Goal: Transaction & Acquisition: Purchase product/service

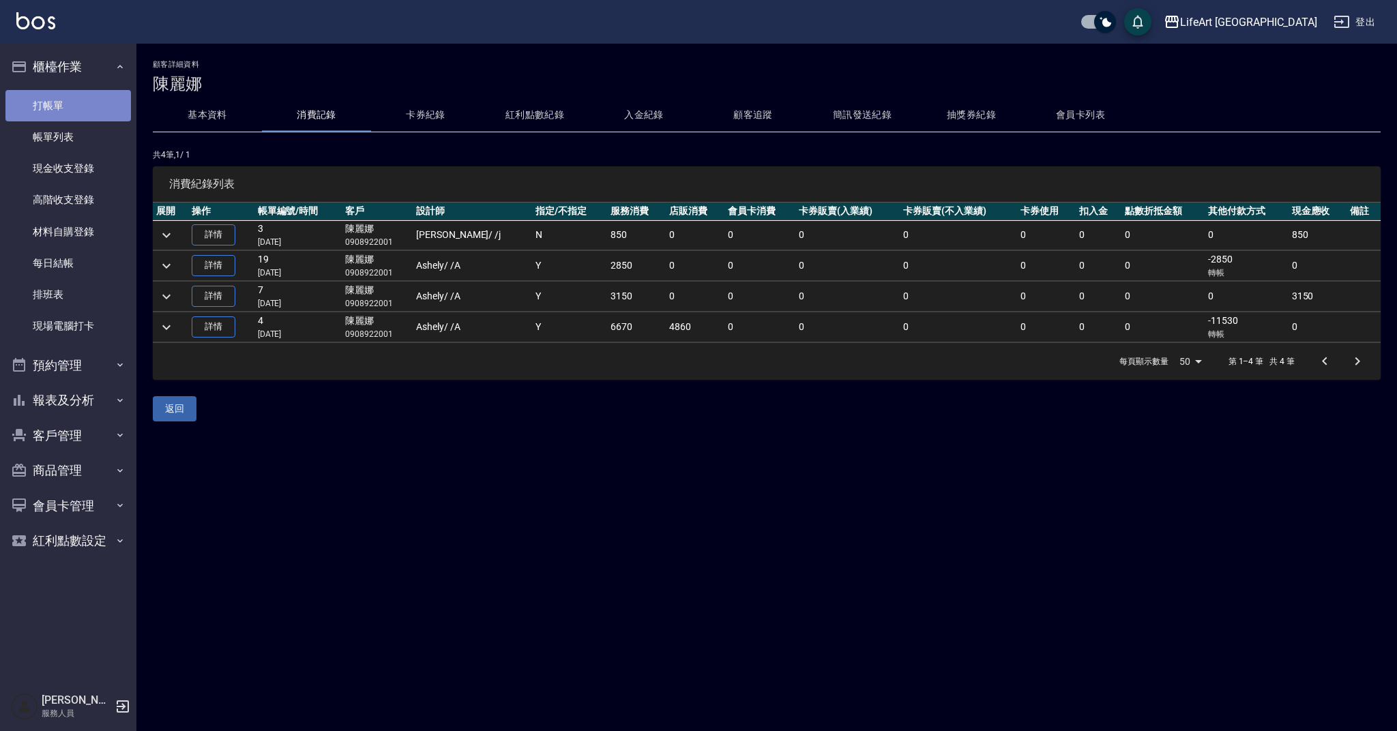
click at [95, 117] on link "打帳單" at bounding box center [67, 105] width 125 height 31
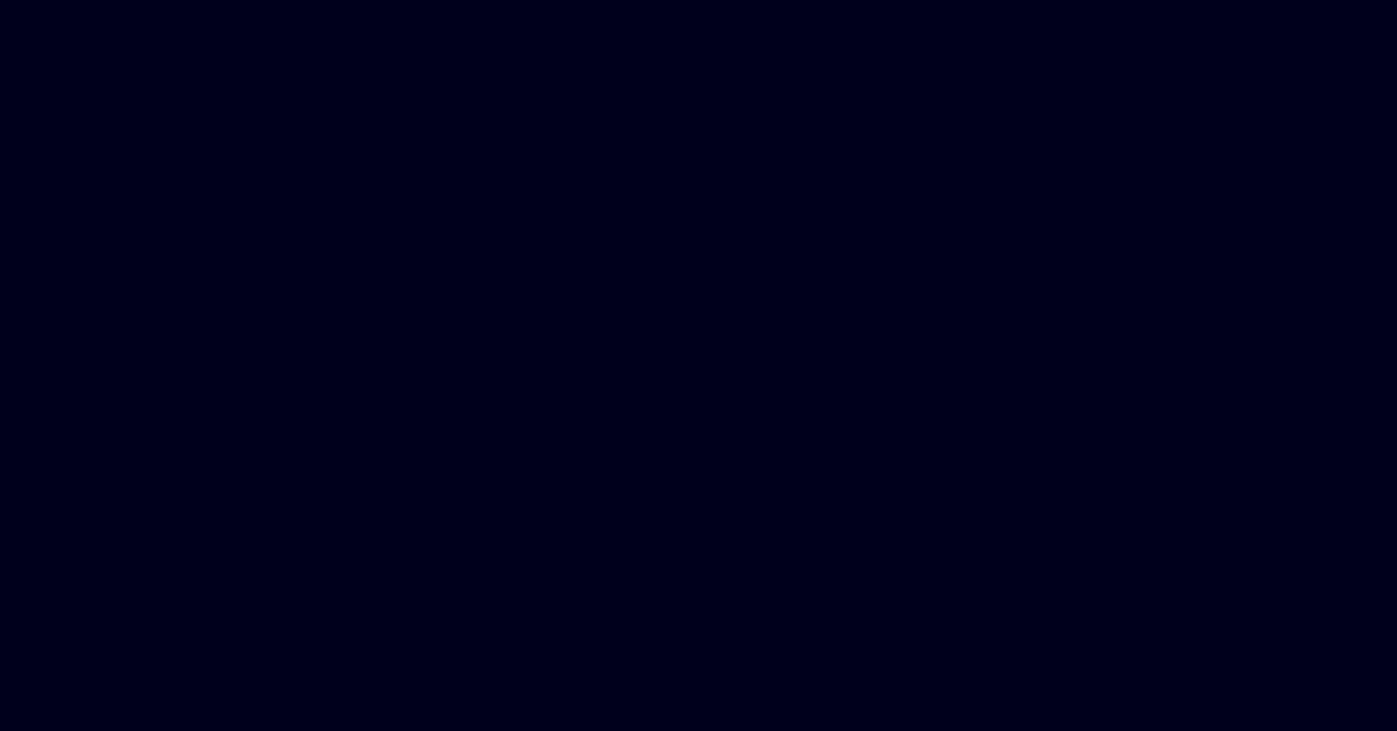
click at [116, 0] on html at bounding box center [698, 0] width 1397 height 0
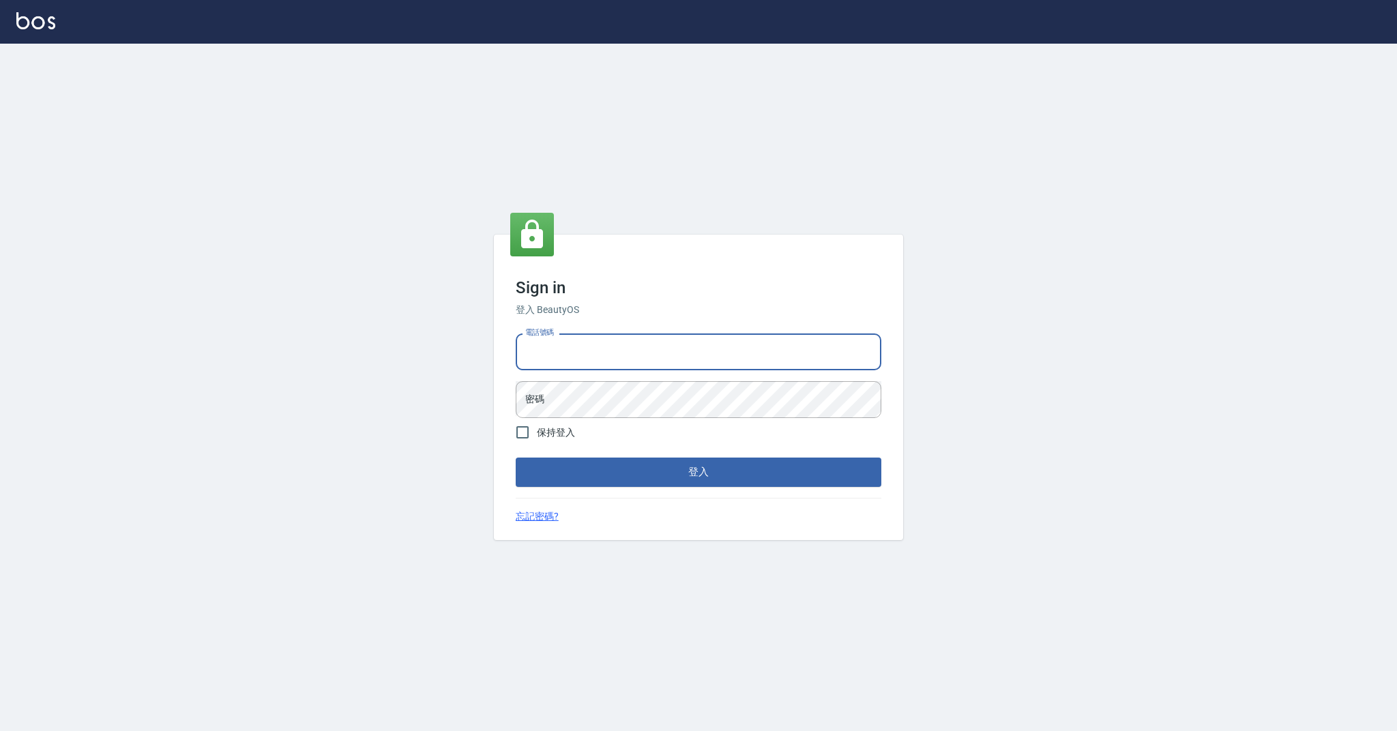
type input "0989368139"
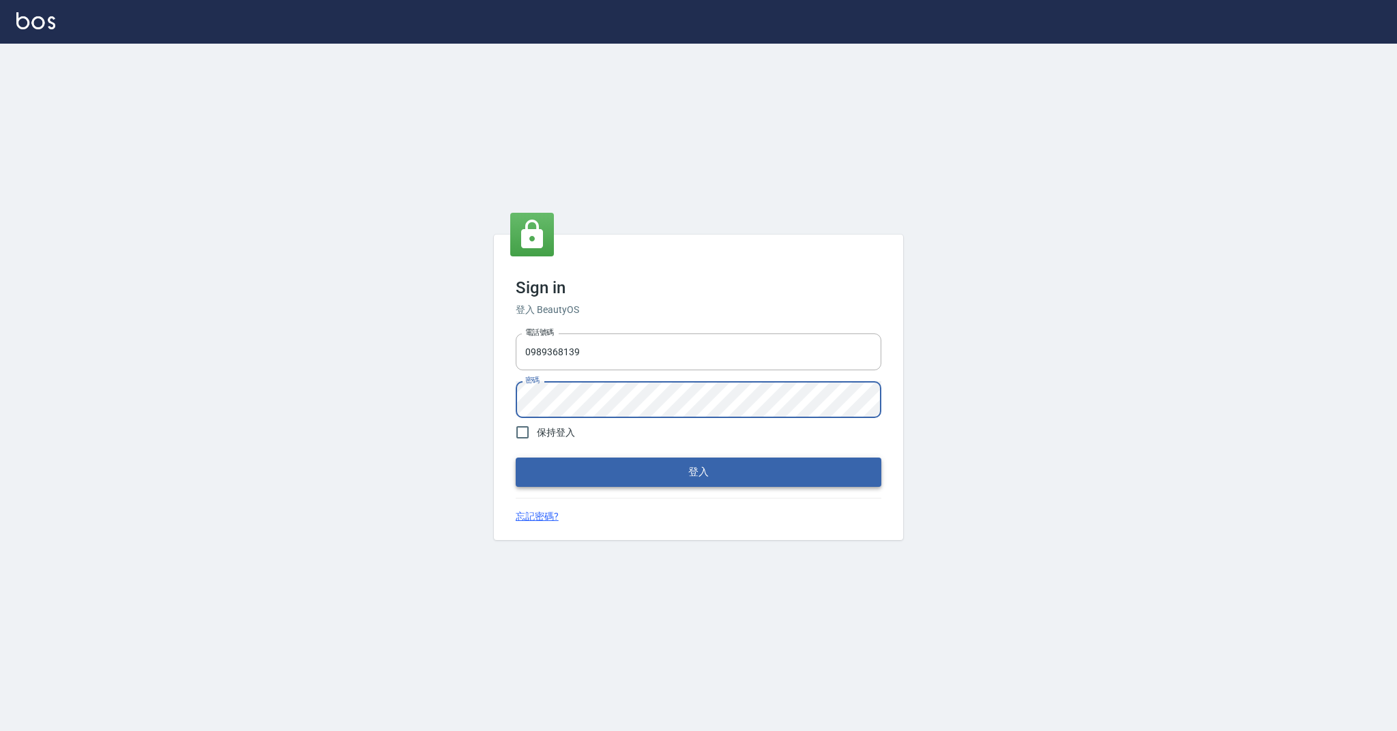
click at [654, 479] on button "登入" at bounding box center [699, 472] width 366 height 29
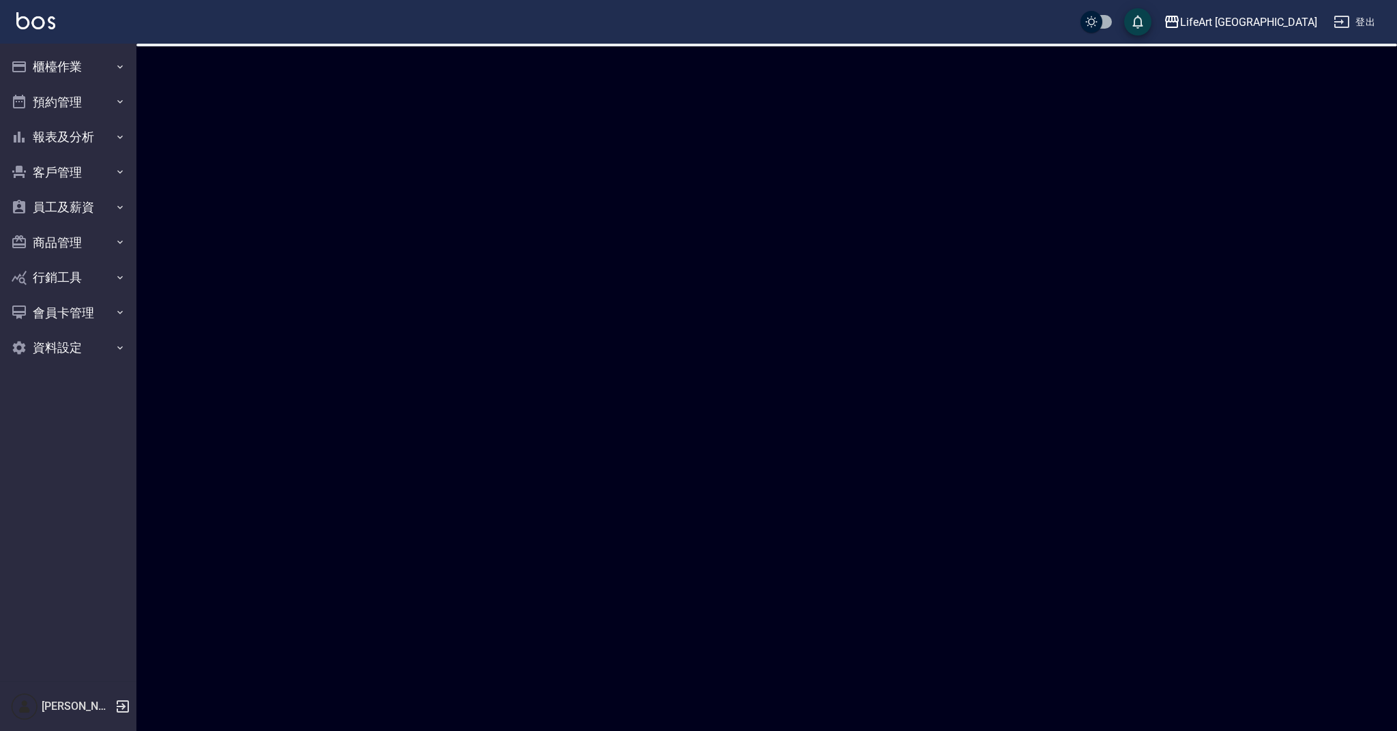
checkbox input "true"
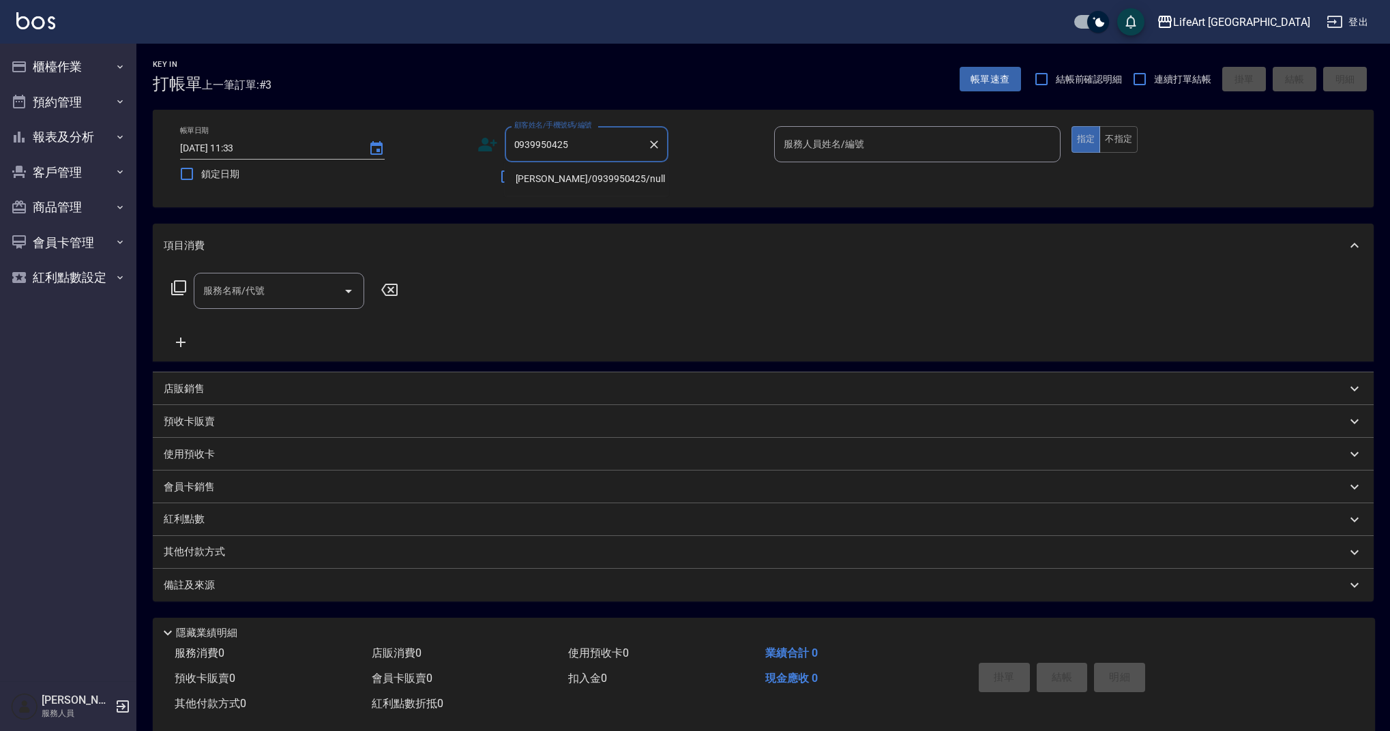
click at [575, 176] on li "[PERSON_NAME]/0939950425/null" at bounding box center [587, 179] width 164 height 23
type input "[PERSON_NAME]/0939950425/null"
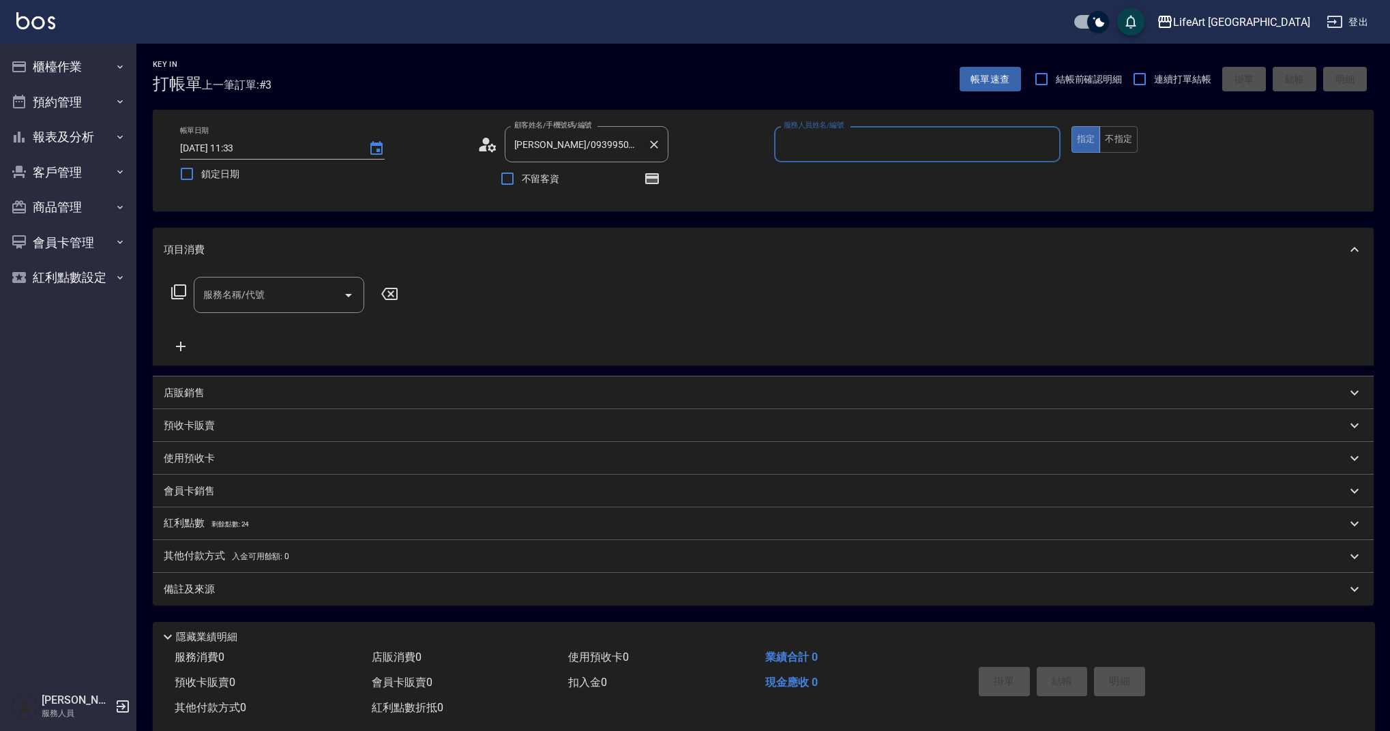
click at [661, 146] on button "Clear" at bounding box center [654, 144] width 19 height 19
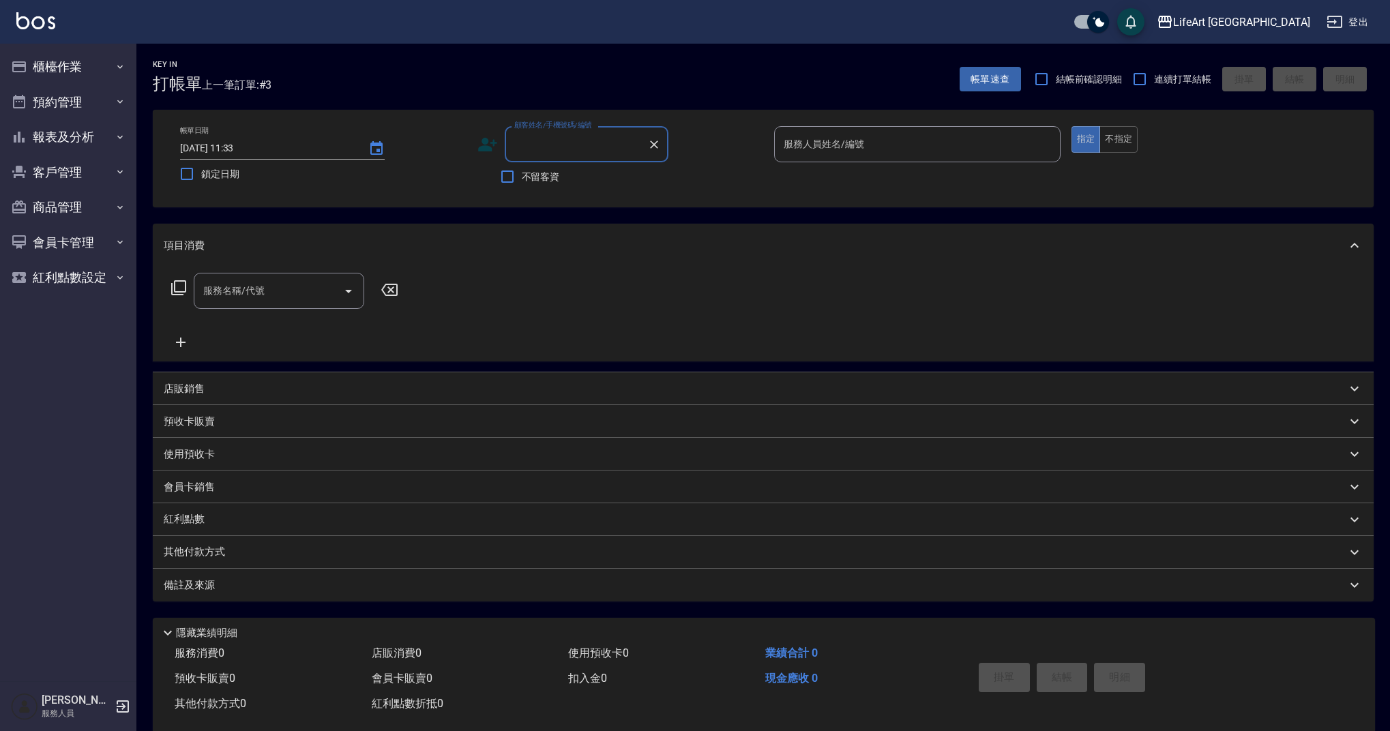
click at [595, 141] on input "顧客姓名/手機號碼/編號" at bounding box center [576, 144] width 131 height 24
click at [578, 181] on li "[PERSON_NAME]/0939950425/null" at bounding box center [587, 179] width 164 height 23
type input "[PERSON_NAME]/0939950425/null"
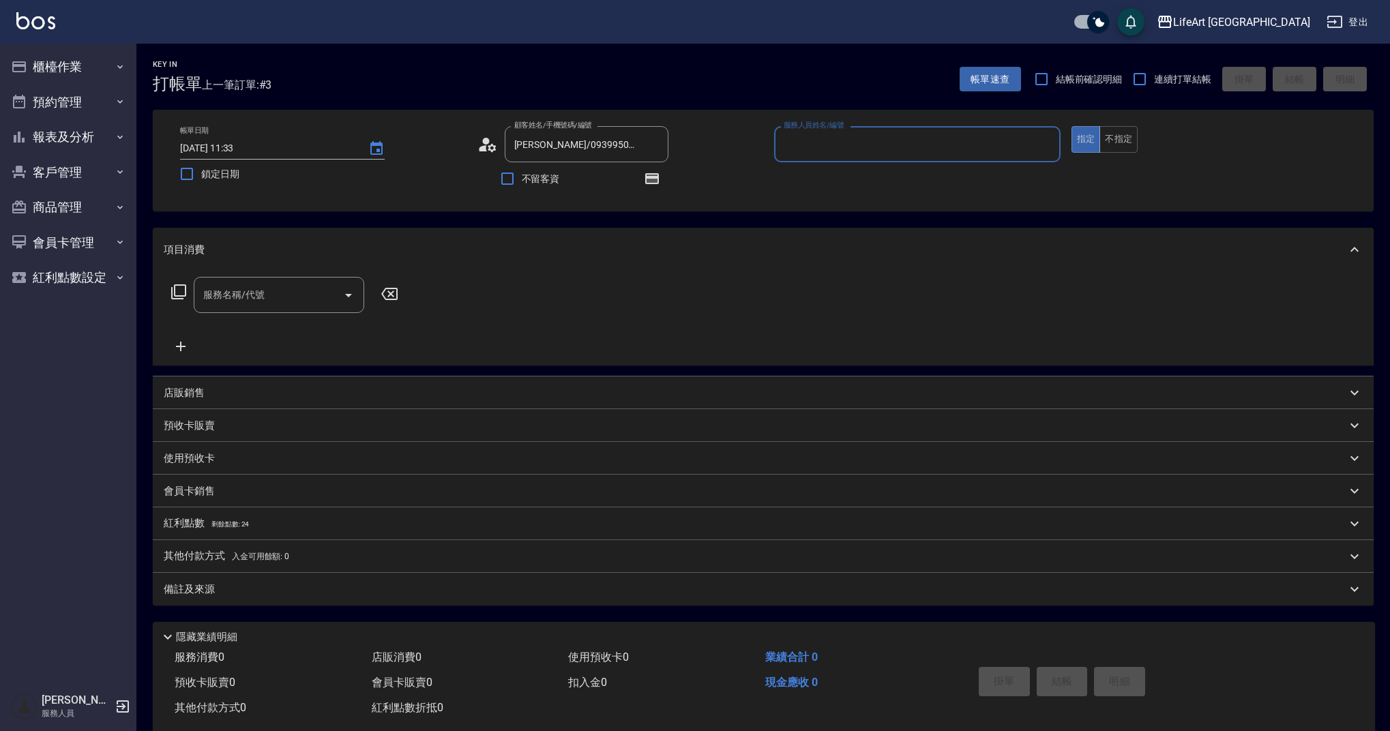
click at [492, 146] on icon at bounding box center [492, 147] width 8 height 8
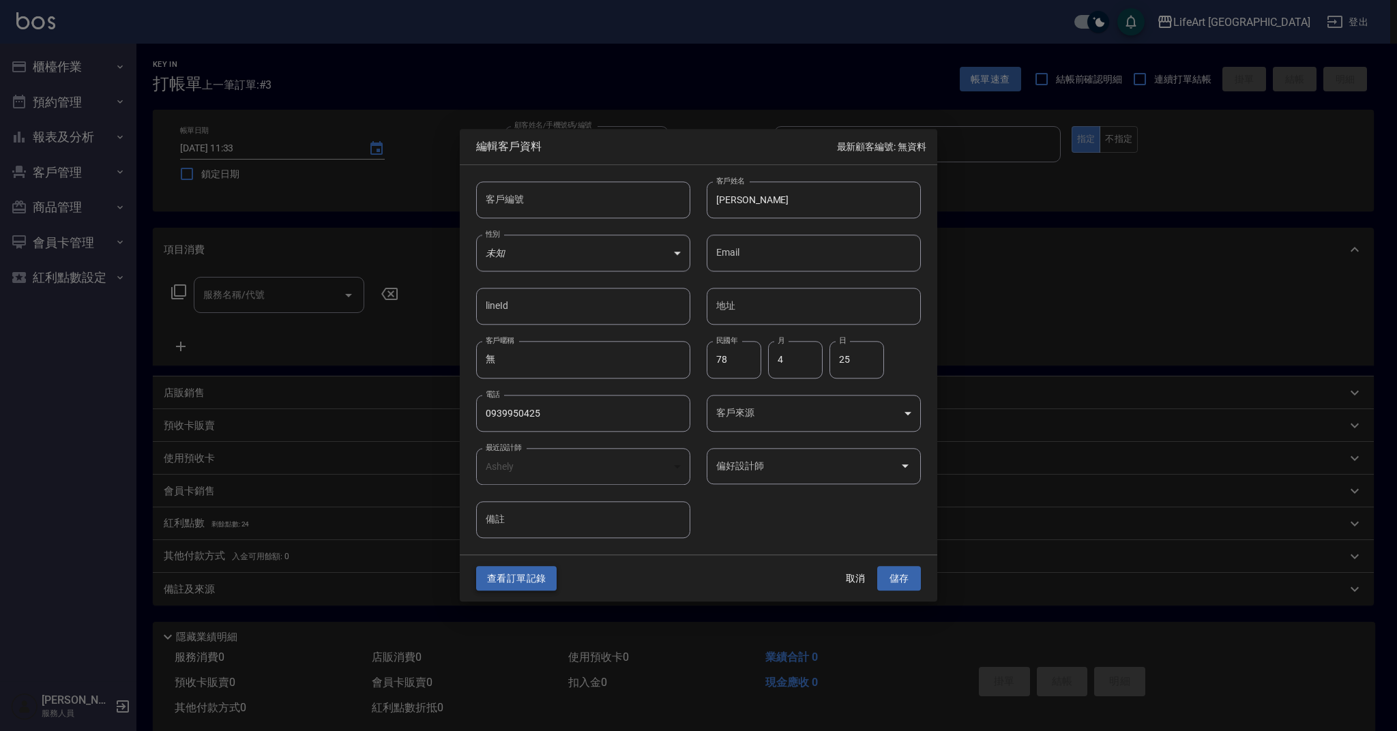
click at [518, 587] on button "查看訂單記錄" at bounding box center [516, 578] width 80 height 25
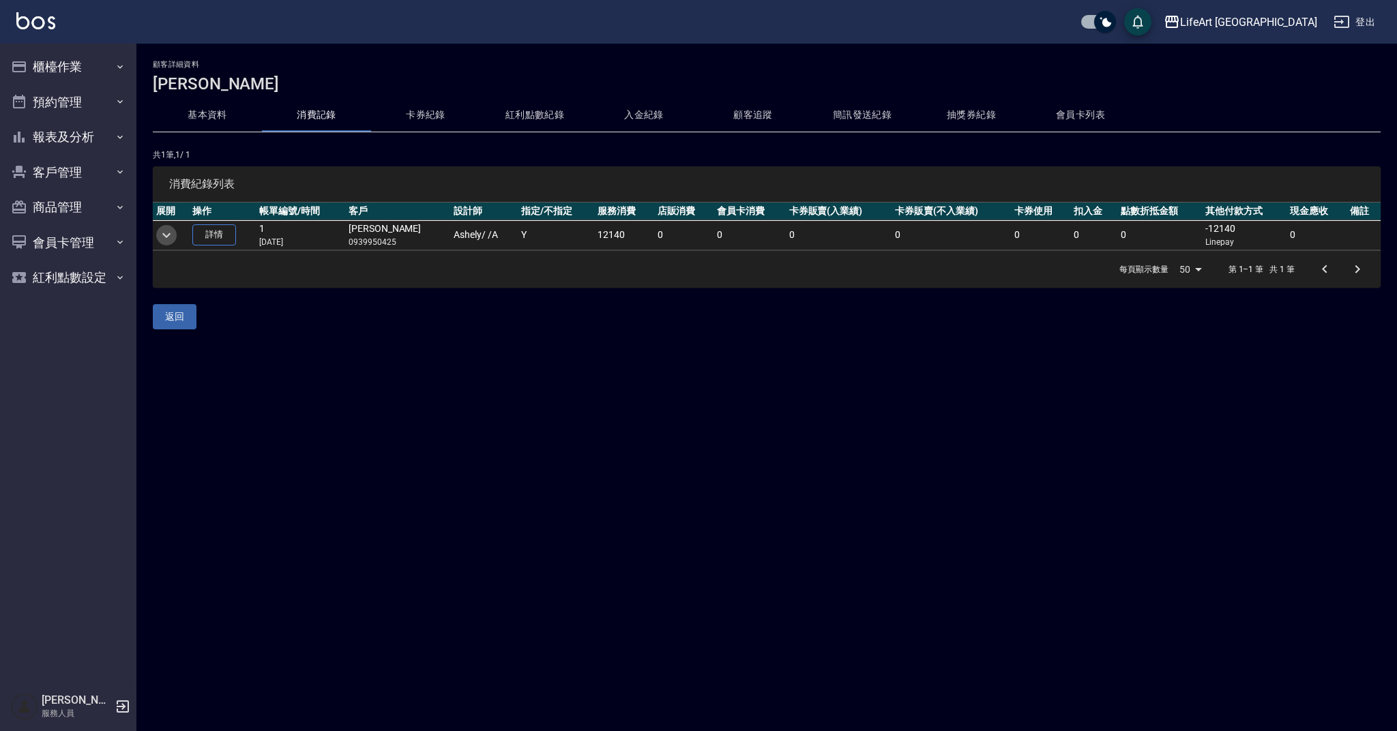
click at [159, 235] on icon "expand row" at bounding box center [166, 235] width 16 height 16
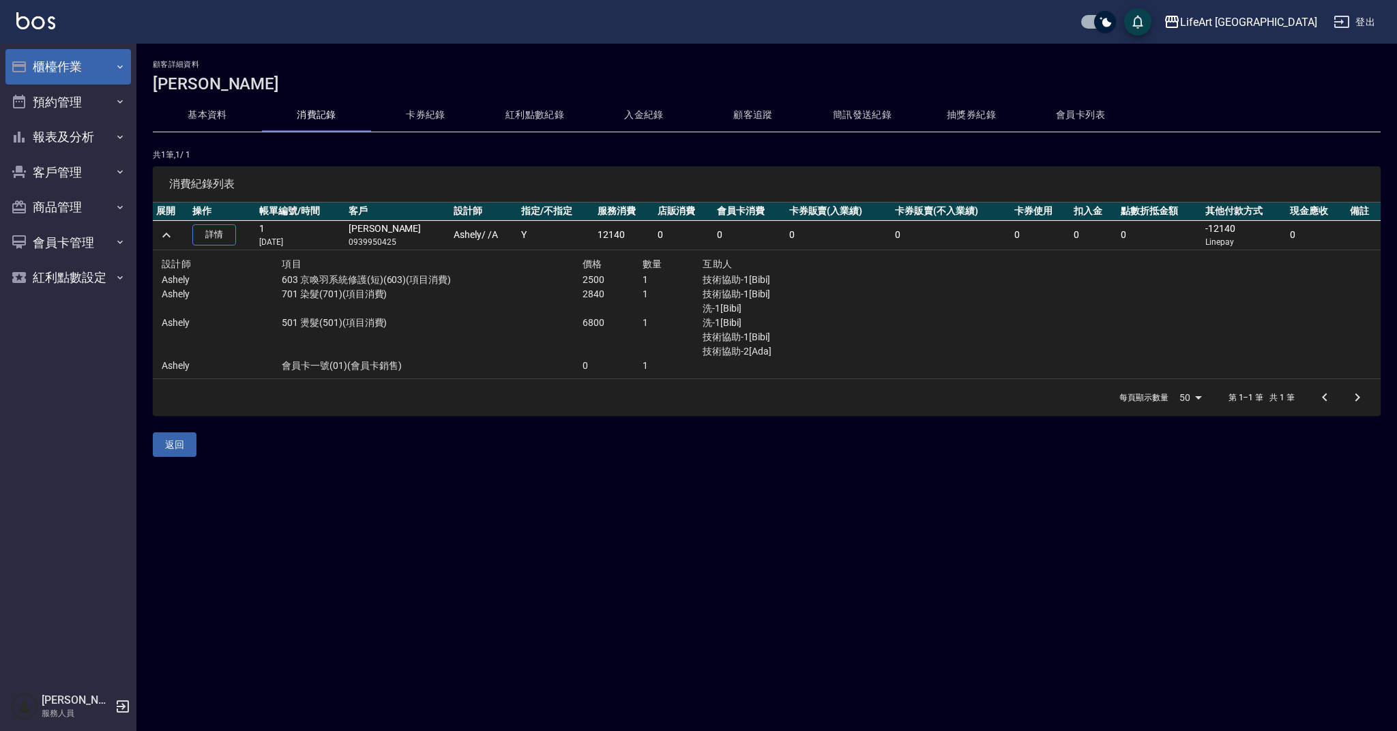
click at [74, 76] on button "櫃檯作業" at bounding box center [67, 66] width 125 height 35
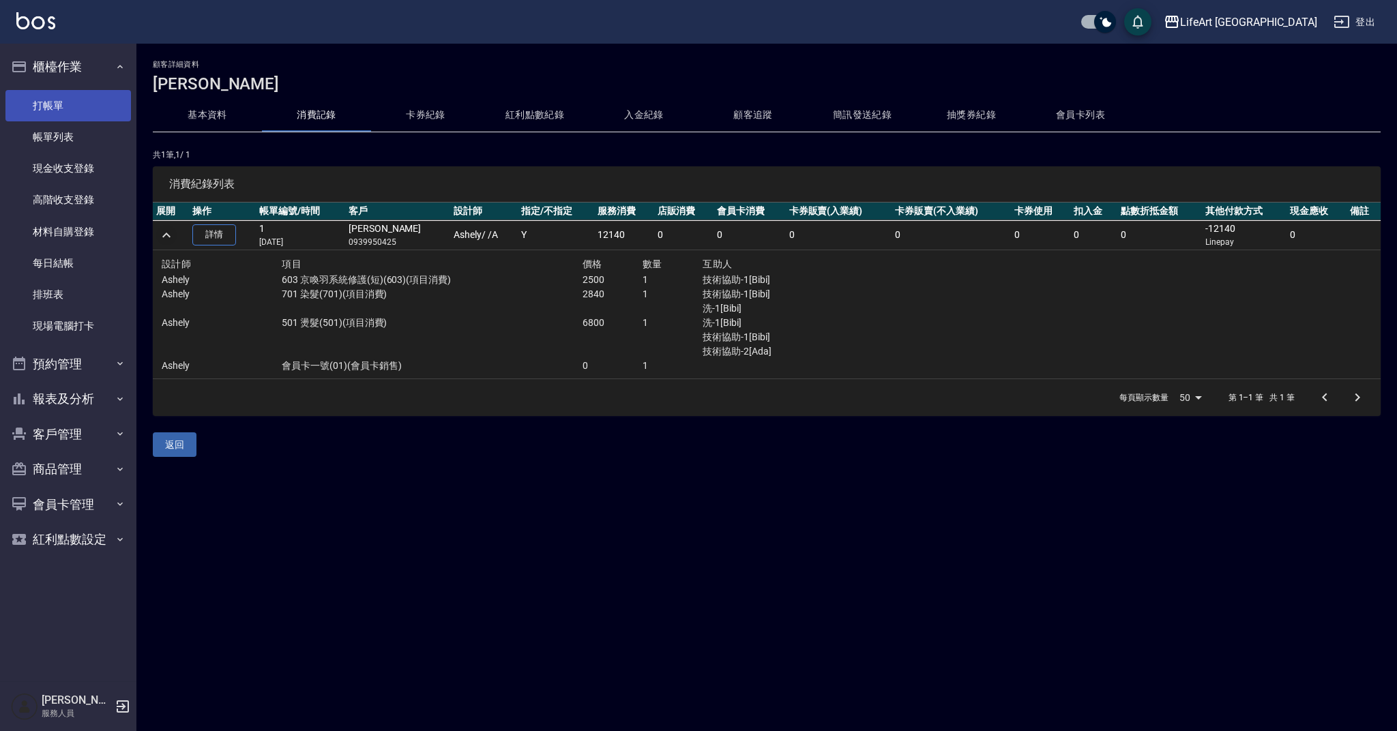
click at [78, 102] on link "打帳單" at bounding box center [67, 105] width 125 height 31
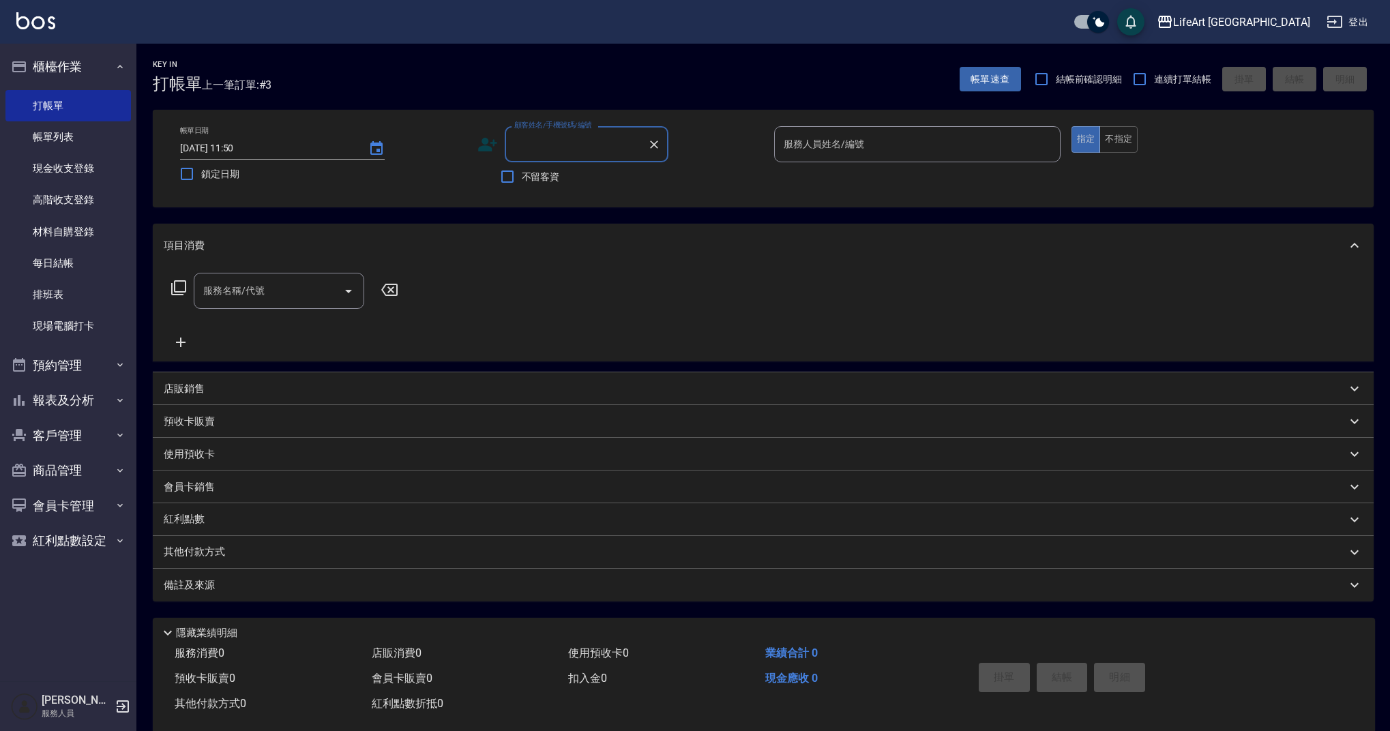
click at [615, 151] on input "顧客姓名/手機號碼/編號" at bounding box center [576, 144] width 131 height 24
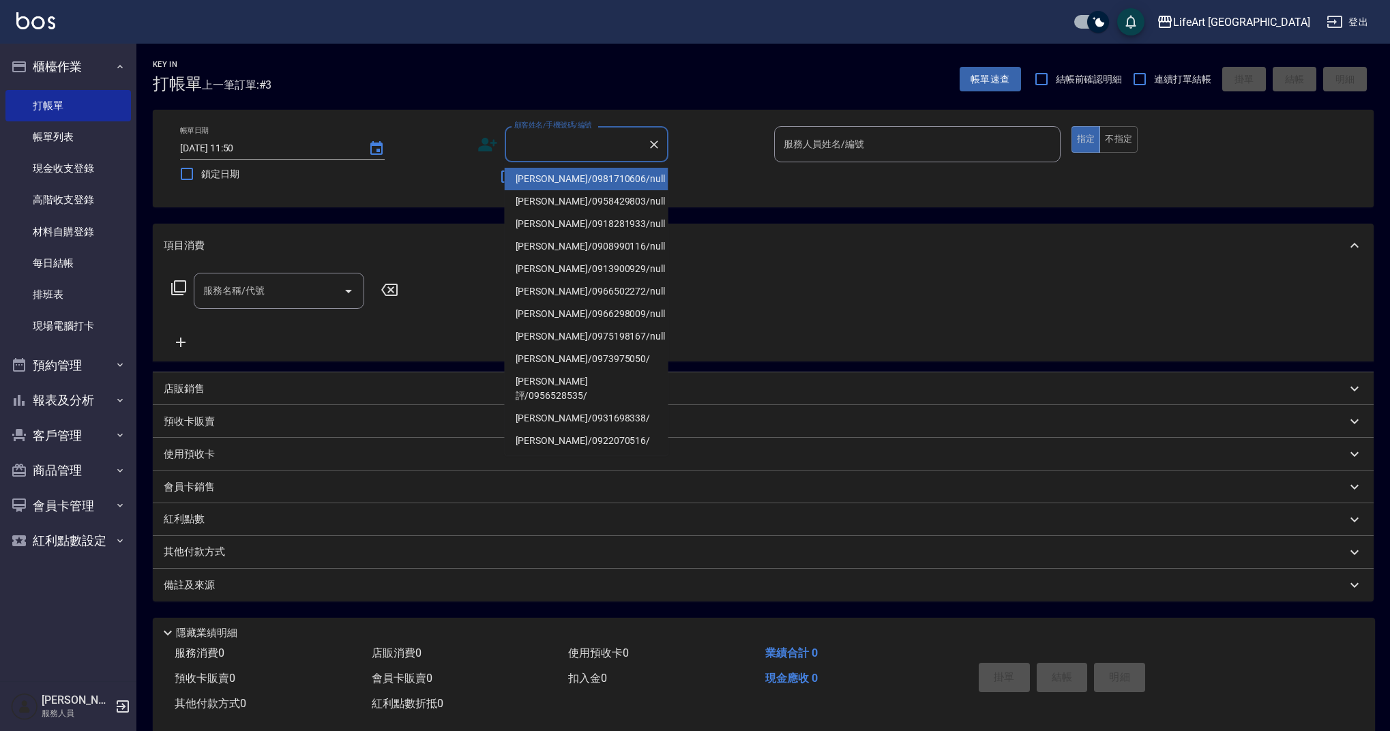
type input "v"
type input "ㄏ"
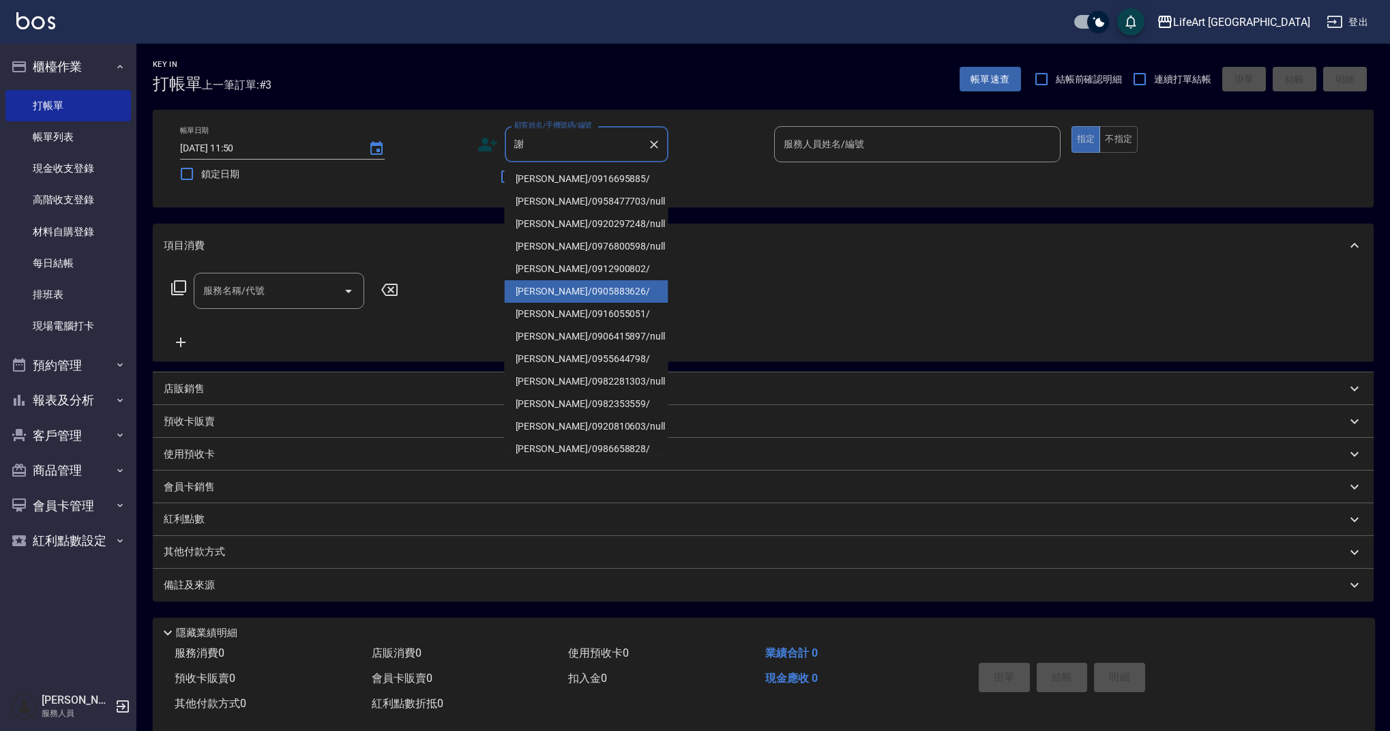
click at [601, 283] on li "[PERSON_NAME]/0905883626/" at bounding box center [587, 291] width 164 height 23
type input "[PERSON_NAME]/0905883626/"
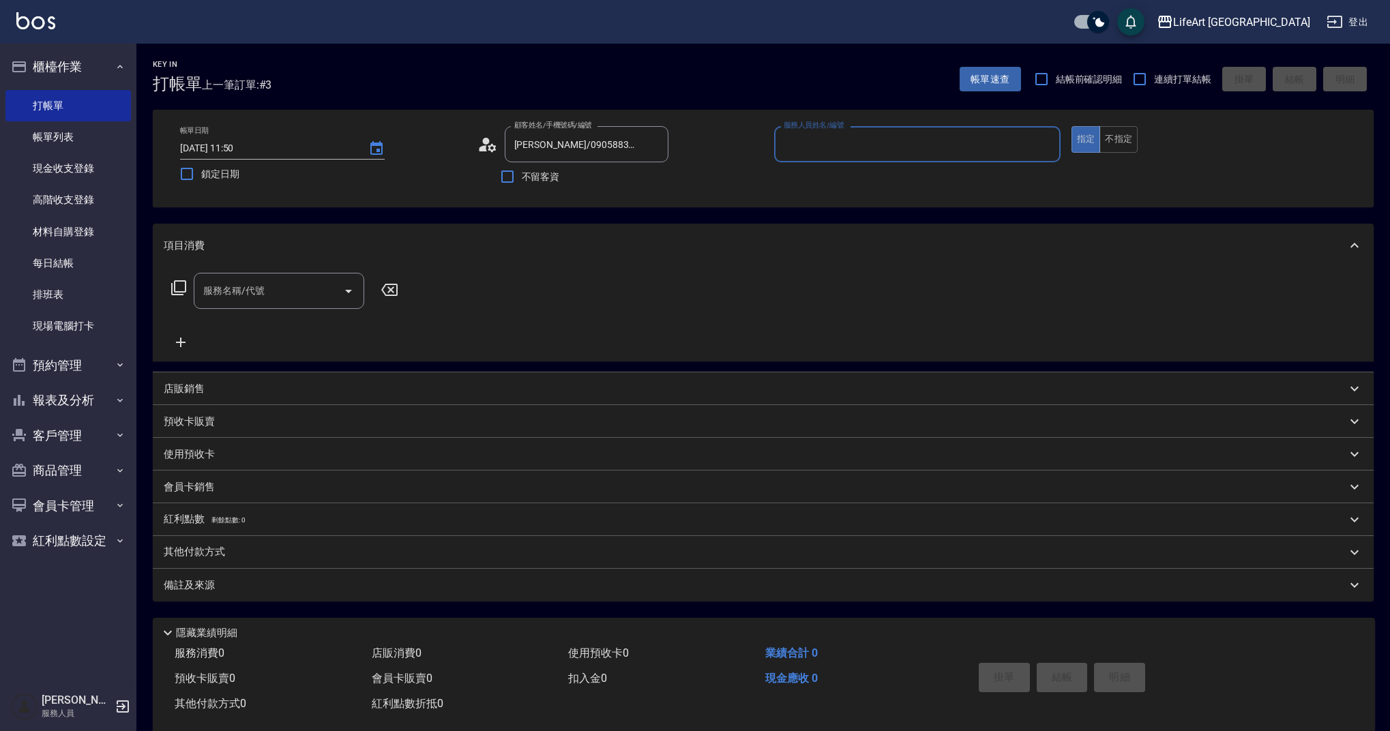
type input "Finney-f"
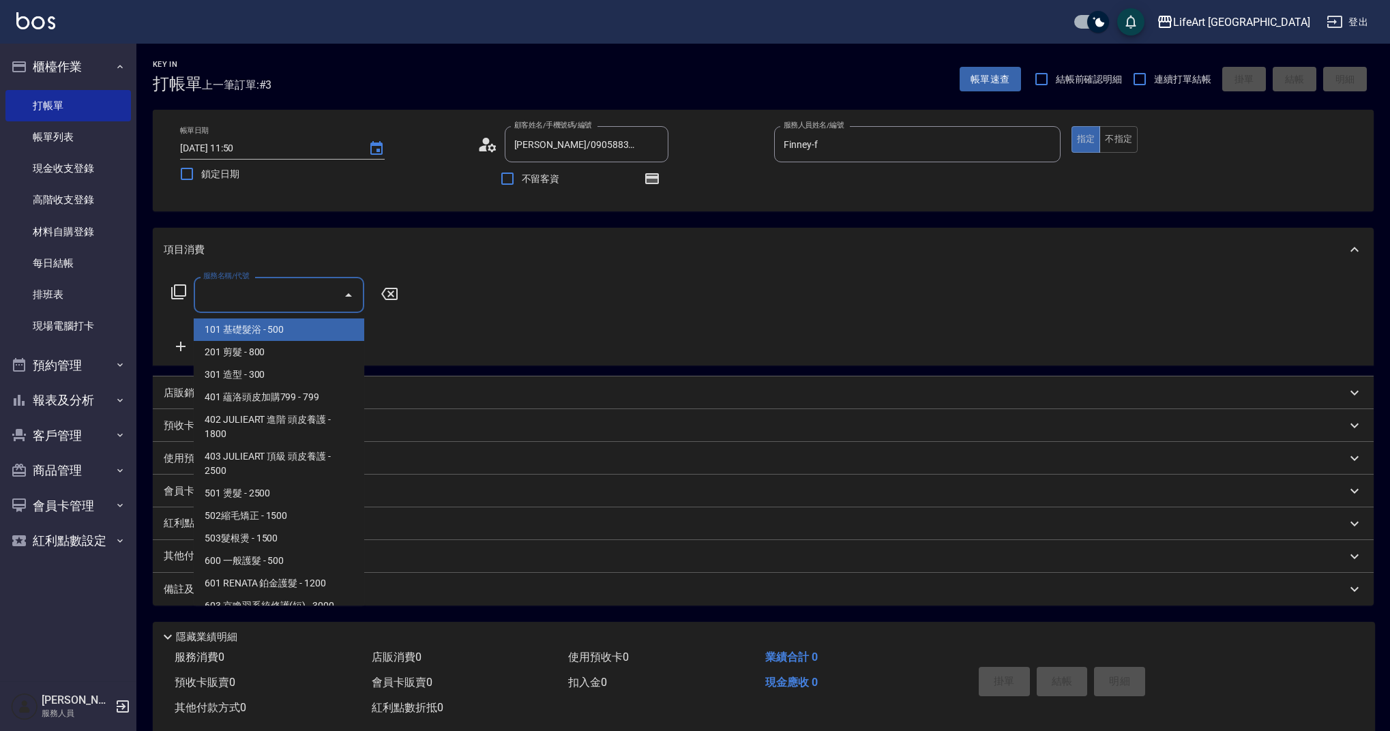
drag, startPoint x: 232, startPoint y: 300, endPoint x: 252, endPoint y: 356, distance: 59.6
click at [232, 300] on input "服務名稱/代號" at bounding box center [269, 295] width 138 height 24
click at [252, 356] on span "201 剪髮 - 800" at bounding box center [279, 352] width 171 height 23
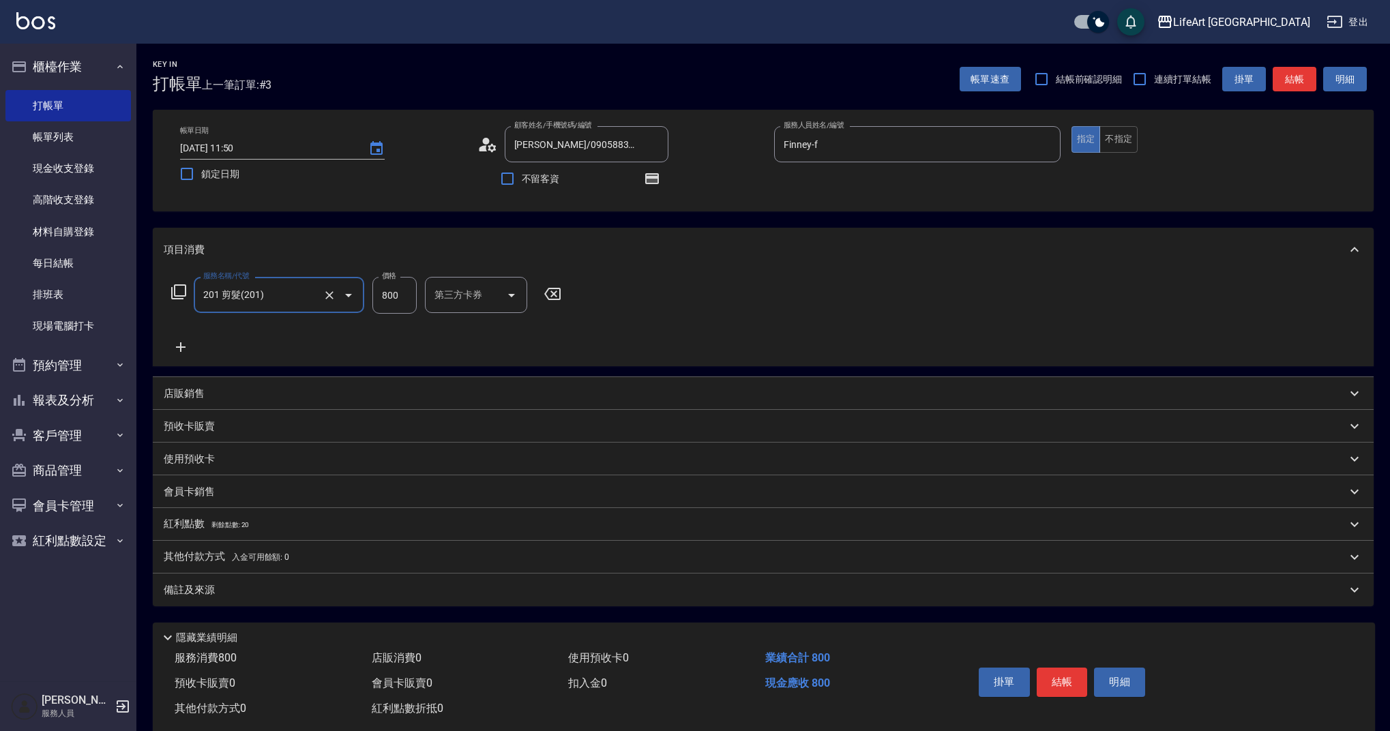
type input "201 剪髮(201)"
drag, startPoint x: 399, startPoint y: 293, endPoint x: 338, endPoint y: 298, distance: 60.9
click at [338, 298] on div "服務名稱/代號 201 剪髮(201) 服務名稱/代號 價格 800 價格 洗-1 洗-1 第三方卡券 第三方卡券" at bounding box center [412, 295] width 496 height 37
type input "1000"
click at [460, 283] on input "洗-1" at bounding box center [466, 295] width 70 height 24
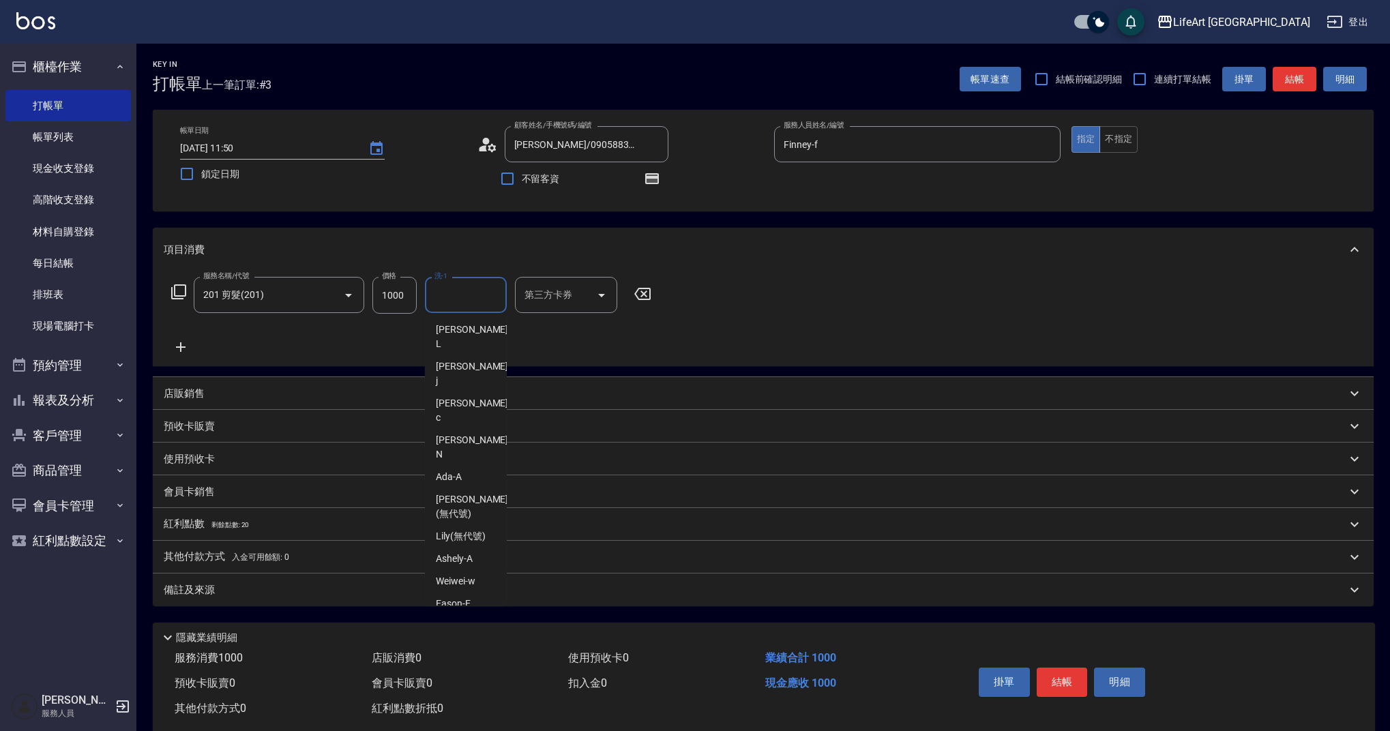
click at [486, 615] on div "Ally (無代號)" at bounding box center [466, 626] width 82 height 23
type input "Ally(無代號)"
click at [304, 583] on div "備註及來源" at bounding box center [755, 590] width 1183 height 14
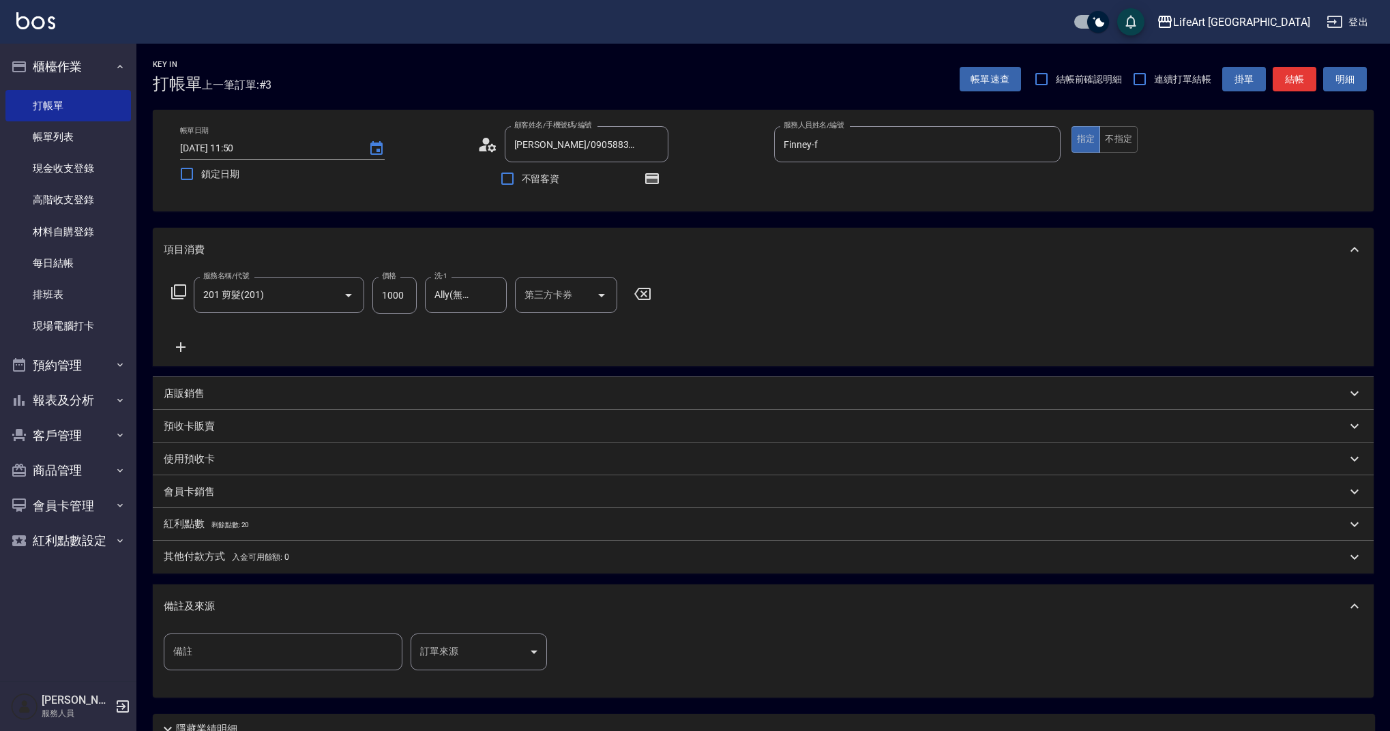
click at [465, 654] on body "LifeArt 蘆洲 登出 櫃檯作業 打帳單 帳單列表 現金收支登錄 高階收支登錄 材料自購登錄 每日結帳 排班表 現場電腦打卡 預約管理 預約管理 單日預約…" at bounding box center [695, 423] width 1390 height 846
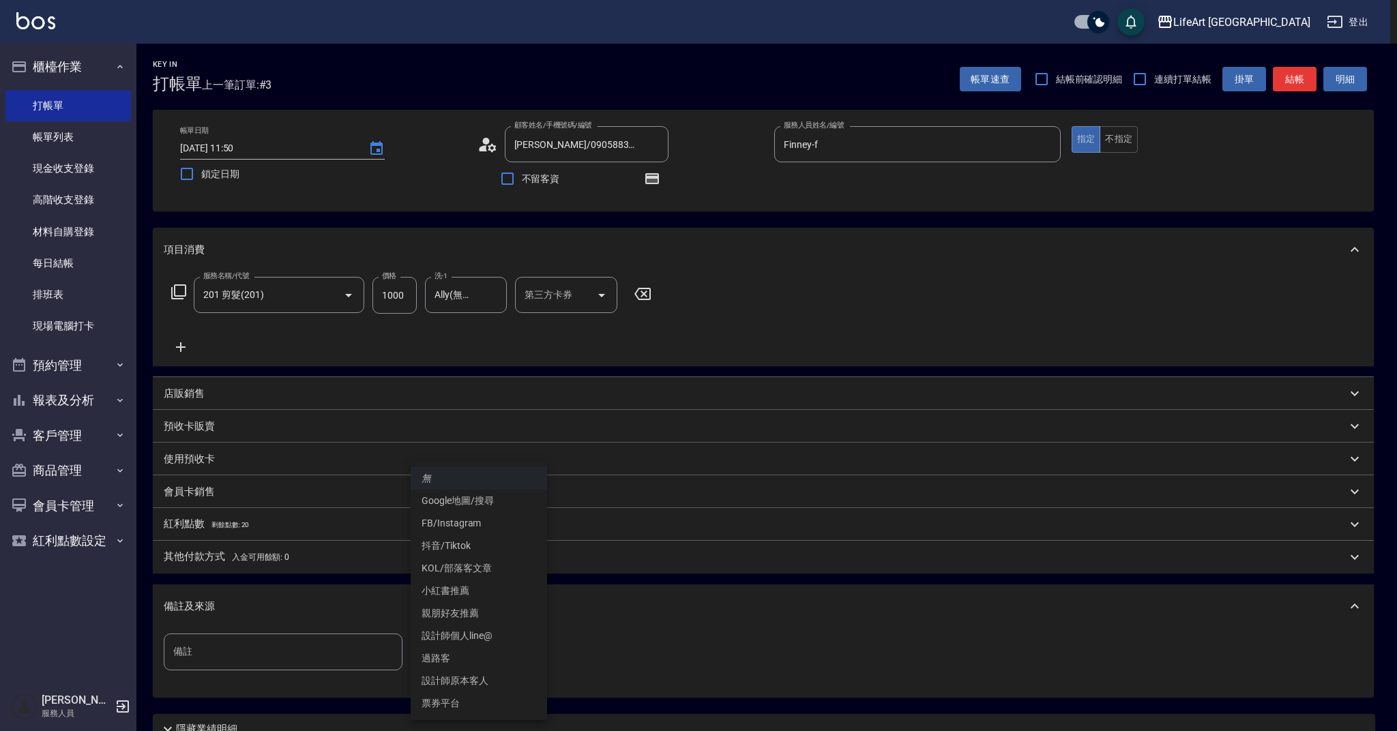
click at [457, 675] on li "設計師原本客人" at bounding box center [479, 681] width 136 height 23
type input "設計師原本客人"
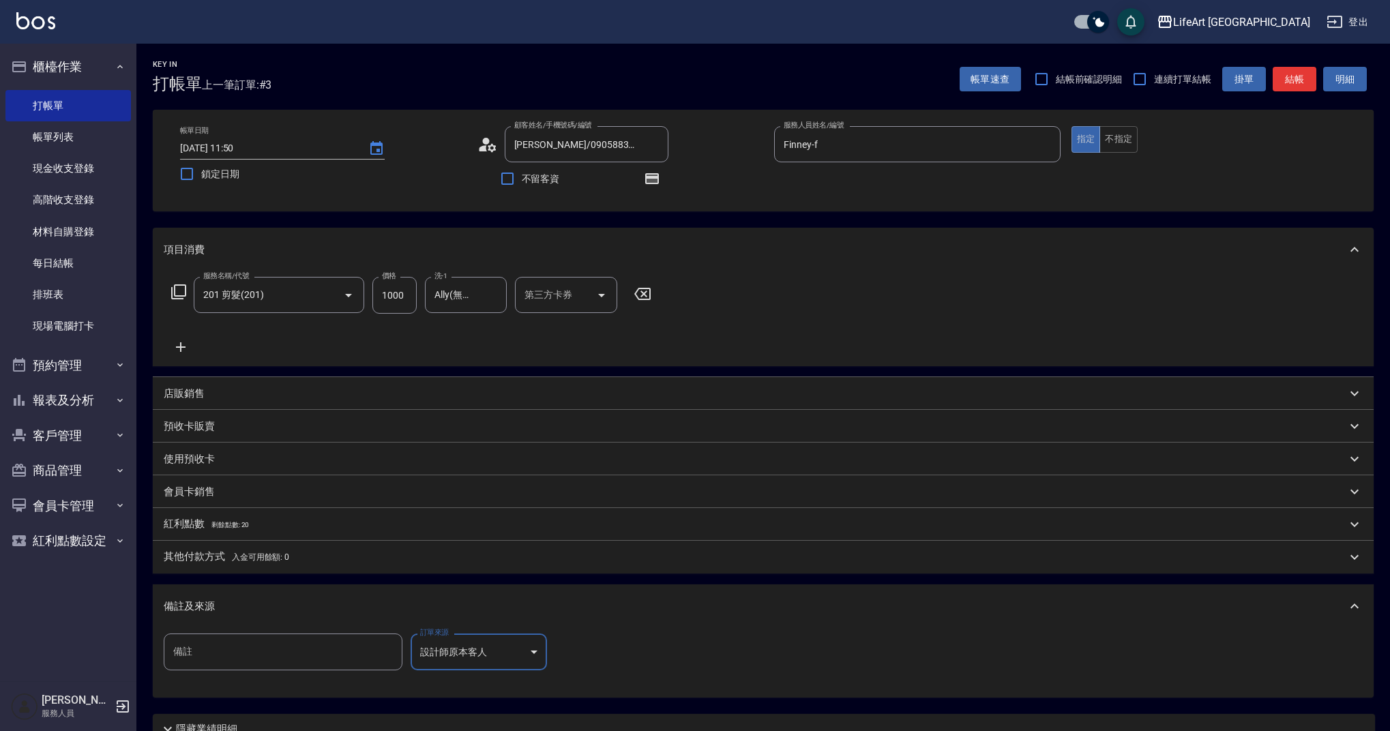
click at [271, 527] on div "紅利點數 剩餘點數: 20" at bounding box center [755, 524] width 1183 height 15
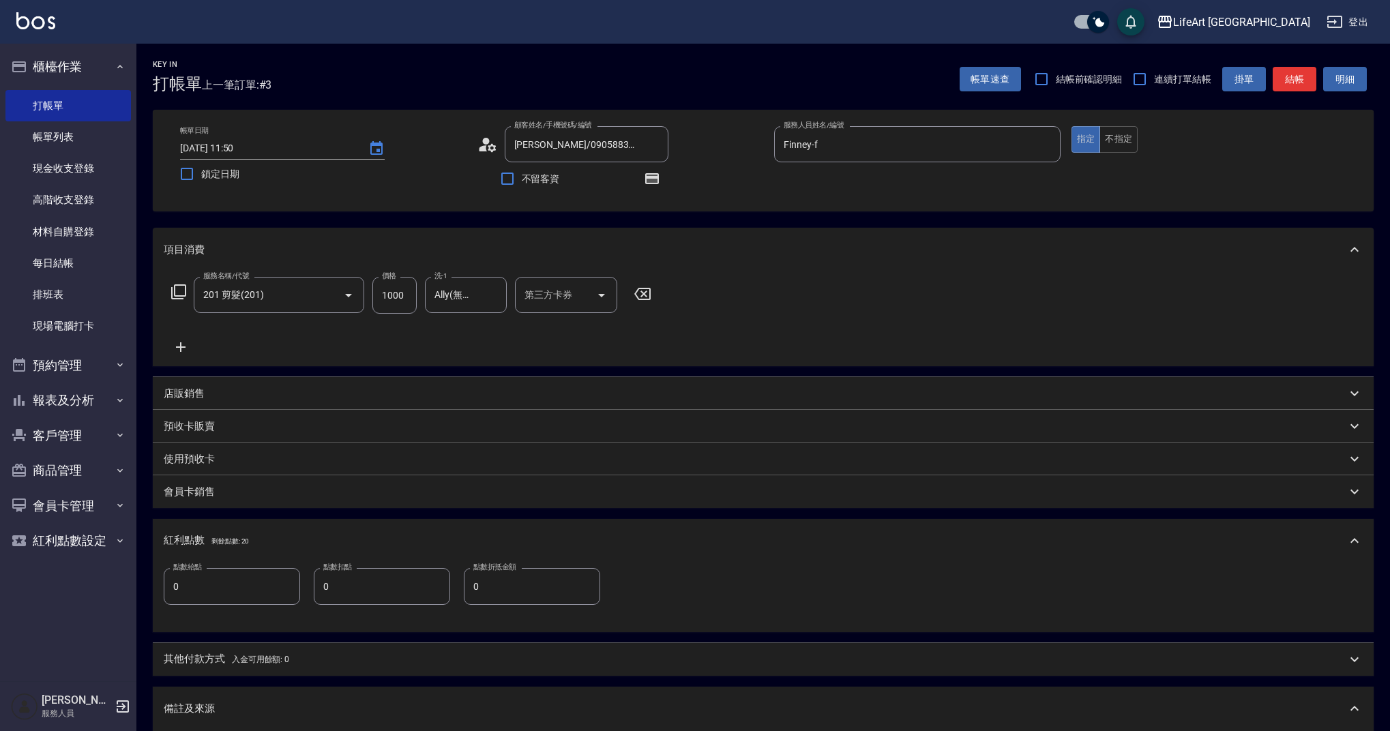
click at [218, 592] on input "0" at bounding box center [232, 586] width 136 height 37
drag, startPoint x: 181, startPoint y: 586, endPoint x: 150, endPoint y: 590, distance: 31.6
click at [141, 585] on div "Key In 打帳單 上一筆訂單:#3 帳單速查 結帳前確認明細 連續打單結帳 掛單 結帳 明細 帳單日期 [DATE] 11:50 鎖定日期 顧客姓名/手機…" at bounding box center [763, 496] width 1254 height 905
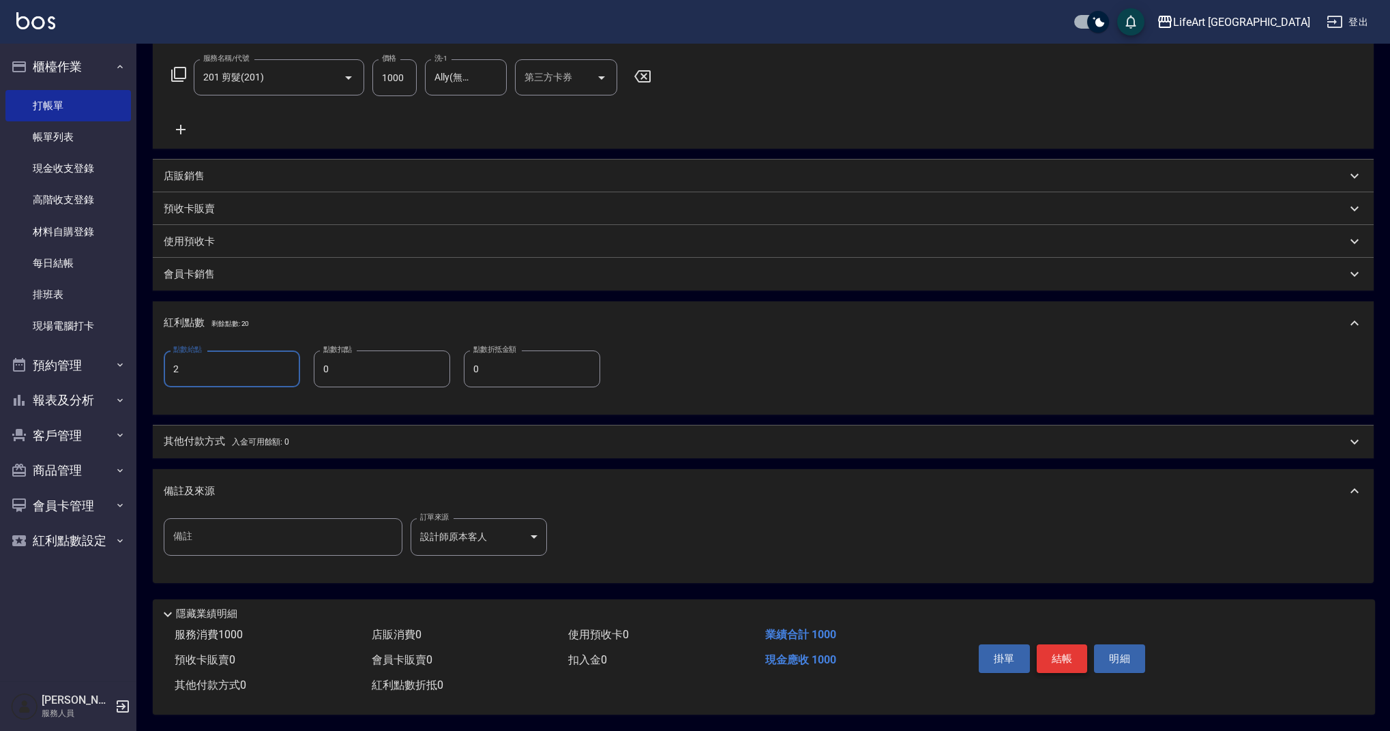
type input "2"
click at [1065, 654] on button "結帳" at bounding box center [1062, 659] width 51 height 29
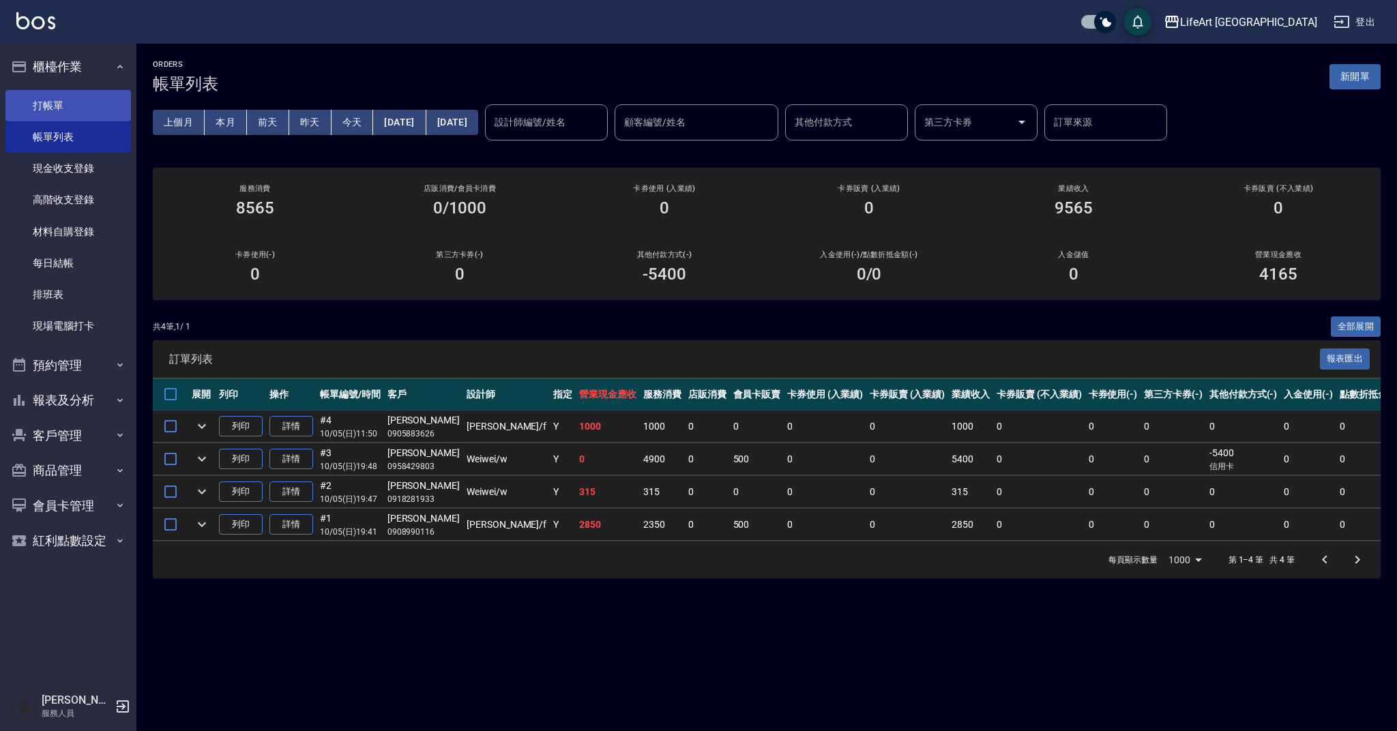
click at [42, 112] on link "打帳單" at bounding box center [67, 105] width 125 height 31
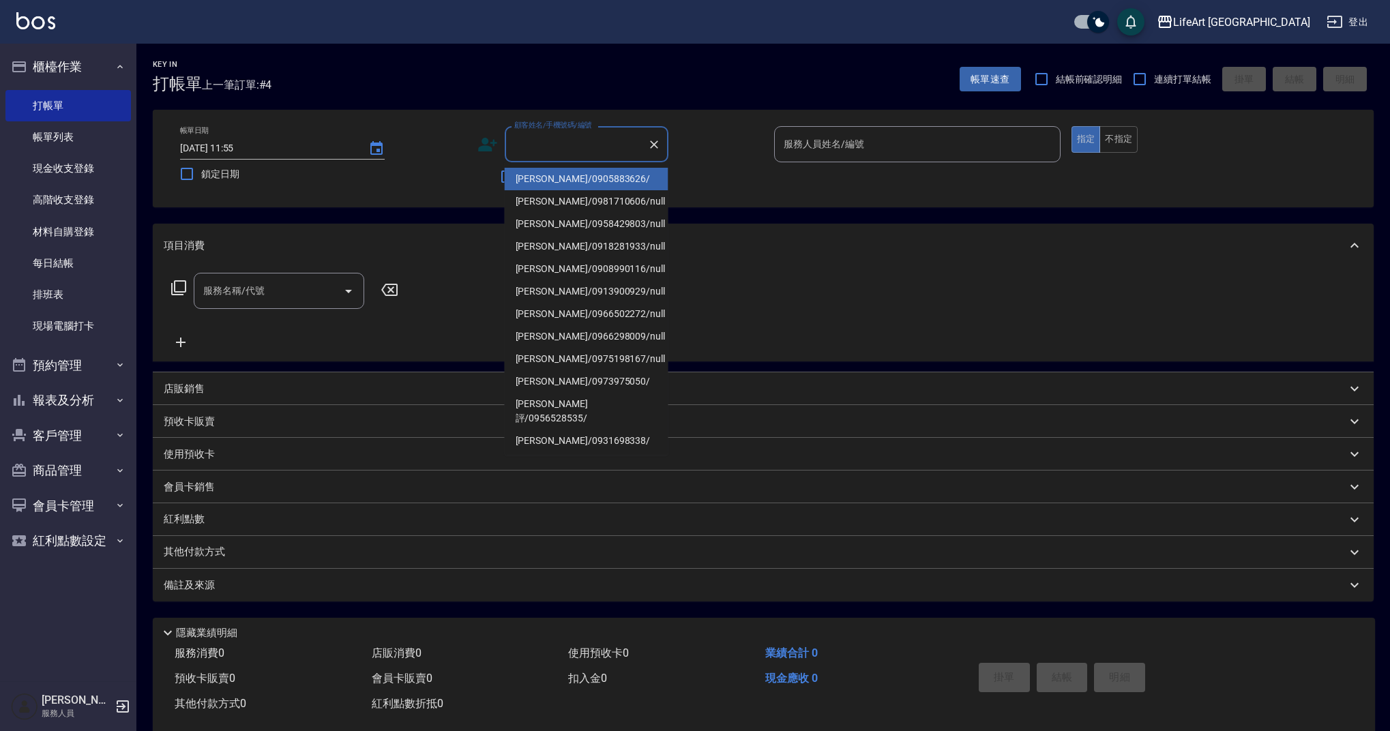
click at [548, 149] on input "顧客姓名/手機號碼/編號" at bounding box center [576, 144] width 131 height 24
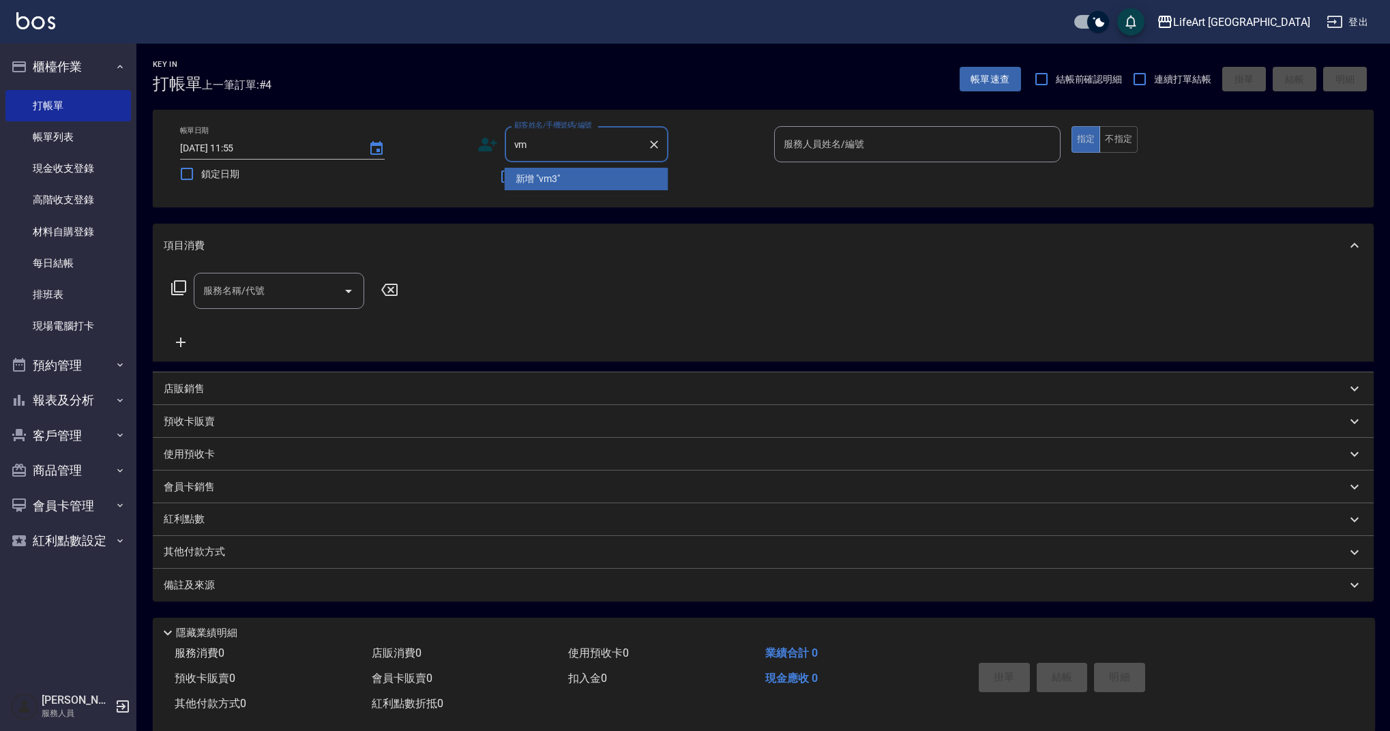
type input "v"
click at [554, 177] on li "[PERSON_NAME]/0933243149/null" at bounding box center [587, 179] width 164 height 23
type input "[PERSON_NAME]/0933243149/null"
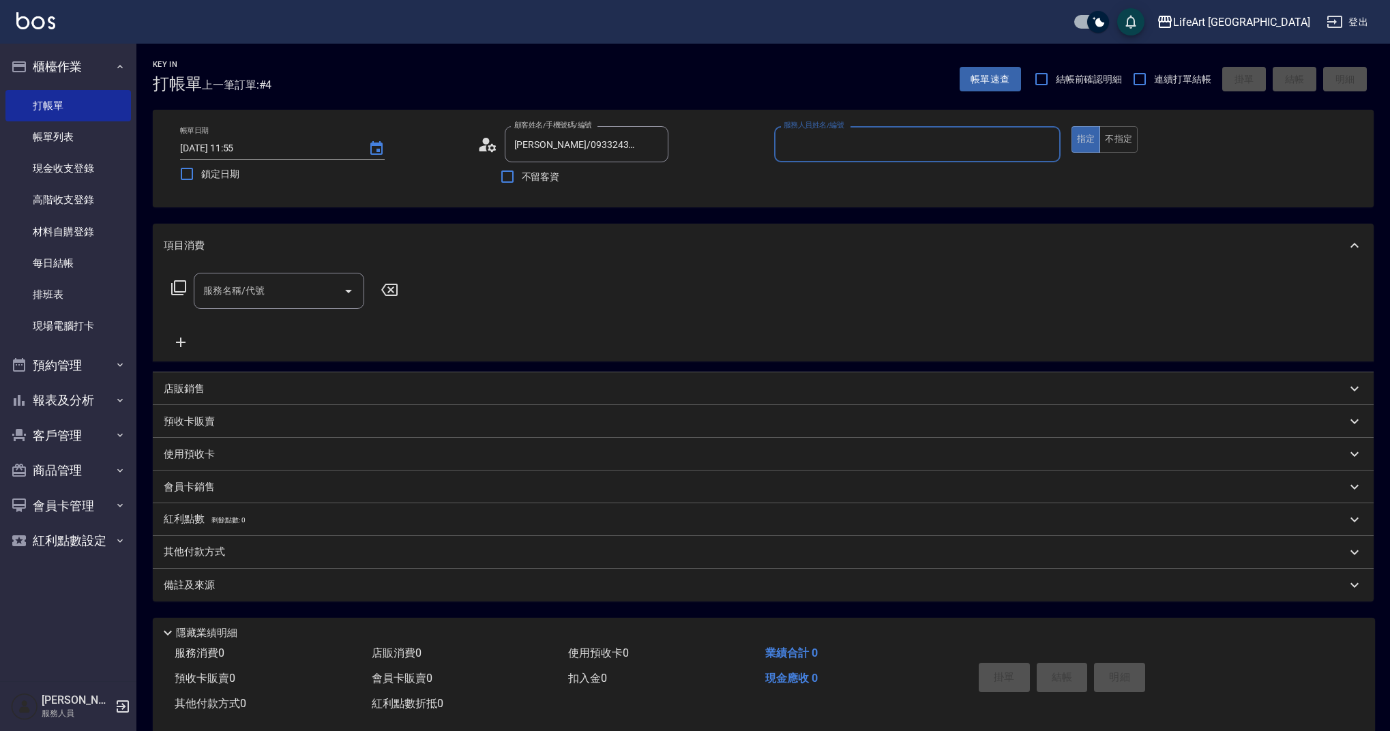
type input "Weiwei-w"
drag, startPoint x: 243, startPoint y: 303, endPoint x: 251, endPoint y: 307, distance: 8.5
click at [243, 303] on input "服務名稱/代號" at bounding box center [269, 295] width 138 height 24
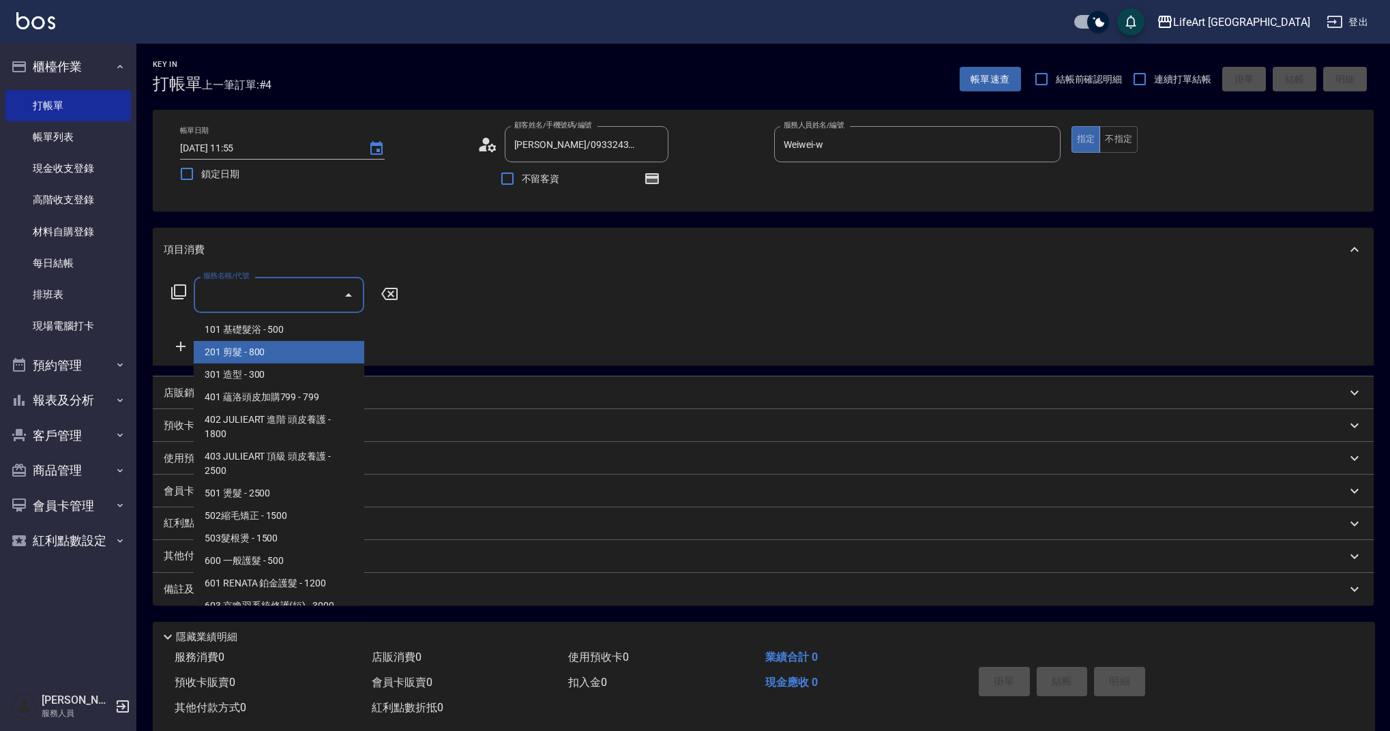
click at [243, 353] on span "201 剪髮 - 800" at bounding box center [279, 352] width 171 height 23
type input "201 剪髮(201)"
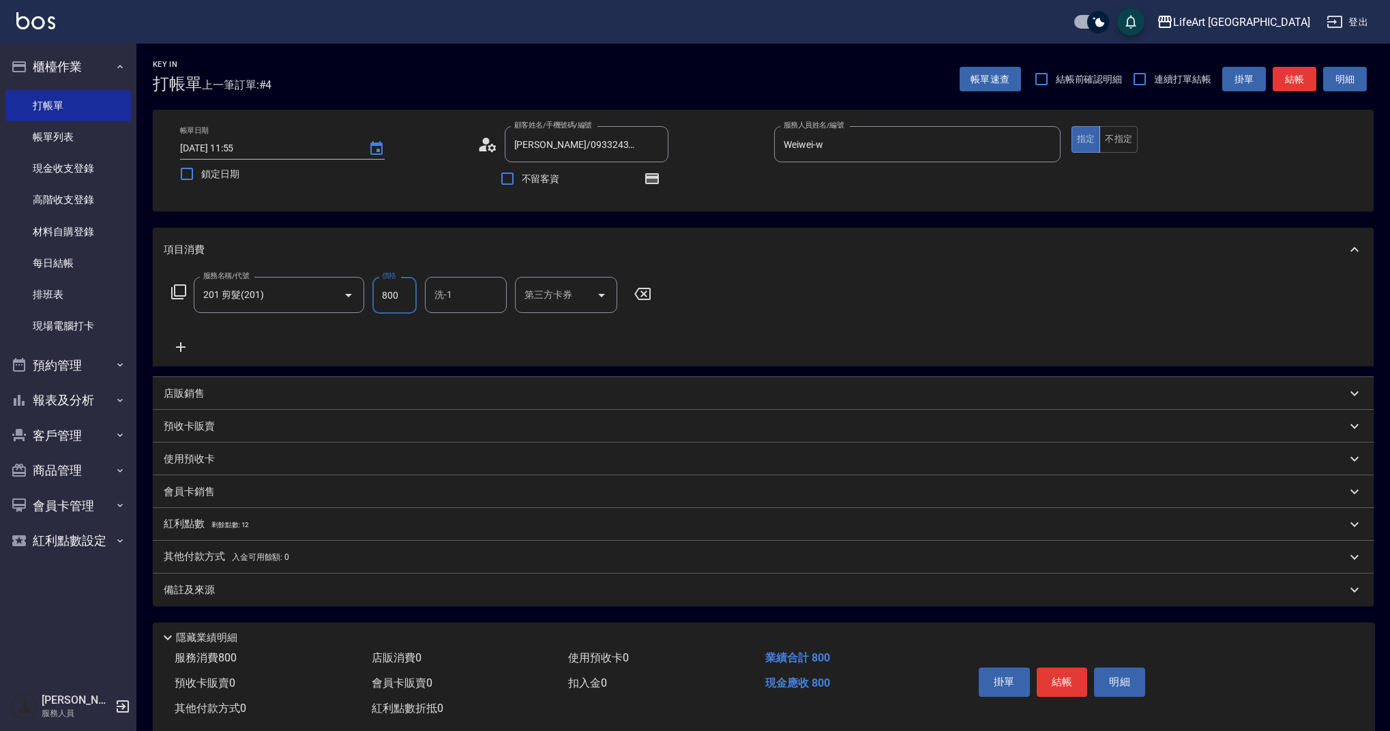
drag, startPoint x: 403, startPoint y: 294, endPoint x: 364, endPoint y: 290, distance: 39.1
click at [365, 290] on div "服務名稱/代號 201 剪髮(201) 服務名稱/代號 價格 800 價格 洗-1 洗-1 第三方卡券 第三方卡券" at bounding box center [412, 295] width 496 height 37
type input "900"
click at [460, 291] on input "洗-1" at bounding box center [466, 295] width 70 height 24
click at [465, 619] on span "Casey -c" at bounding box center [473, 633] width 75 height 29
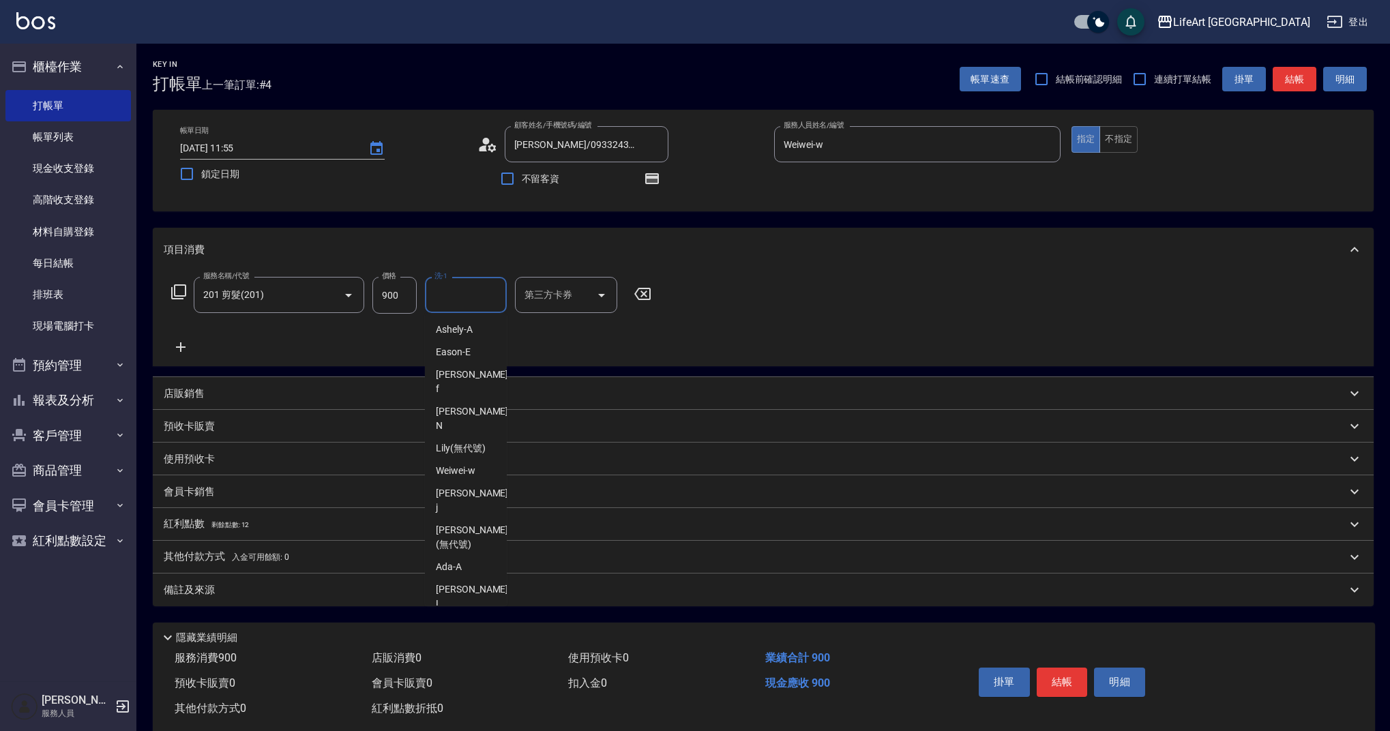
type input "Casey-c"
click at [394, 589] on div "備註及來源" at bounding box center [755, 590] width 1183 height 14
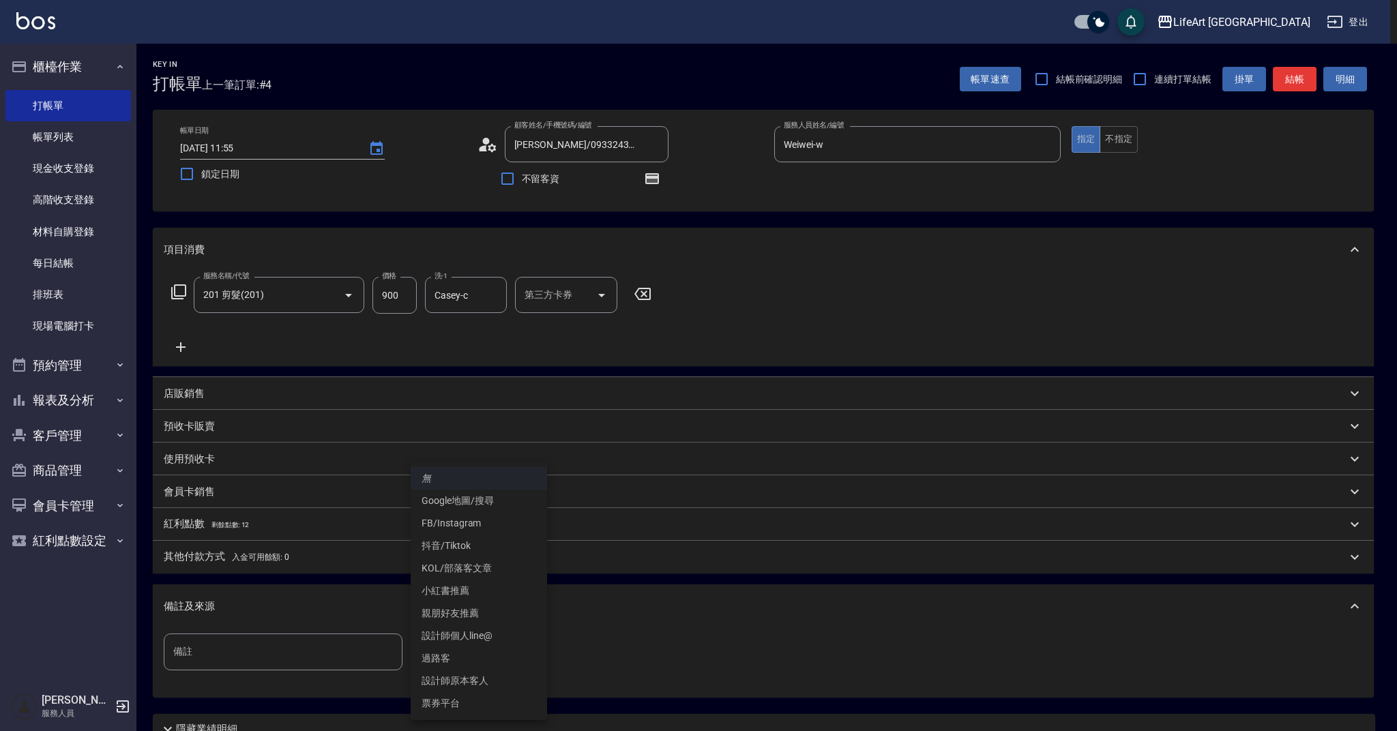
click at [458, 640] on body "LifeArt 蘆洲 登出 櫃檯作業 打帳單 帳單列表 現金收支登錄 高階收支登錄 材料自購登錄 每日結帳 排班表 現場電腦打卡 預約管理 預約管理 單日預約…" at bounding box center [698, 423] width 1397 height 846
click at [465, 684] on li "設計師原本客人" at bounding box center [479, 681] width 136 height 23
type input "設計師原本客人"
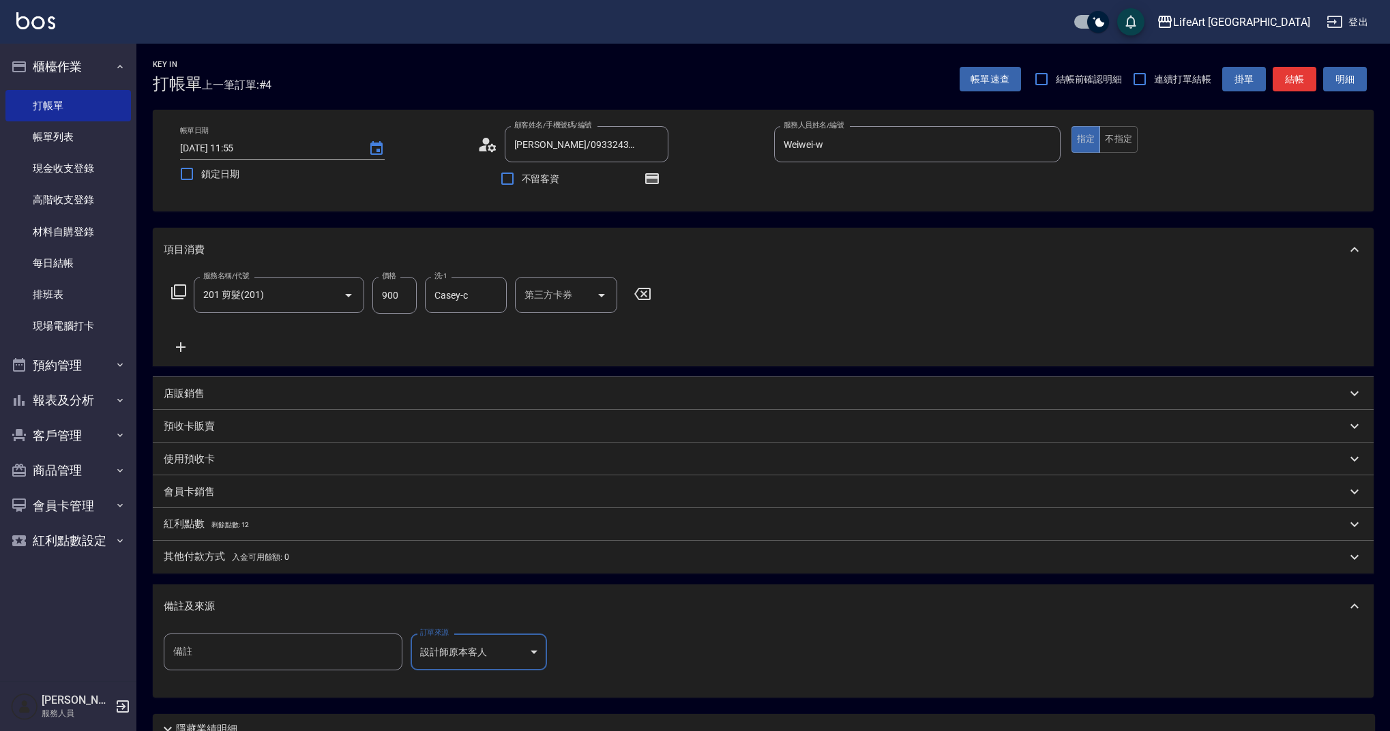
scroll to position [121, 0]
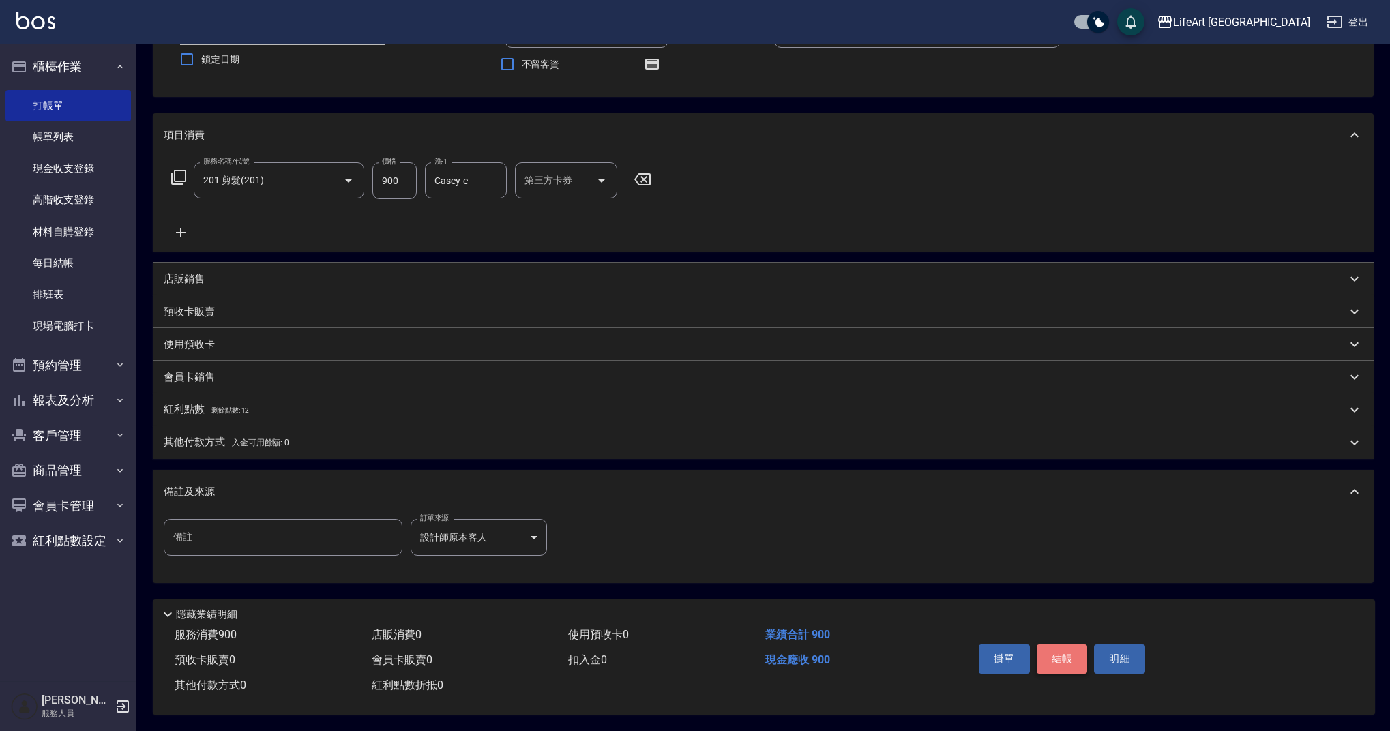
click at [1048, 653] on button "結帳" at bounding box center [1062, 659] width 51 height 29
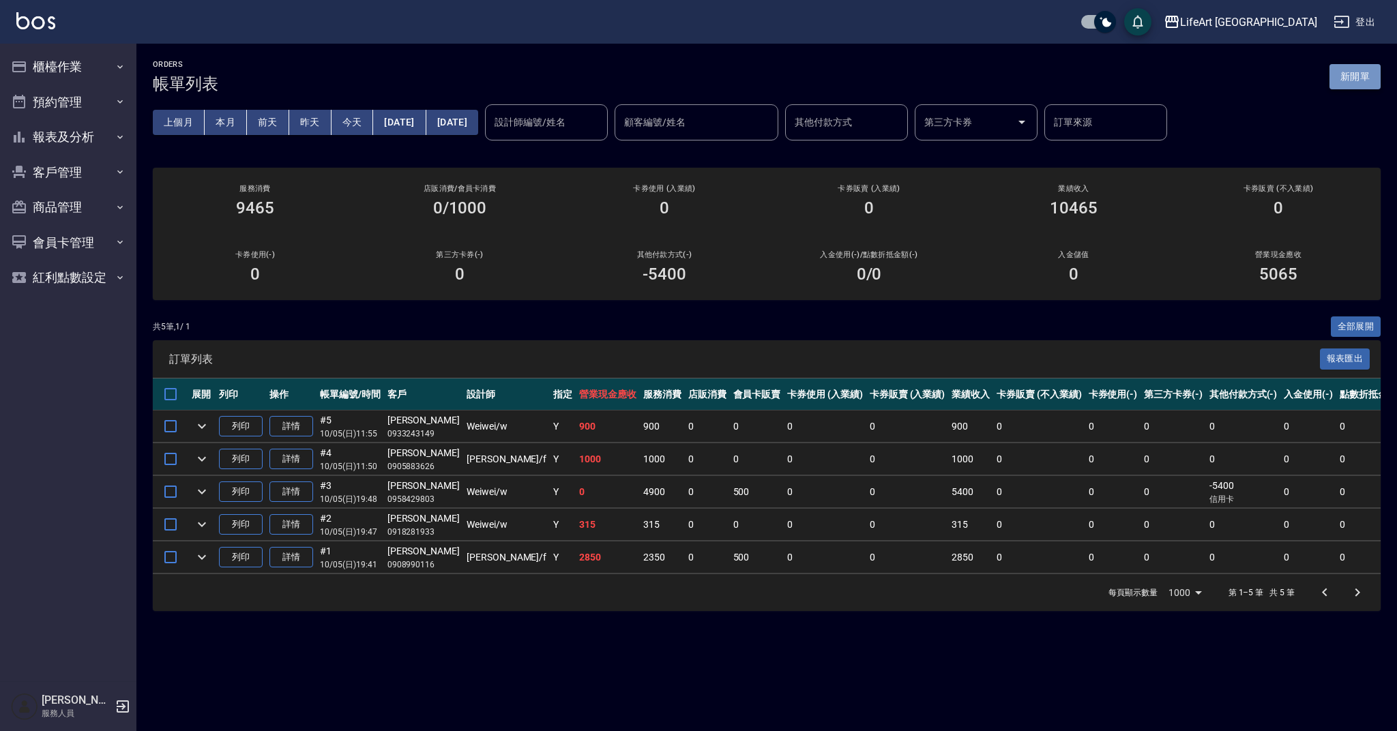
click at [1339, 79] on button "新開單" at bounding box center [1354, 76] width 51 height 25
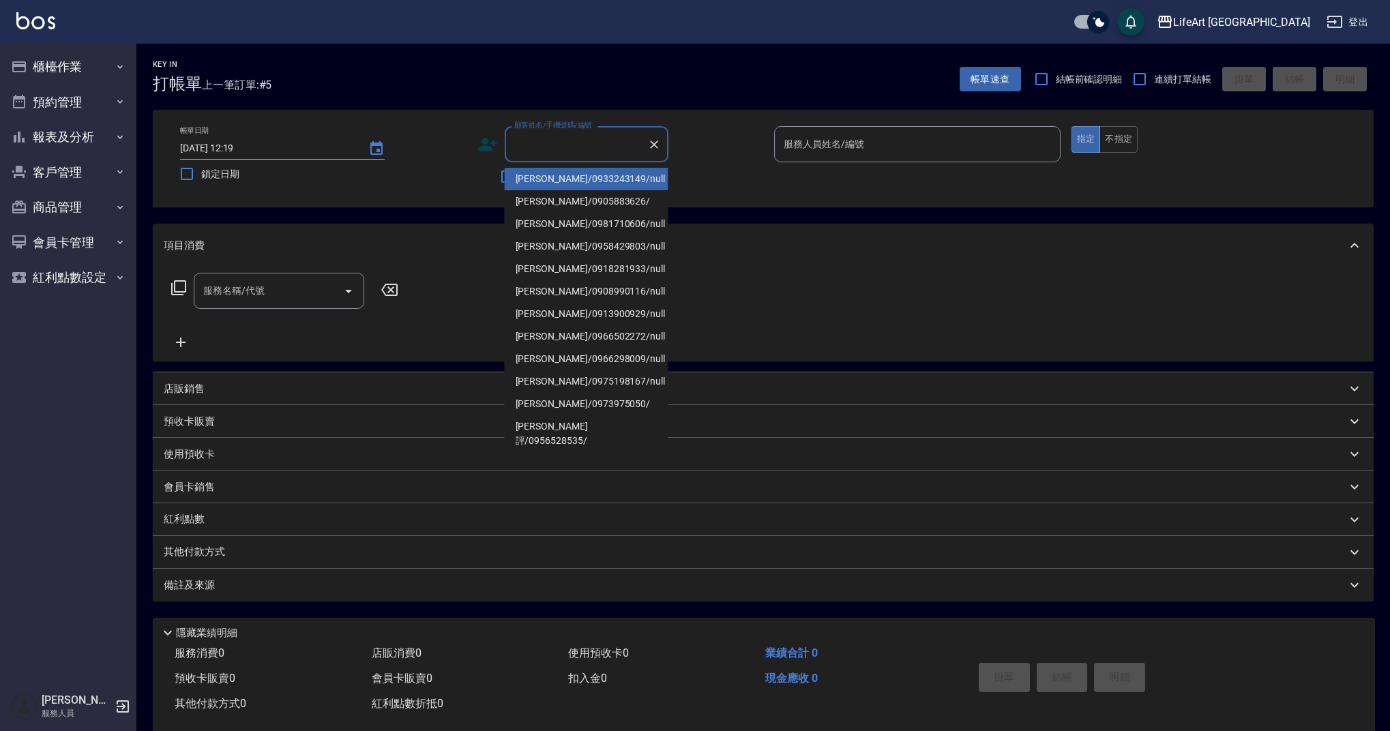
click at [557, 138] on input "顧客姓名/手機號碼/編號" at bounding box center [576, 144] width 131 height 24
click at [567, 138] on input "顧客姓名/手機號碼/編號" at bounding box center [576, 144] width 131 height 24
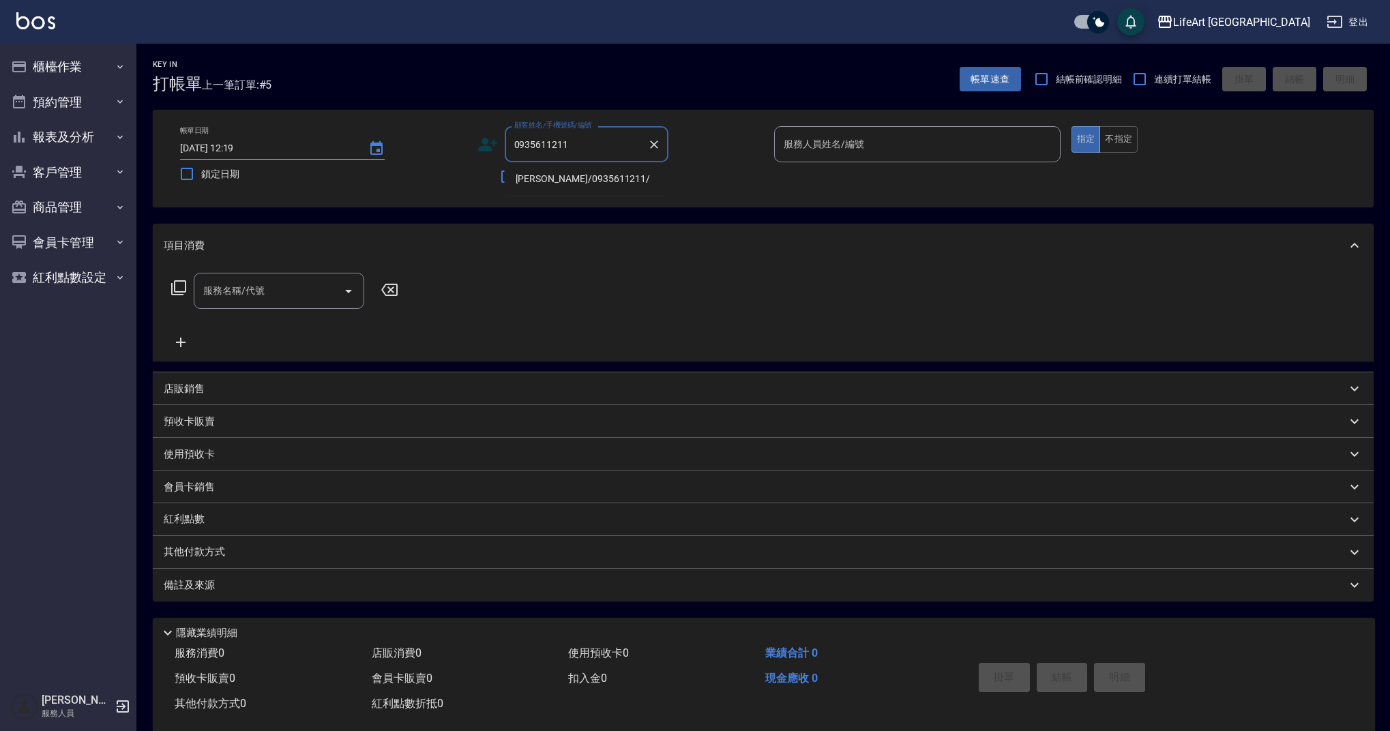
click at [561, 172] on li "顏莉珊/0935611211/" at bounding box center [587, 179] width 164 height 23
type input "顏莉珊/0935611211/"
type input "Ashely-A"
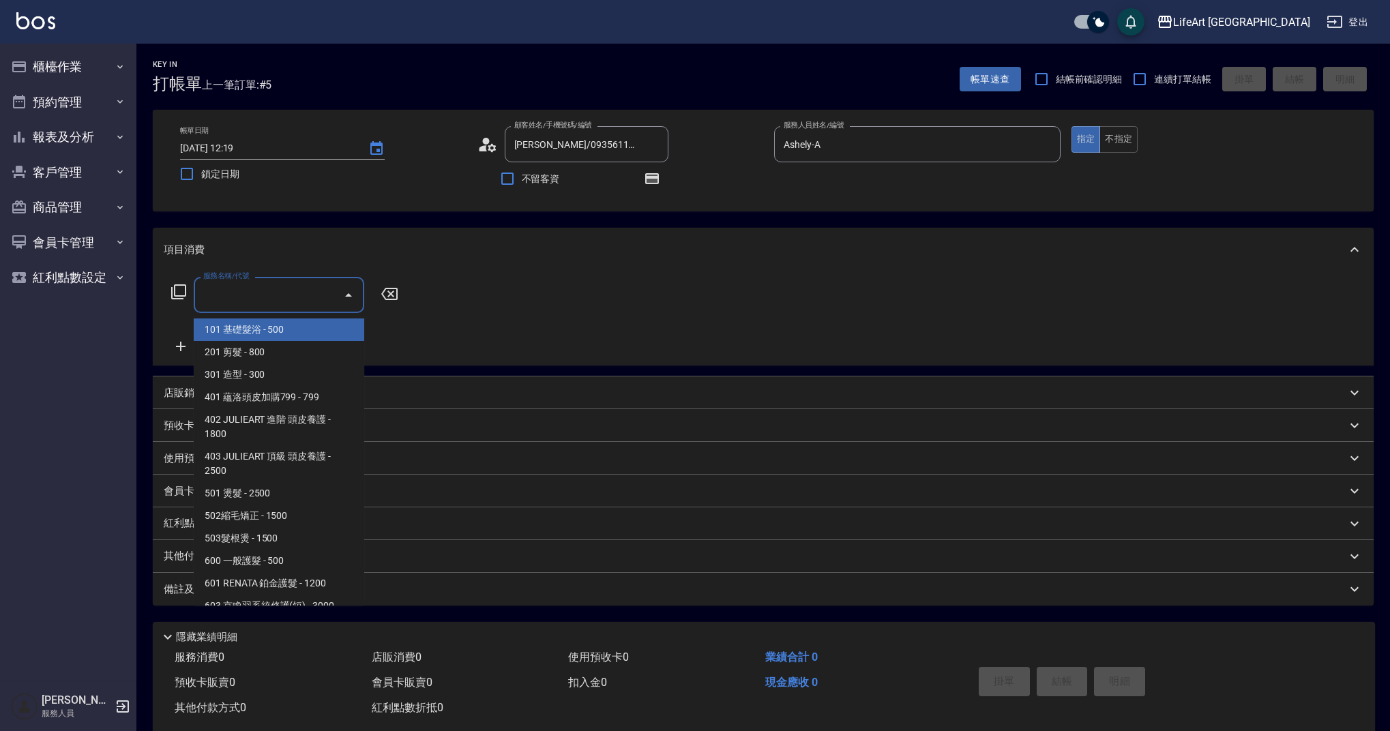
click at [273, 306] on input "服務名稱/代號" at bounding box center [269, 295] width 138 height 24
click at [270, 343] on span "201 剪髮 - 800" at bounding box center [279, 352] width 171 height 23
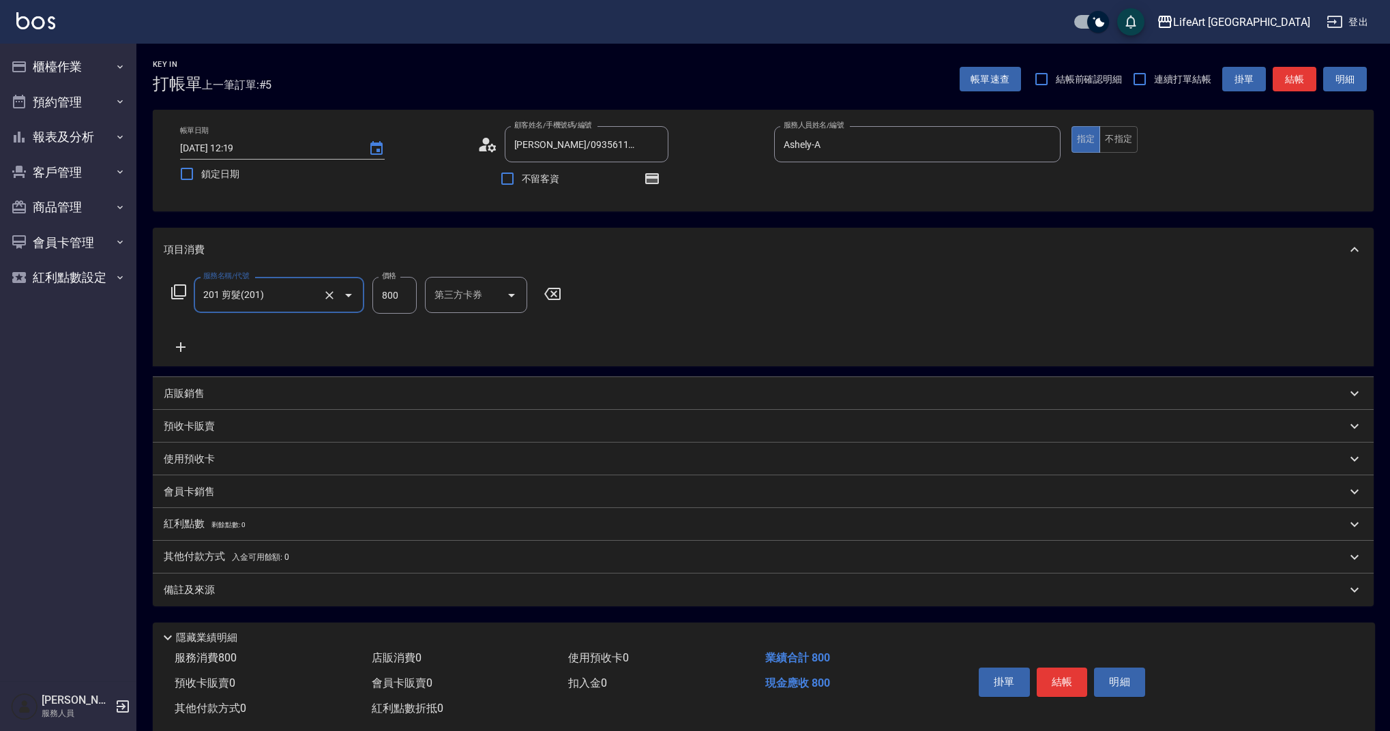
type input "201 剪髮(201)"
drag, startPoint x: 378, startPoint y: 299, endPoint x: 368, endPoint y: 299, distance: 10.2
click at [368, 299] on div "服務名稱/代號 201 剪髮(201) 服務名稱/代號 價格 800 價格 洗-1 洗-1 第三方卡券 第三方卡券" at bounding box center [412, 295] width 496 height 37
type input "1000"
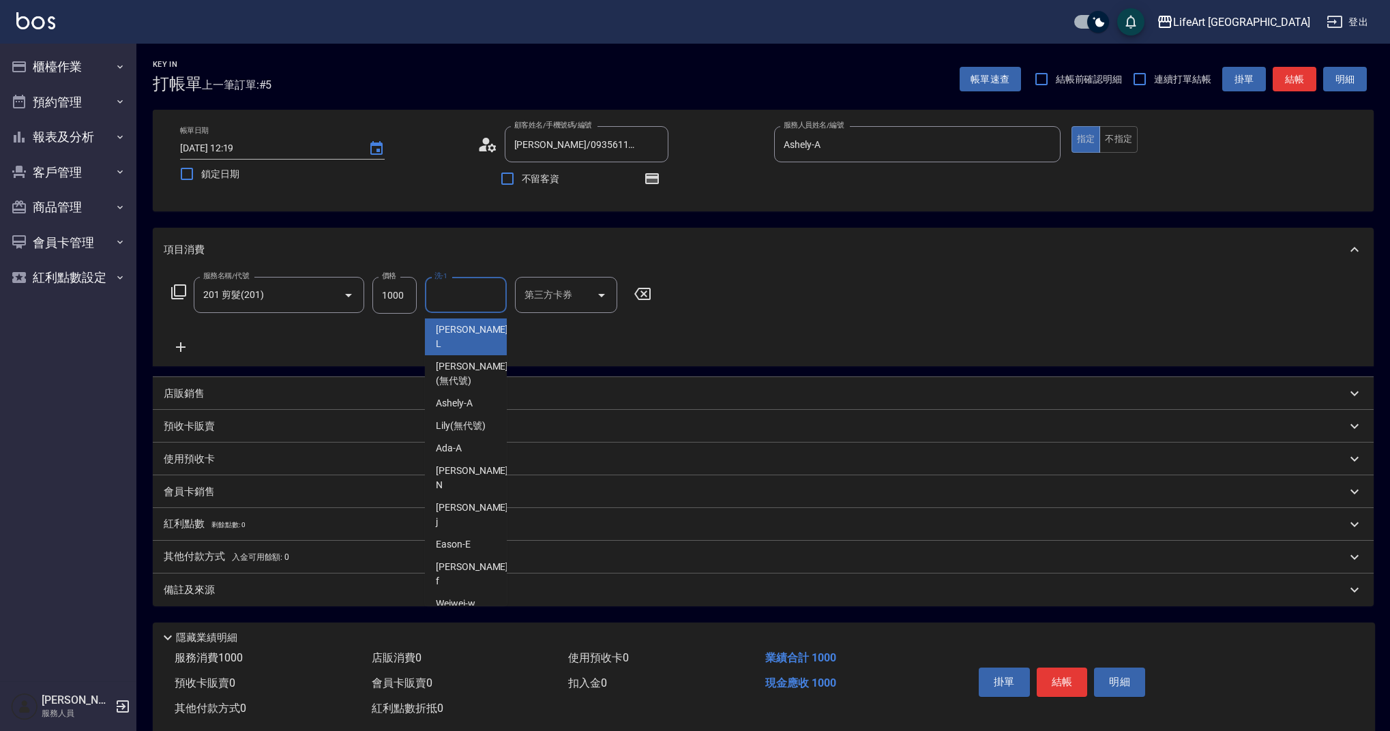
click at [463, 289] on input "洗-1" at bounding box center [466, 295] width 70 height 24
click at [467, 419] on span "Lily (無代號)" at bounding box center [461, 426] width 50 height 14
type input "Lily(無代號)"
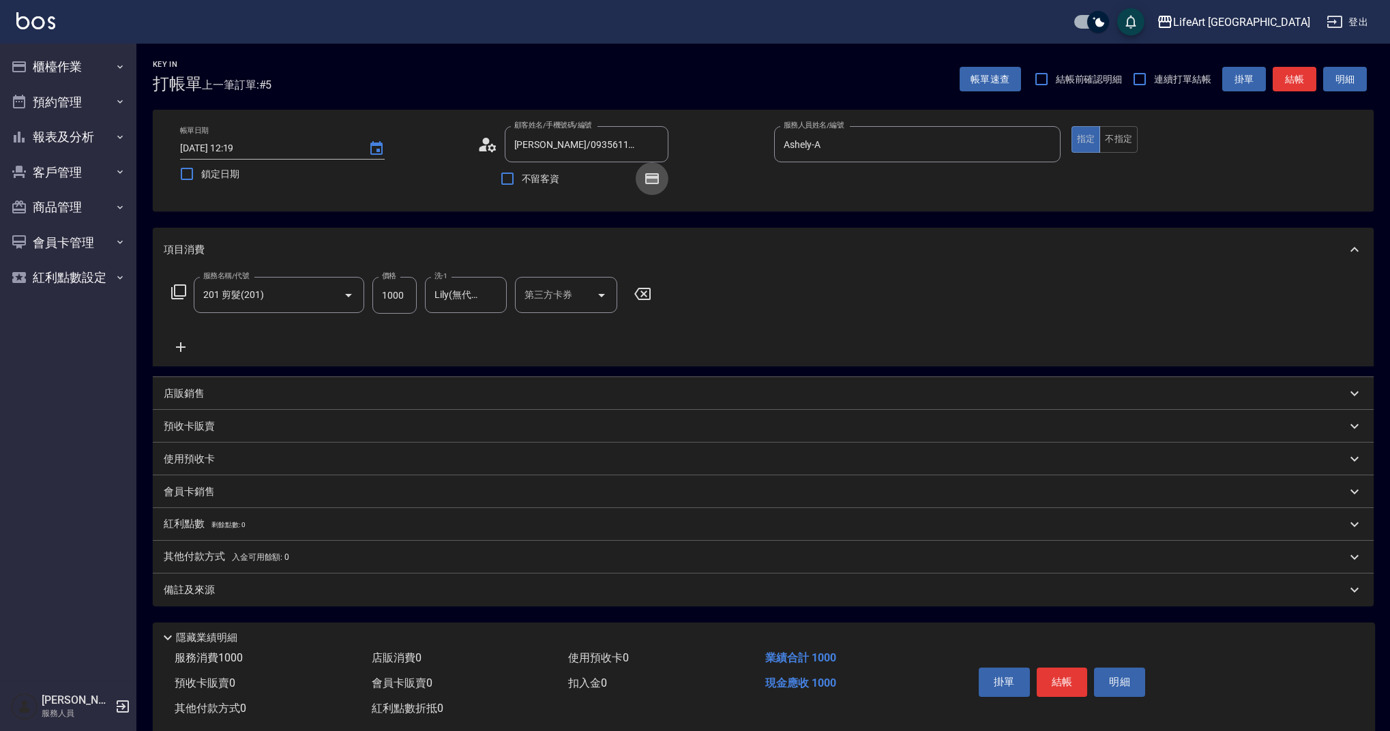
click at [655, 173] on icon "button" at bounding box center [652, 178] width 14 height 11
click at [227, 519] on p "紅利點數 剩餘點數: 0" at bounding box center [204, 524] width 81 height 15
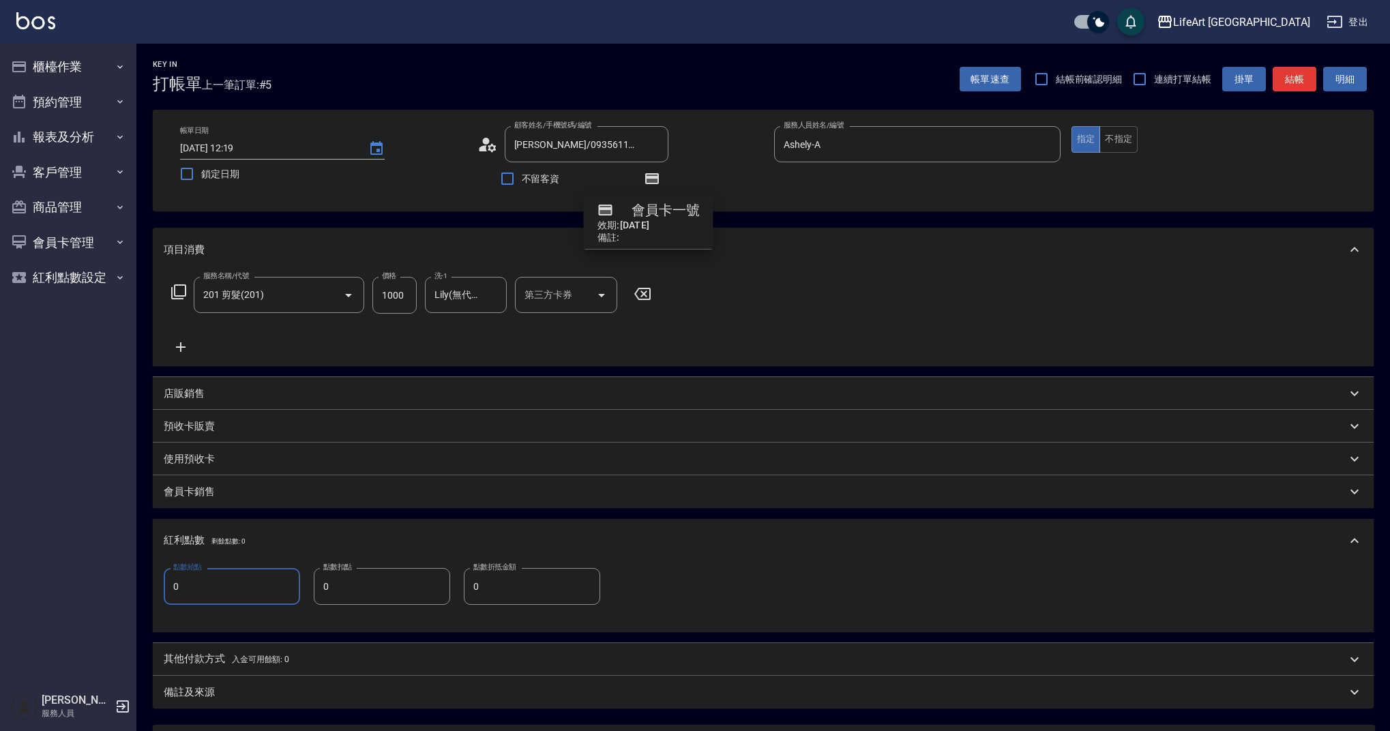
drag, startPoint x: 190, startPoint y: 588, endPoint x: 156, endPoint y: 592, distance: 35.0
click at [156, 592] on div "點數給點 0 點數給點 點數扣點 0 點數扣點 點數折抵金額 0 點數折抵金額" at bounding box center [763, 598] width 1221 height 70
type input "2"
click at [237, 699] on div "備註及來源" at bounding box center [755, 692] width 1183 height 14
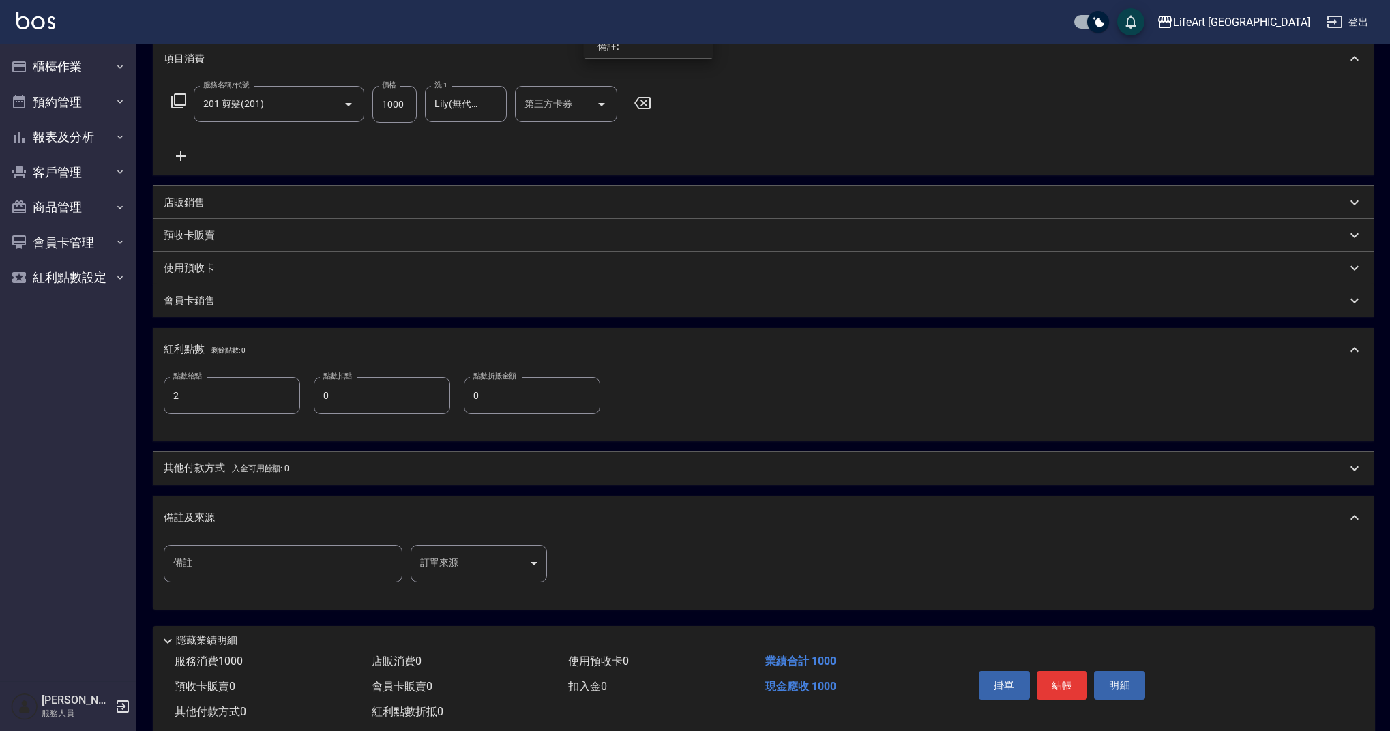
scroll to position [223, 0]
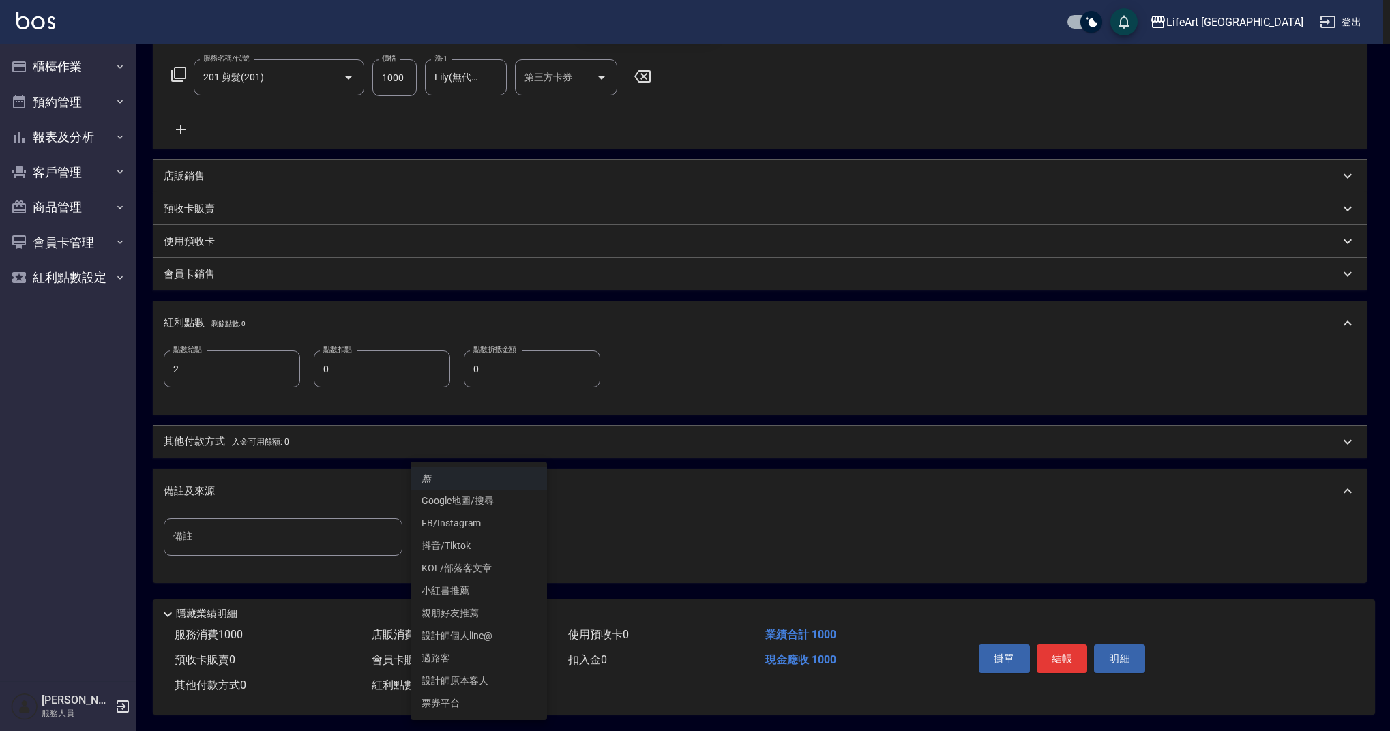
click at [490, 527] on body "LifeArt 蘆洲 登出 櫃檯作業 打帳單 帳單列表 現金收支登錄 高階收支登錄 材料自購登錄 每日結帳 排班表 現場電腦打卡 預約管理 預約管理 單日預約…" at bounding box center [695, 256] width 1390 height 949
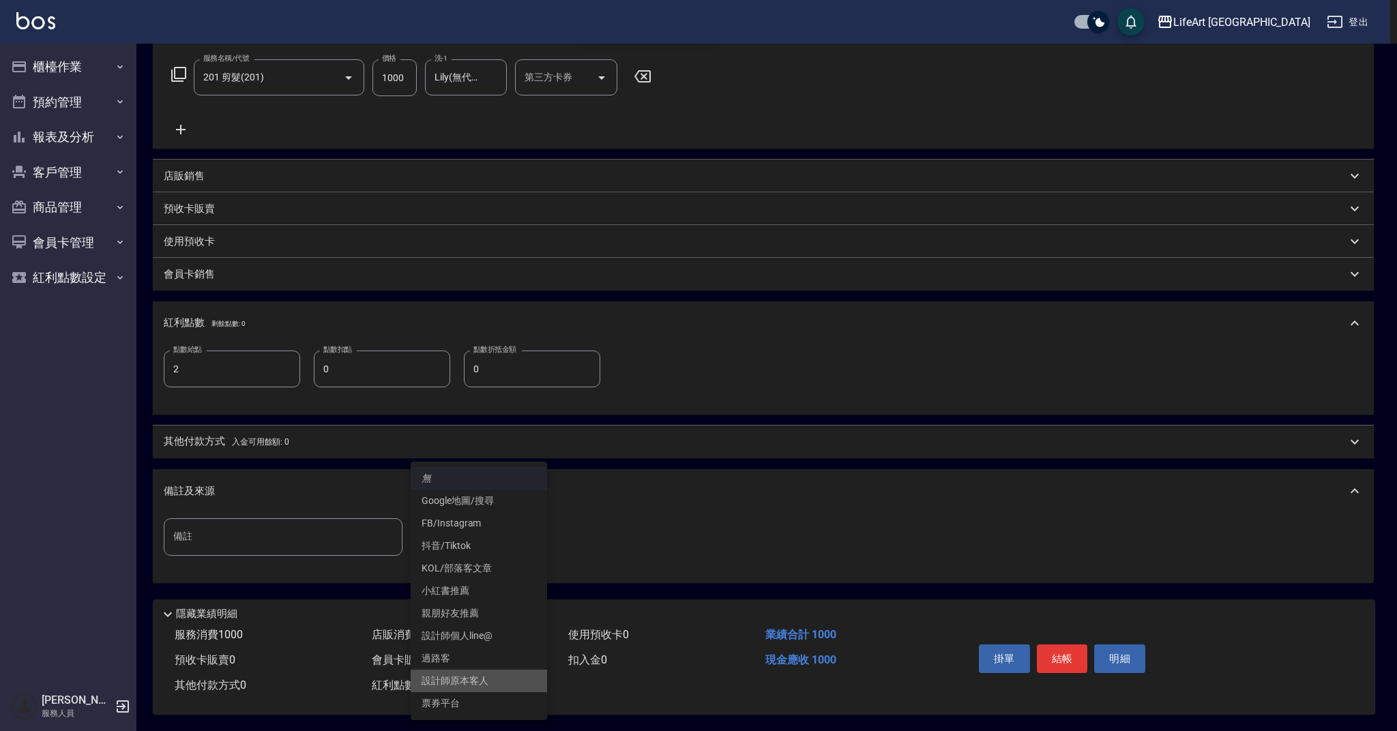
click at [465, 679] on li "設計師原本客人" at bounding box center [479, 681] width 136 height 23
type input "設計師原本客人"
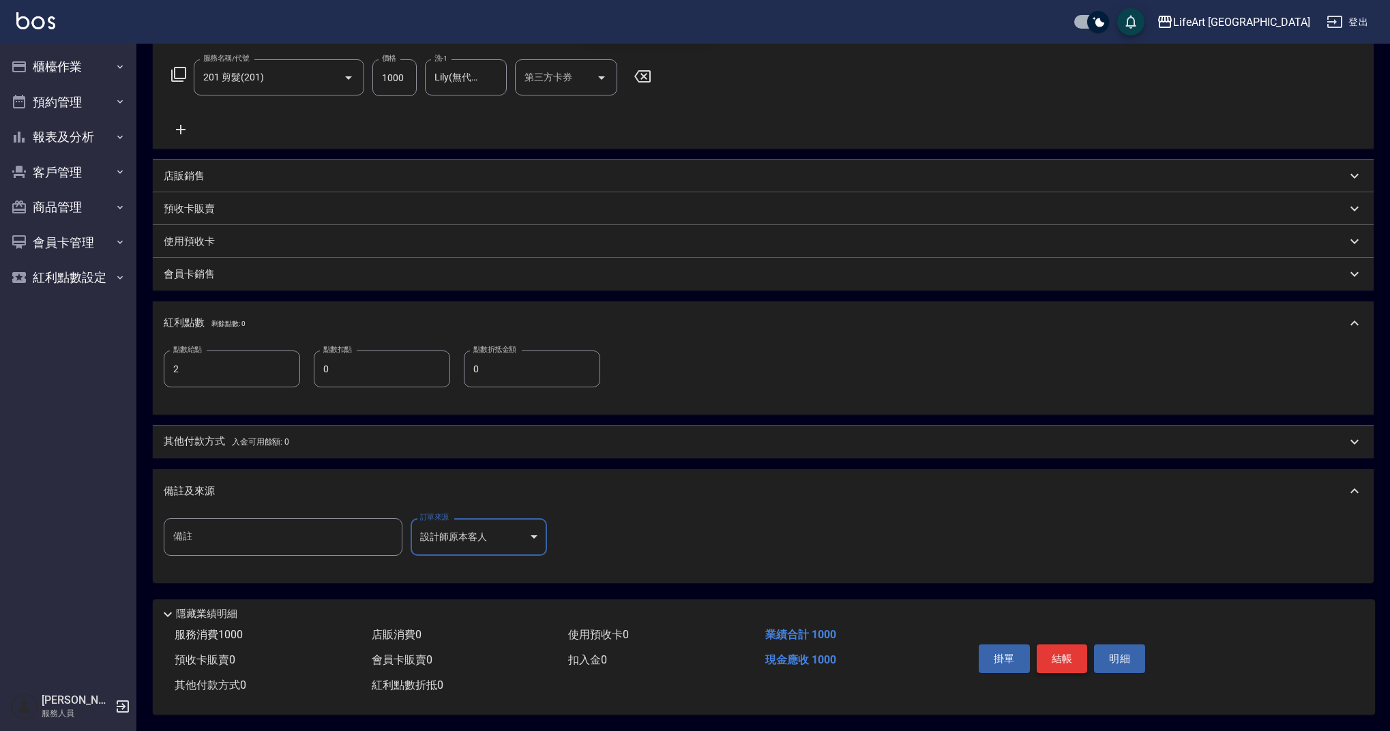
click at [1061, 653] on button "結帳" at bounding box center [1062, 659] width 51 height 29
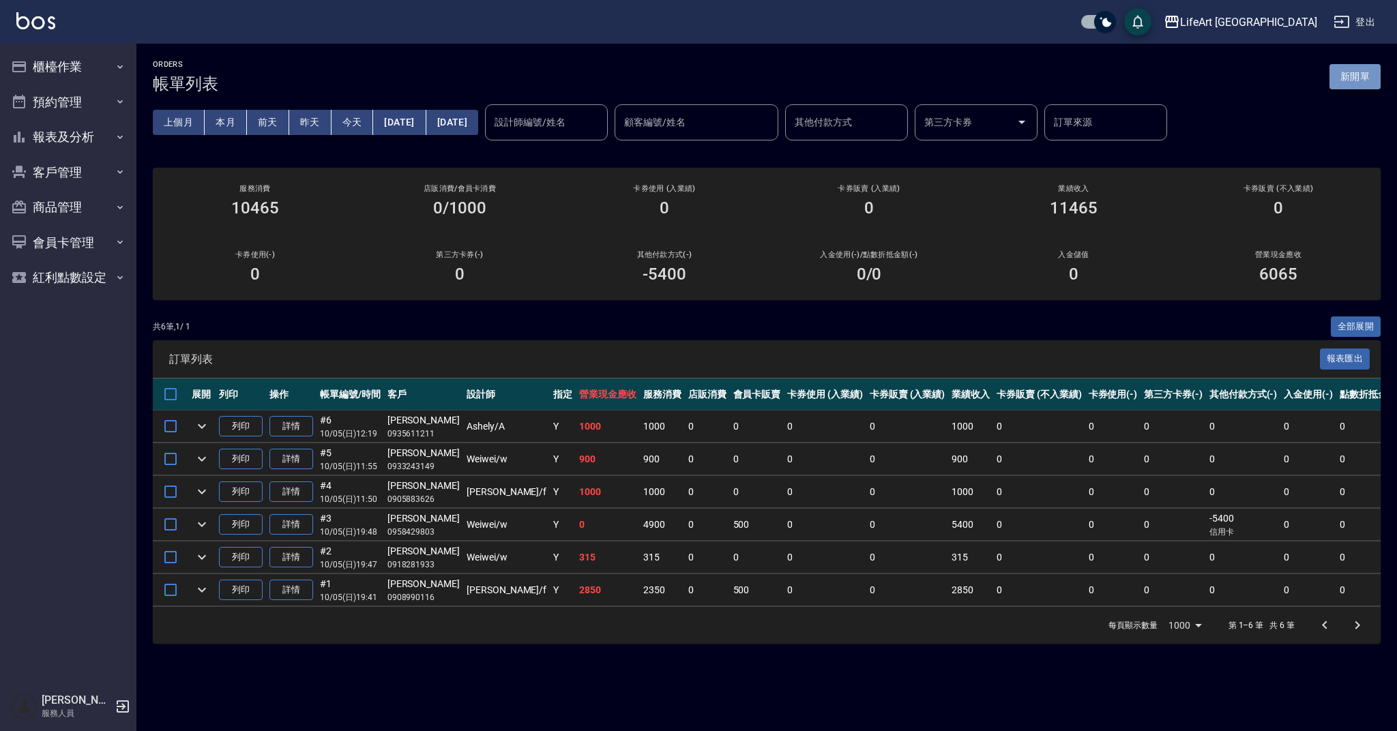
click at [1348, 80] on button "新開單" at bounding box center [1354, 76] width 51 height 25
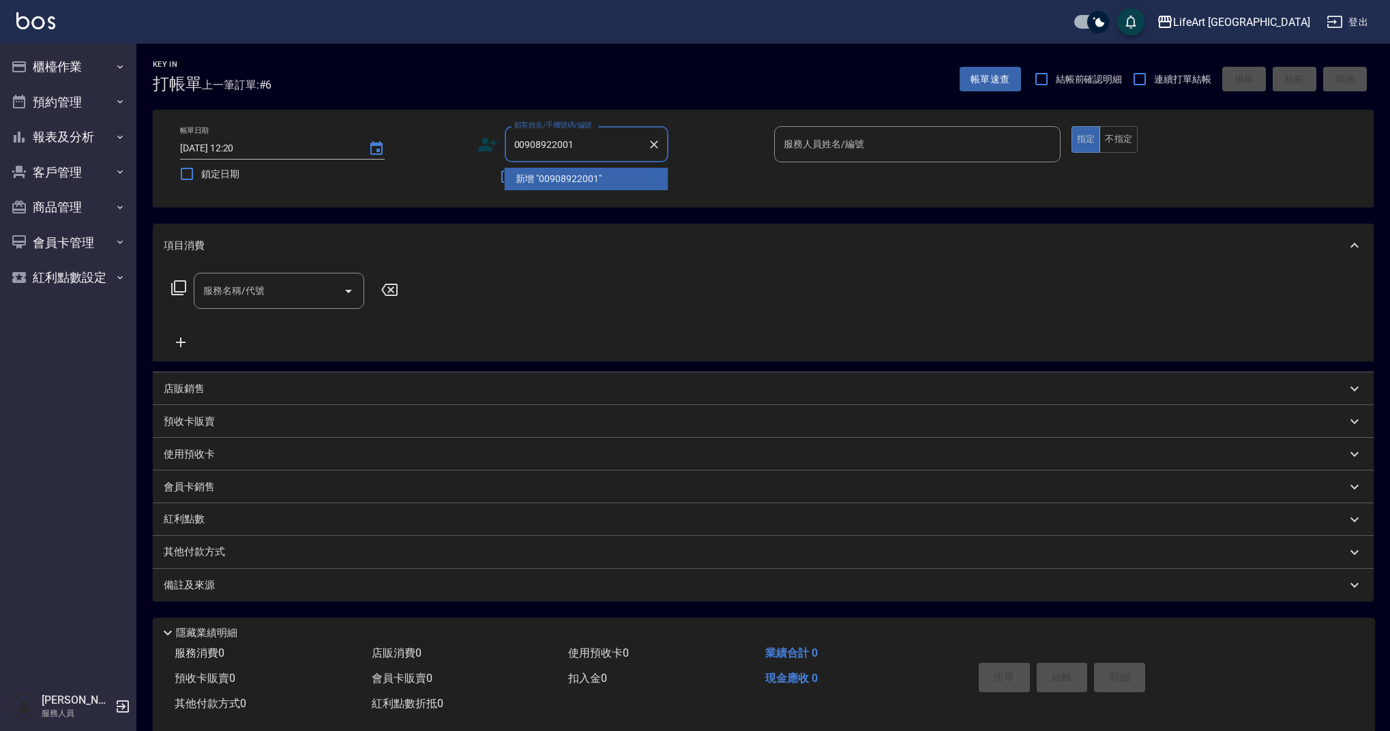
click at [519, 142] on input "00908922001" at bounding box center [576, 144] width 131 height 24
click at [623, 175] on li "陳麗娜/0908922001/" at bounding box center [587, 179] width 164 height 23
type input "陳麗娜/0908922001/"
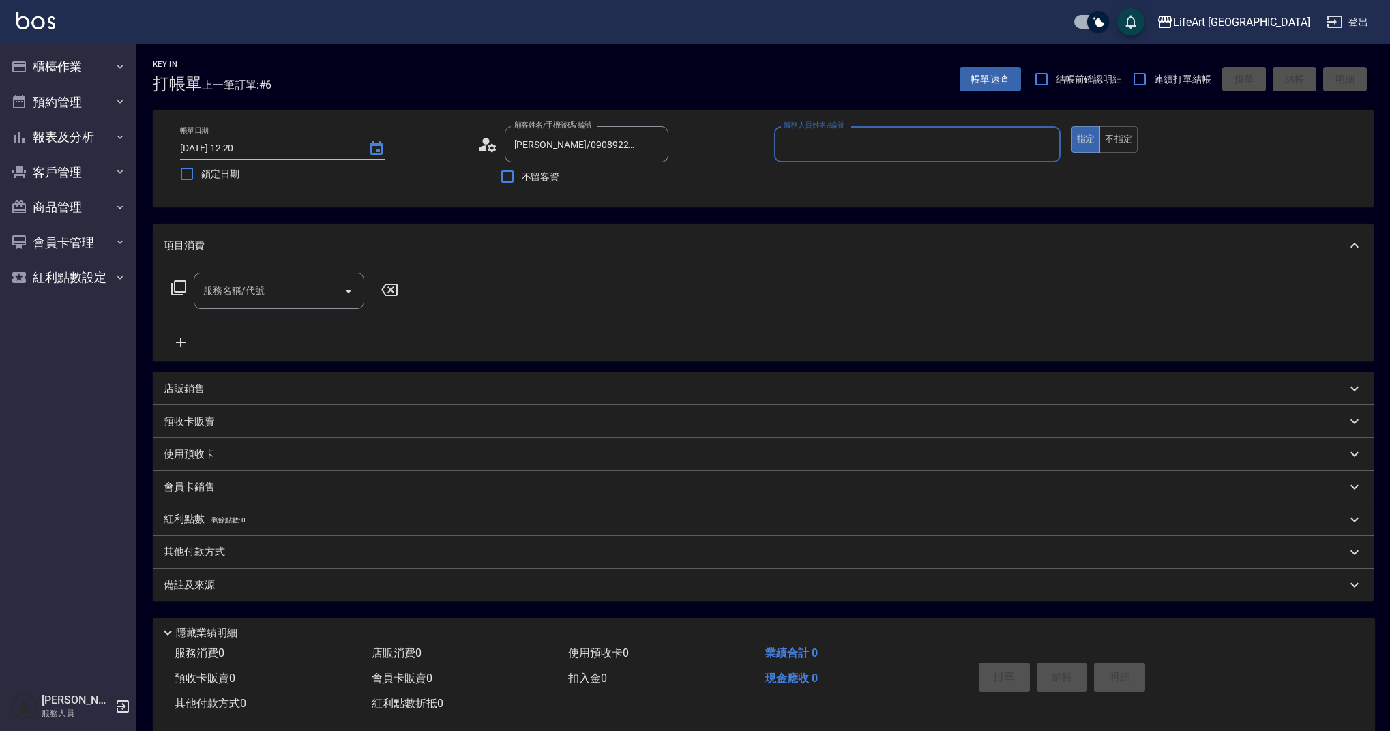
type input "Ashely-A"
click at [649, 177] on icon "button" at bounding box center [652, 178] width 14 height 11
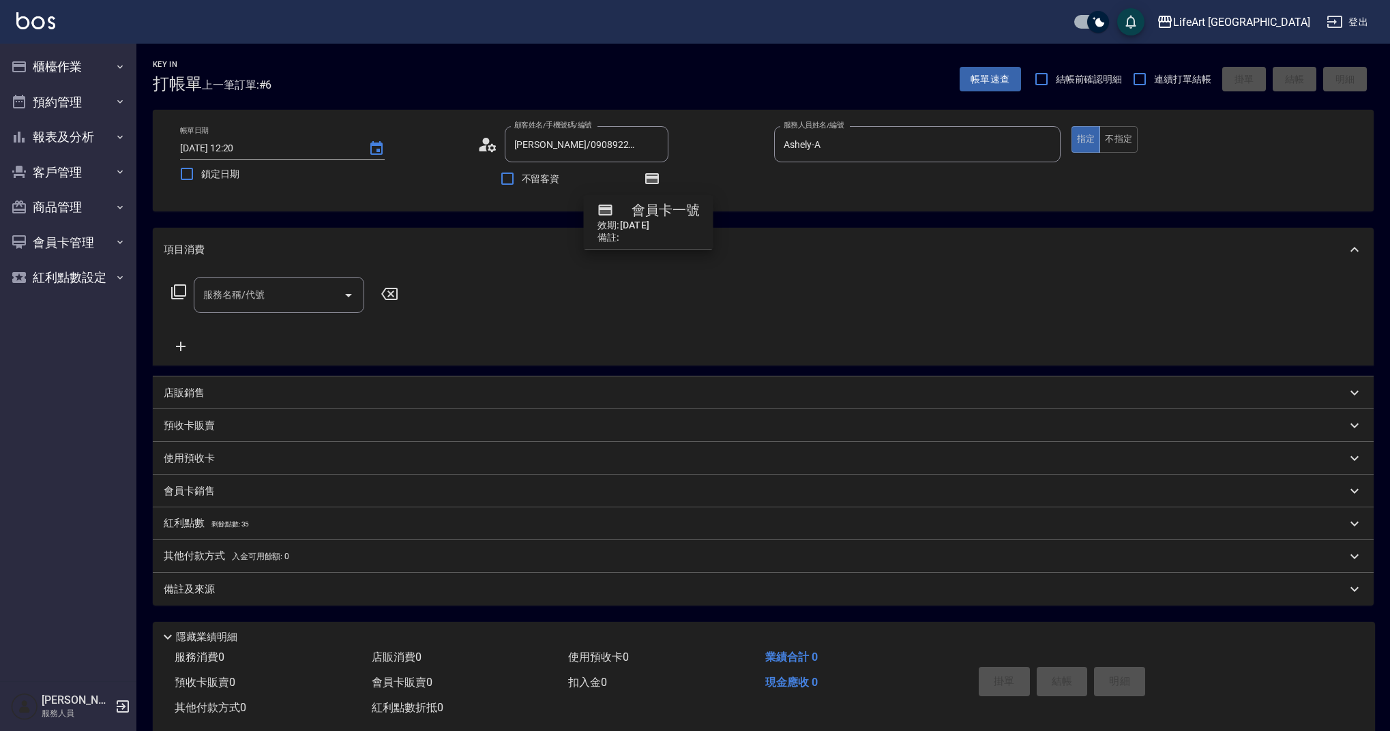
click at [724, 151] on div "顧客姓名/手機號碼/編號 陳麗娜/0908922001/ 顧客姓名/手機號碼/編號" at bounding box center [620, 144] width 286 height 36
click at [296, 309] on div "服務名稱/代號" at bounding box center [279, 295] width 171 height 36
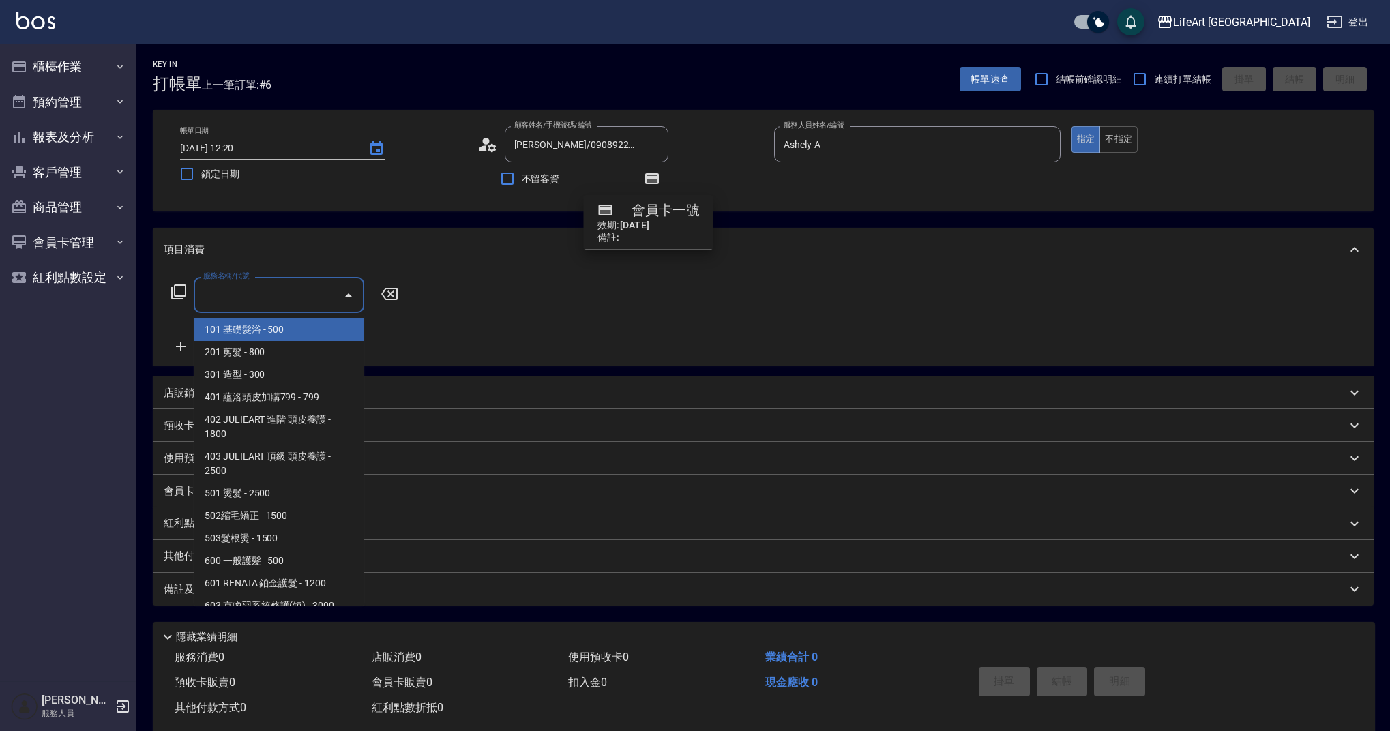
click at [278, 329] on span "101 基礎髮浴 - 500" at bounding box center [279, 330] width 171 height 23
type input "101 基礎髮浴 (101)"
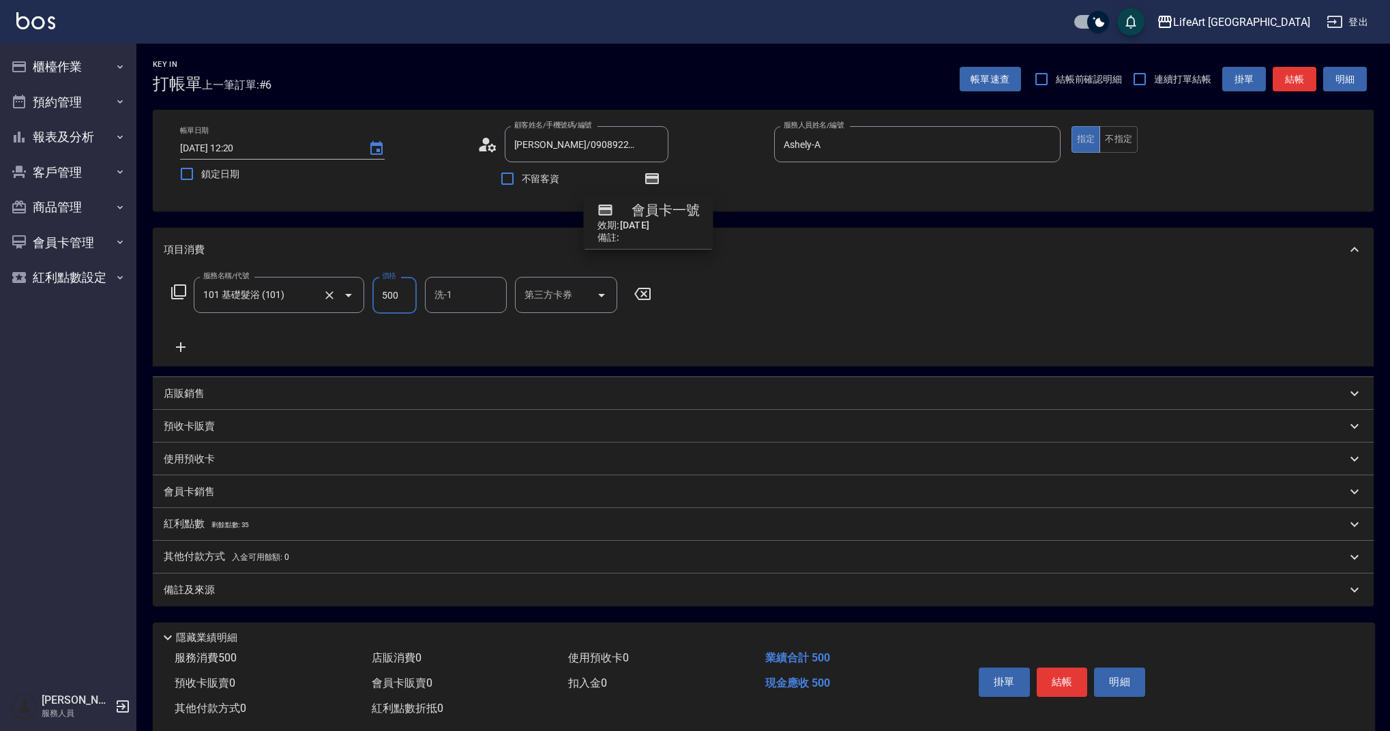
drag, startPoint x: 402, startPoint y: 297, endPoint x: 347, endPoint y: 296, distance: 55.2
click at [347, 296] on div "服務名稱/代號 101 基礎髮浴 (101) 服務名稱/代號 價格 500 價格 洗-1 洗-1 第三方卡券 第三方卡券" at bounding box center [412, 295] width 496 height 37
type input "850"
click at [283, 536] on div "紅利點數 剩餘點數: 35" at bounding box center [763, 524] width 1221 height 33
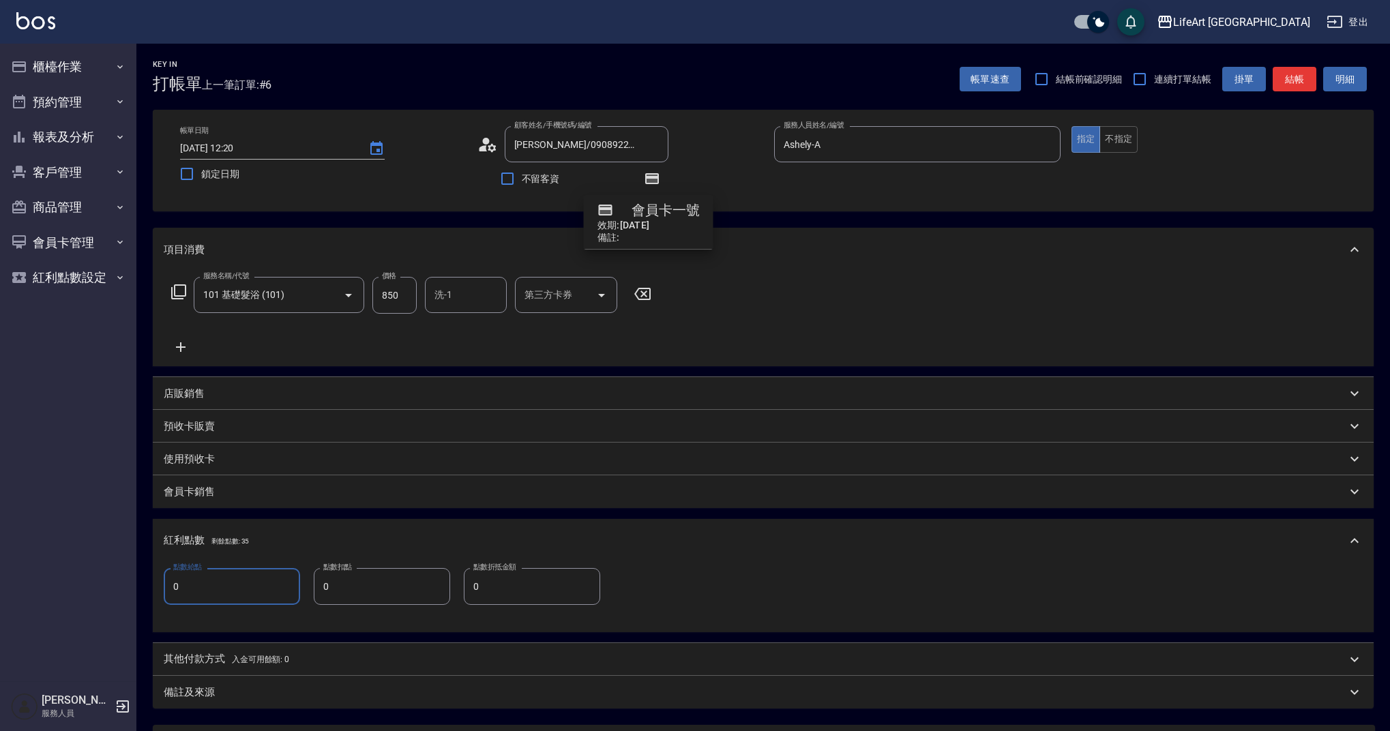
drag, startPoint x: 181, startPoint y: 588, endPoint x: 166, endPoint y: 589, distance: 14.4
click at [166, 589] on input "0" at bounding box center [232, 586] width 136 height 37
drag, startPoint x: 164, startPoint y: 591, endPoint x: 238, endPoint y: 595, distance: 73.8
click at [233, 596] on input "0" at bounding box center [232, 586] width 136 height 37
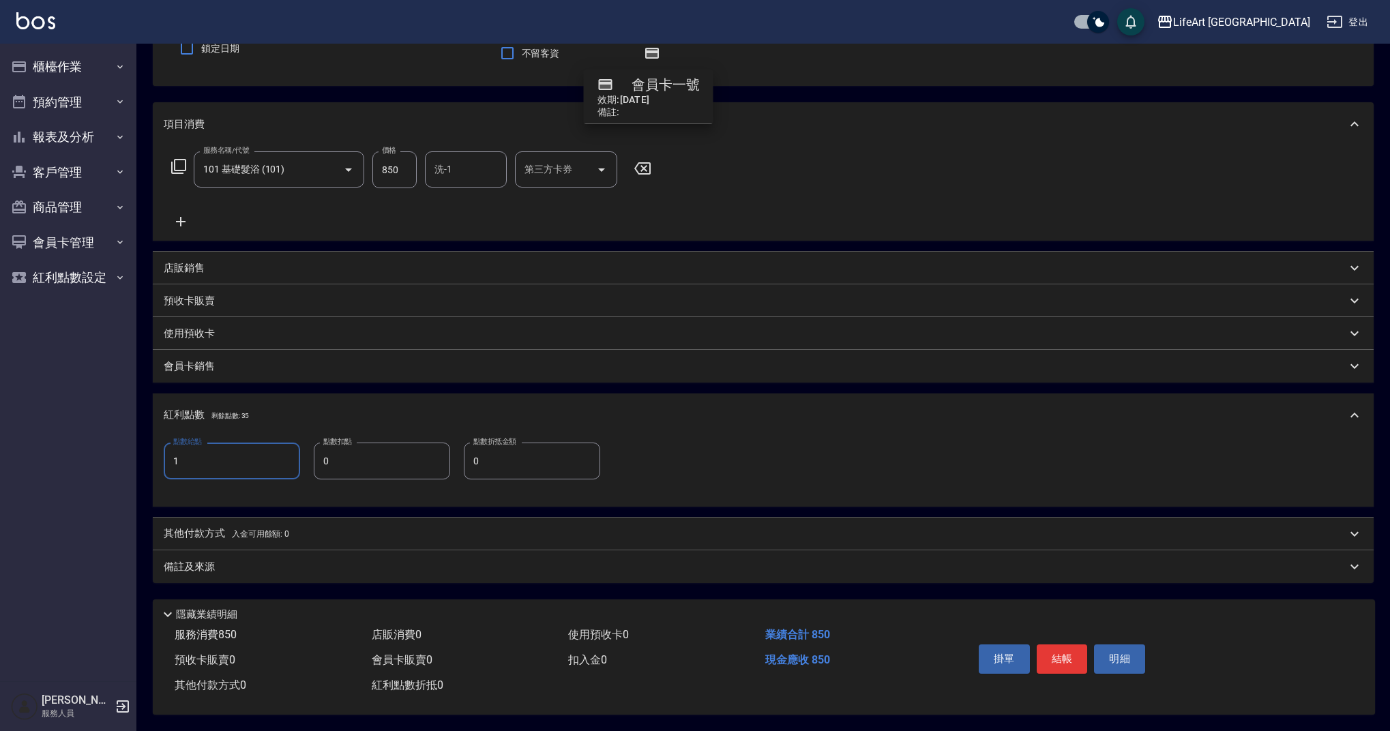
type input "1"
click at [460, 560] on div "備註及來源" at bounding box center [755, 567] width 1183 height 14
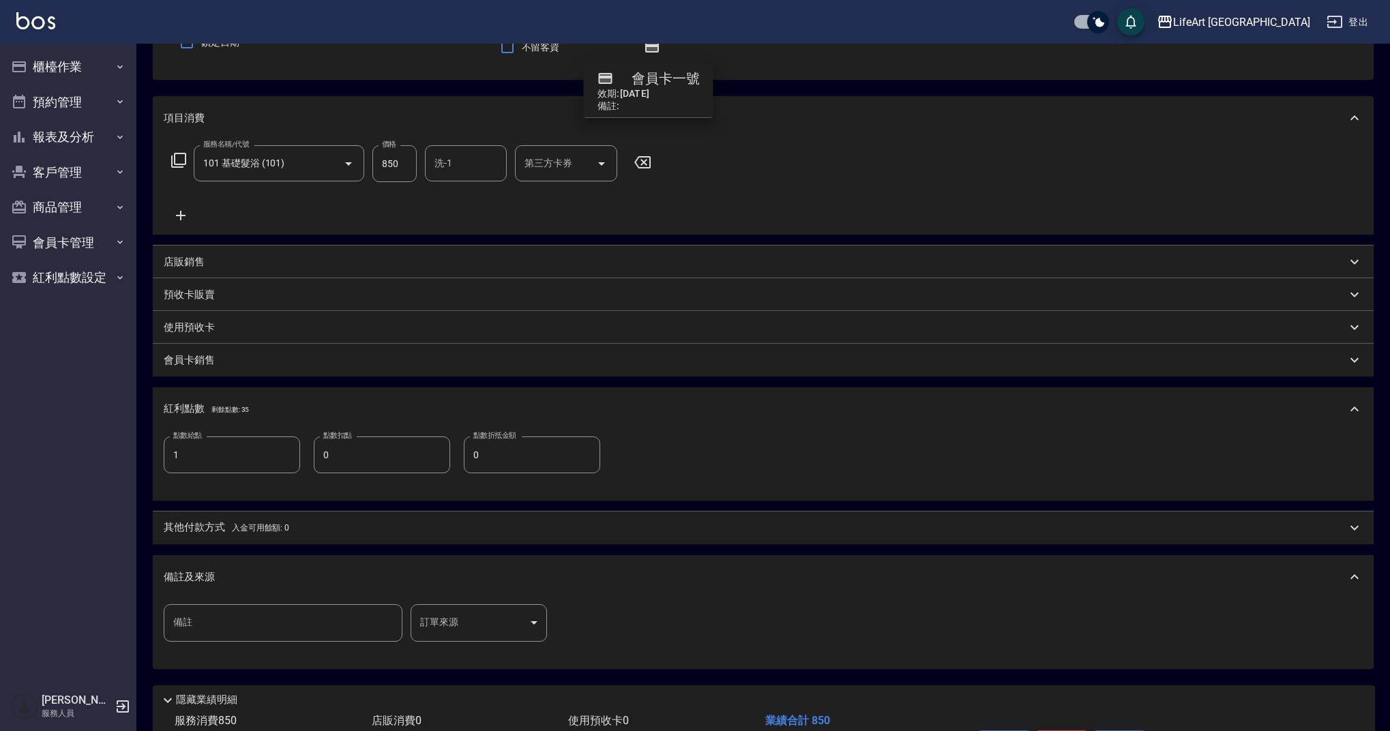
click at [503, 627] on body "LifeArt 蘆洲 登出 櫃檯作業 打帳單 帳單列表 現金收支登錄 高階收支登錄 材料自購登錄 每日結帳 排班表 現場電腦打卡 預約管理 預約管理 單日預約…" at bounding box center [695, 342] width 1390 height 949
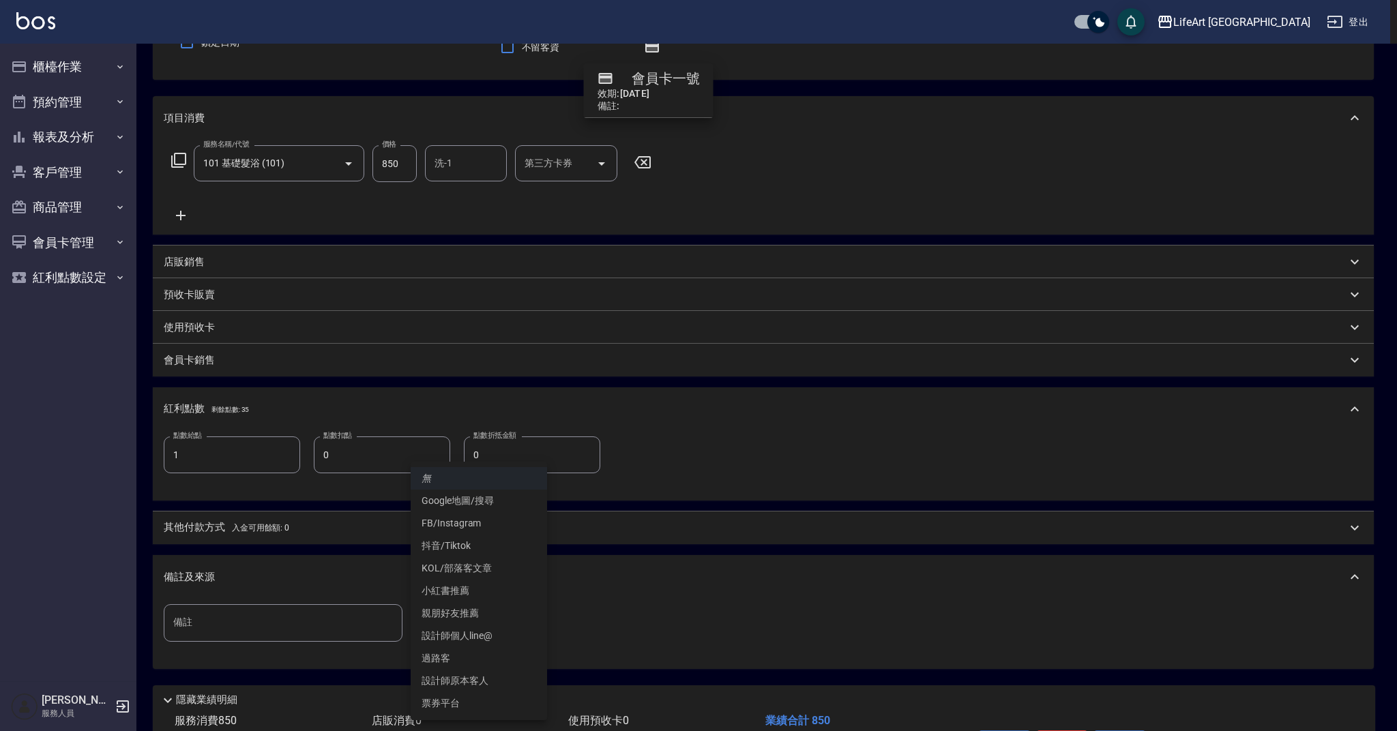
click at [484, 678] on li "設計師原本客人" at bounding box center [479, 681] width 136 height 23
type input "設計師原本客人"
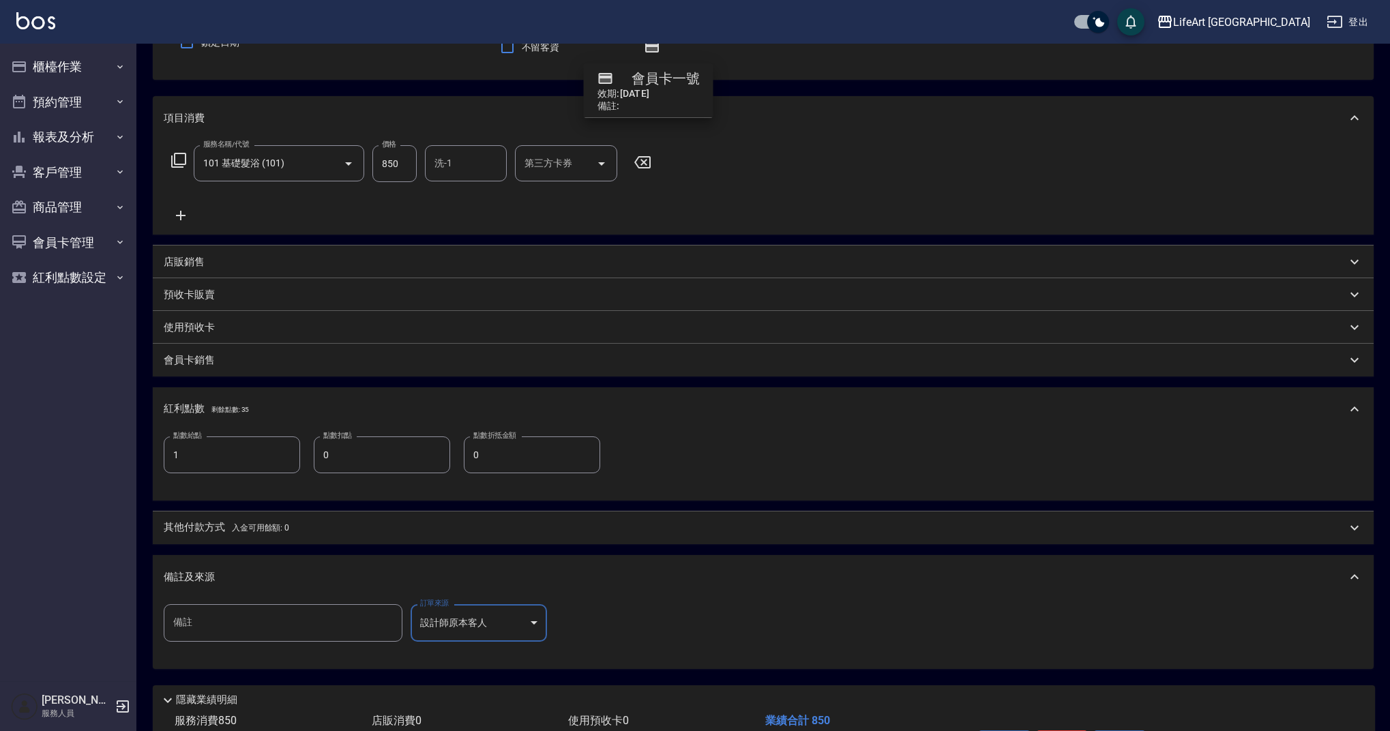
scroll to position [223, 0]
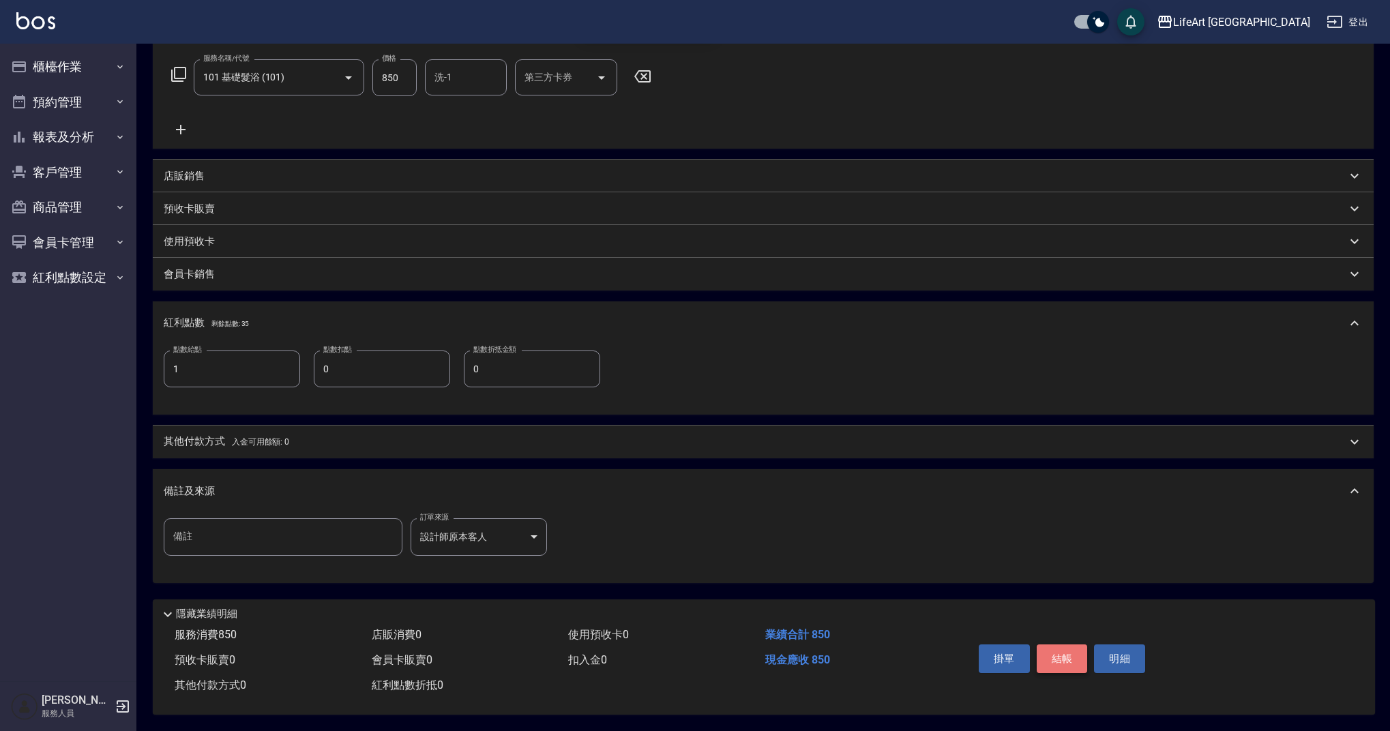
click at [1066, 655] on button "結帳" at bounding box center [1062, 659] width 51 height 29
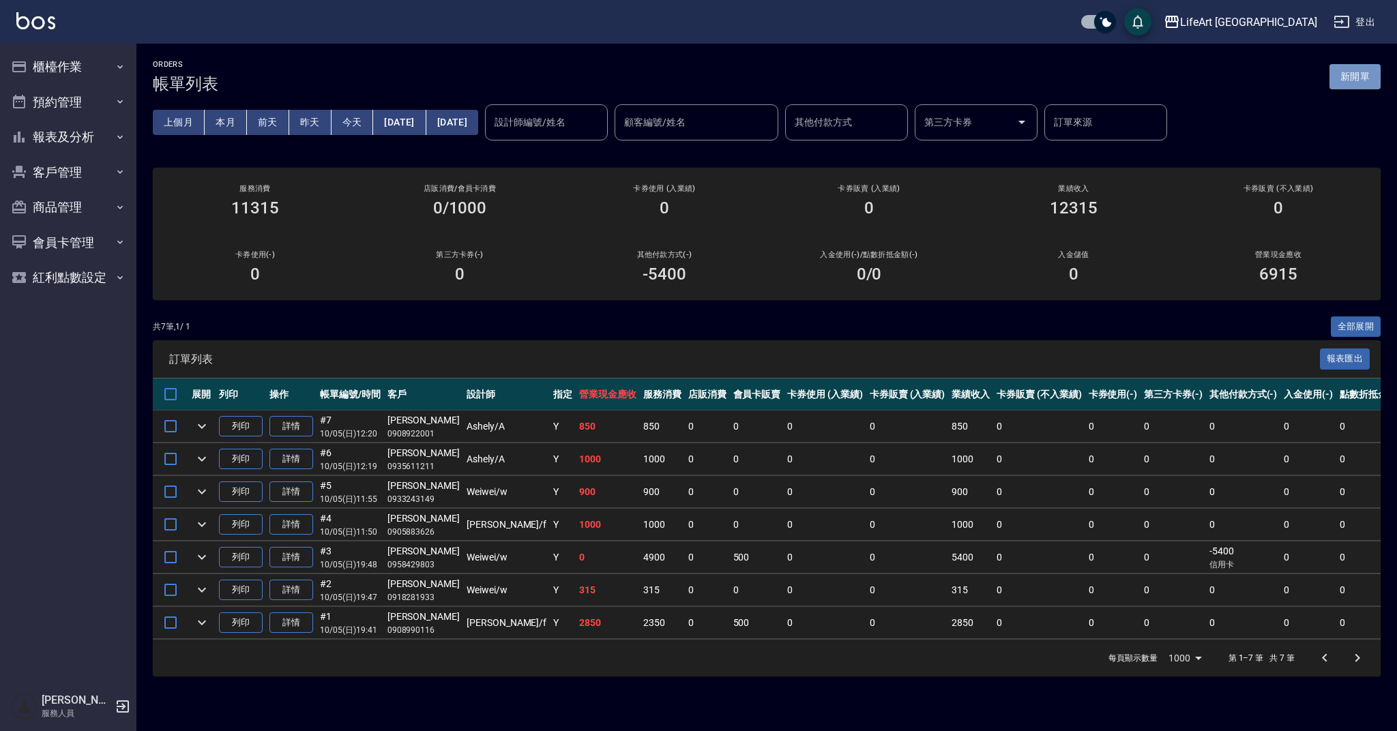
click at [1365, 65] on button "新開單" at bounding box center [1354, 76] width 51 height 25
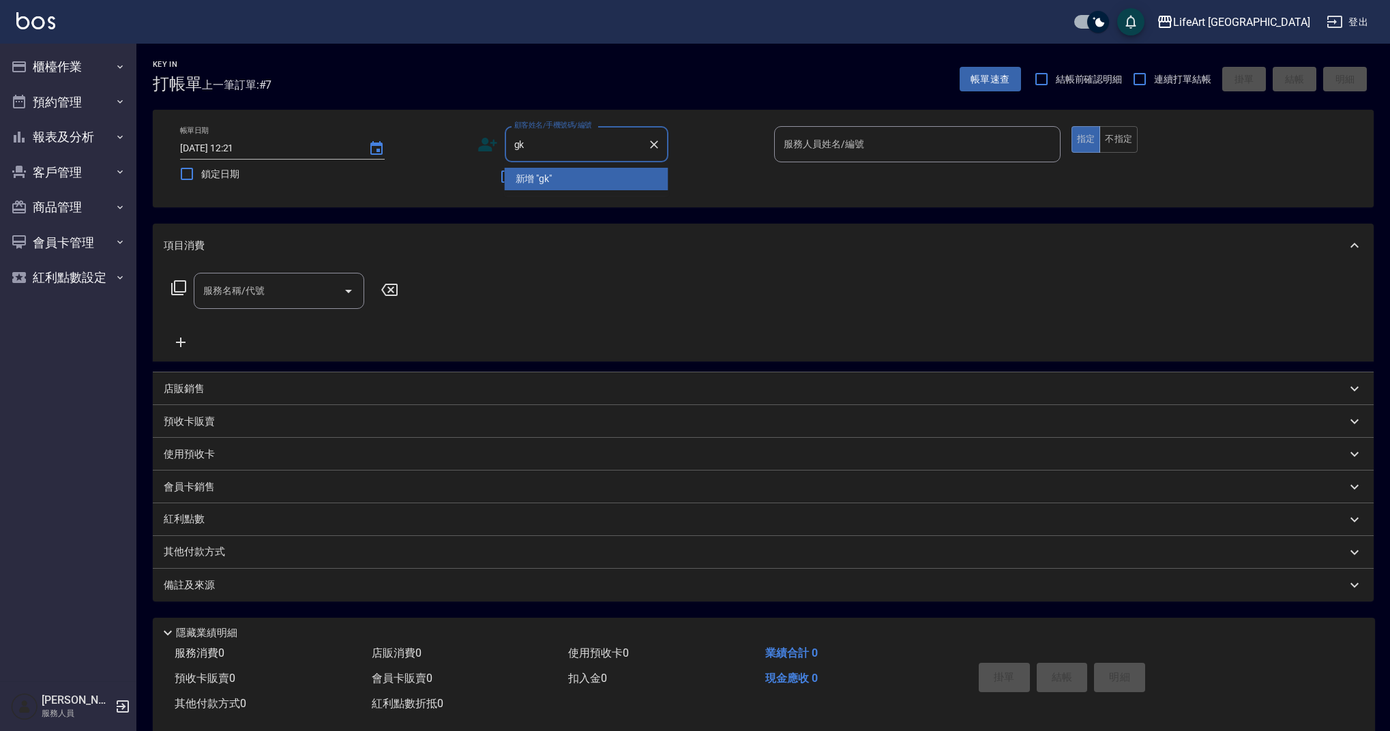
type input "g"
click at [618, 181] on li "佘怡萱/0921978218/" at bounding box center [587, 179] width 164 height 23
type input "佘怡萱/0921978218/"
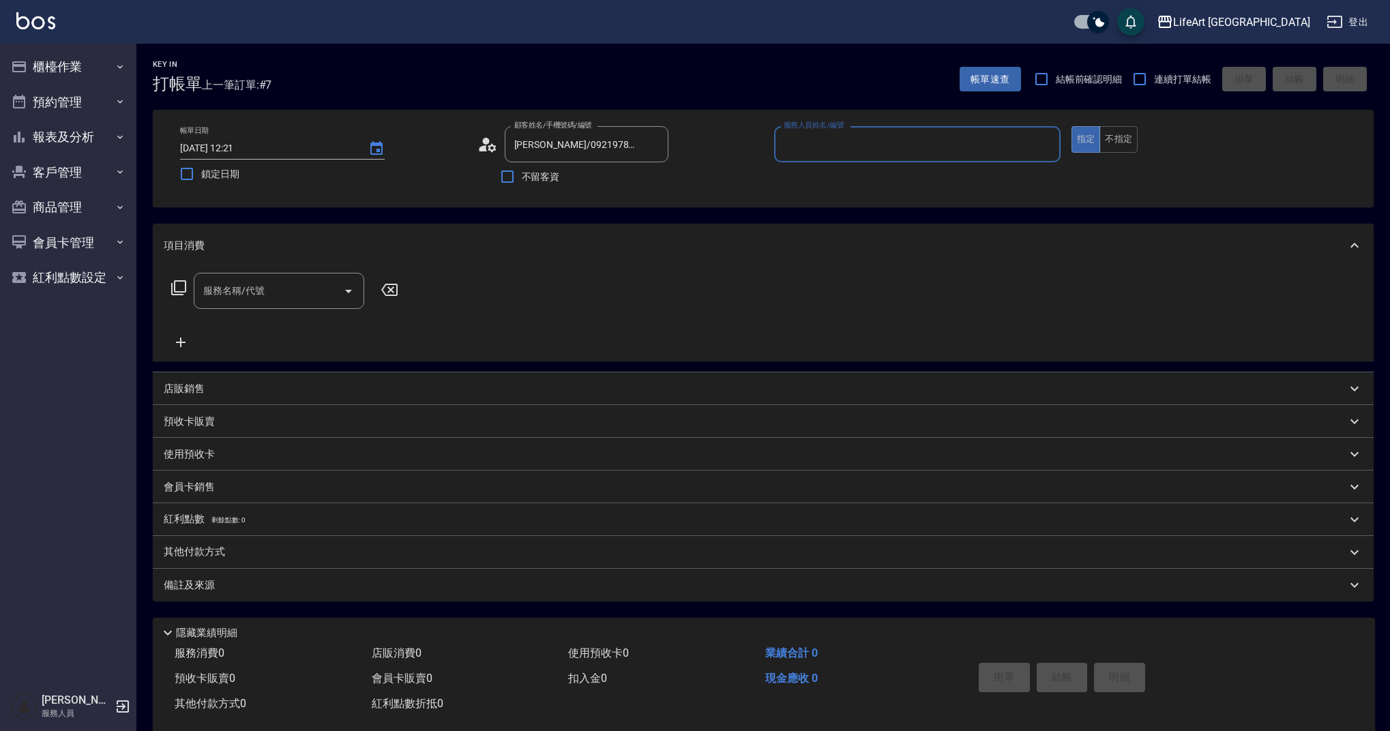
type input "Jessica-j"
click at [648, 173] on icon "button" at bounding box center [652, 178] width 14 height 11
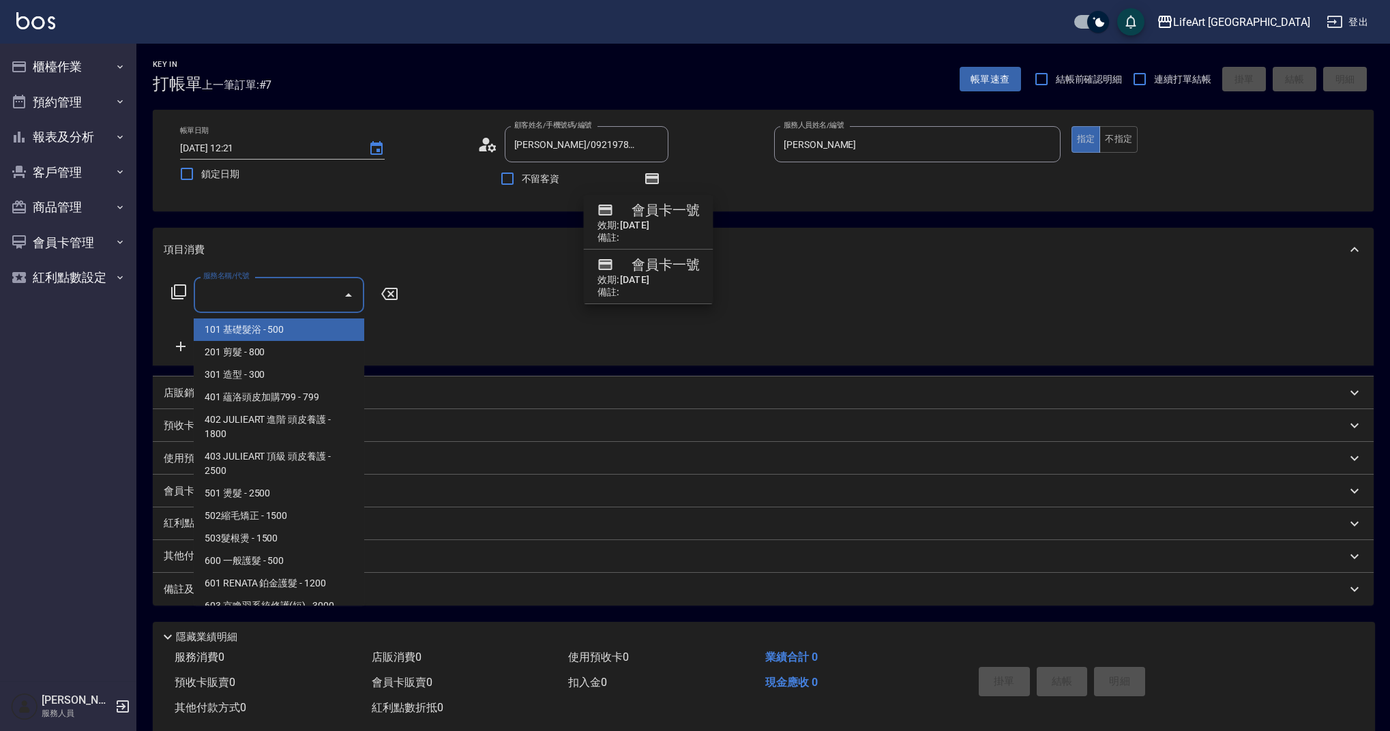
click at [260, 304] on input "服務名稱/代號" at bounding box center [269, 295] width 138 height 24
click at [255, 349] on span "201 剪髮 - 800" at bounding box center [279, 352] width 171 height 23
type input "201 剪髮(201)"
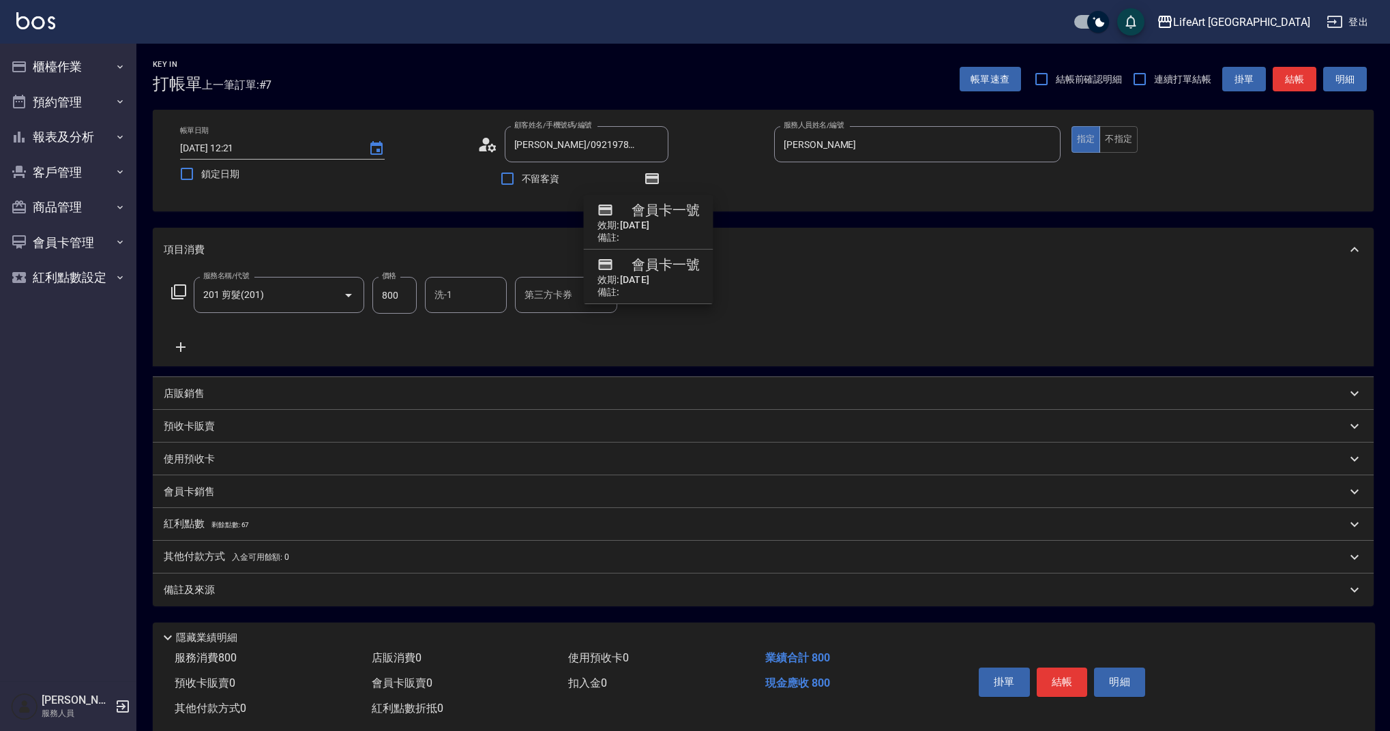
click at [175, 344] on icon at bounding box center [181, 347] width 34 height 16
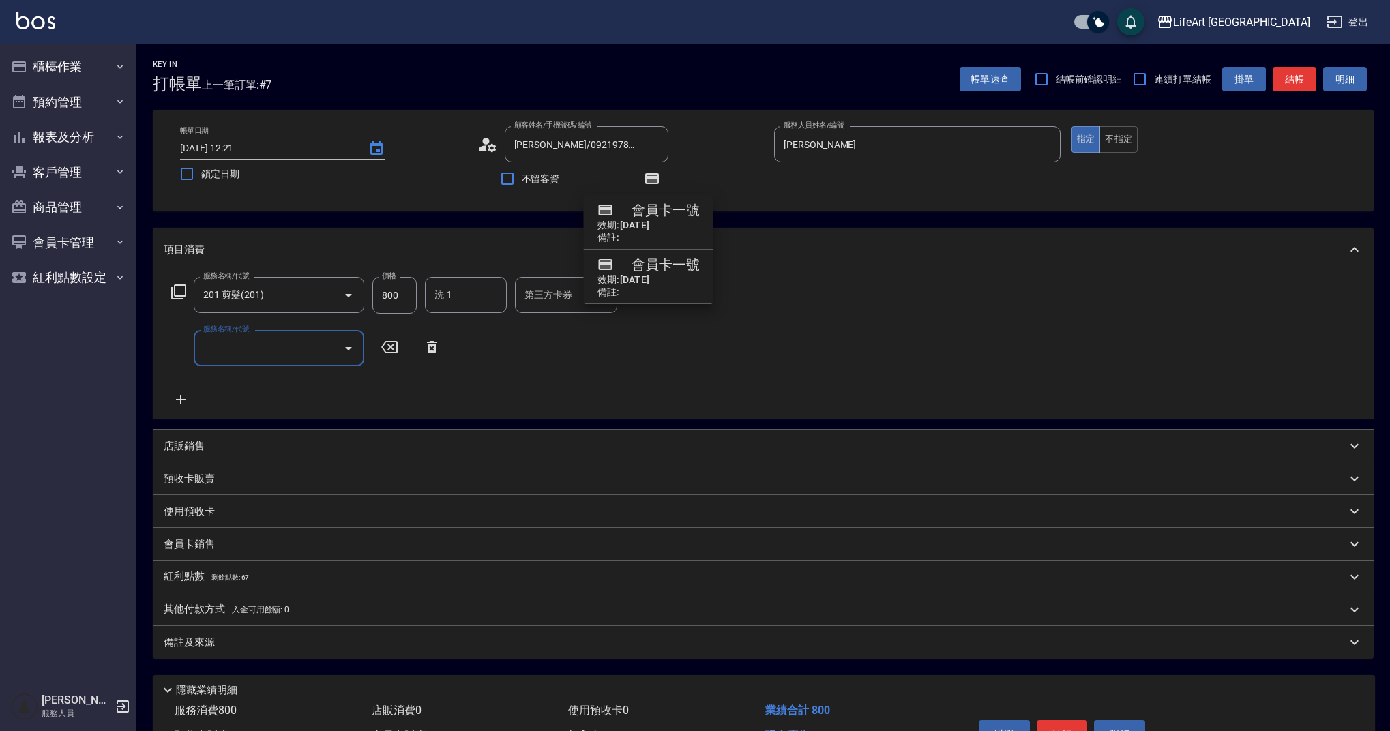
click at [280, 355] on input "服務名稱/代號" at bounding box center [269, 348] width 138 height 24
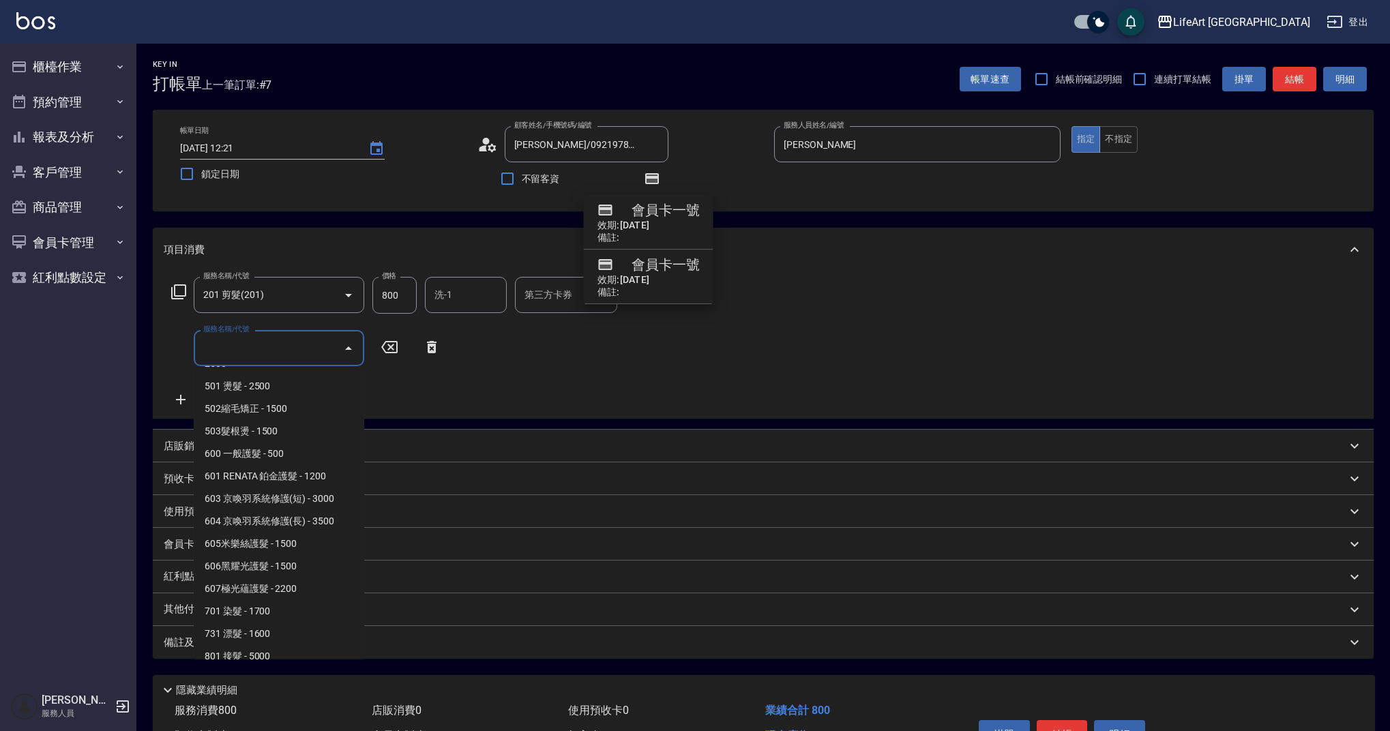
scroll to position [175, 0]
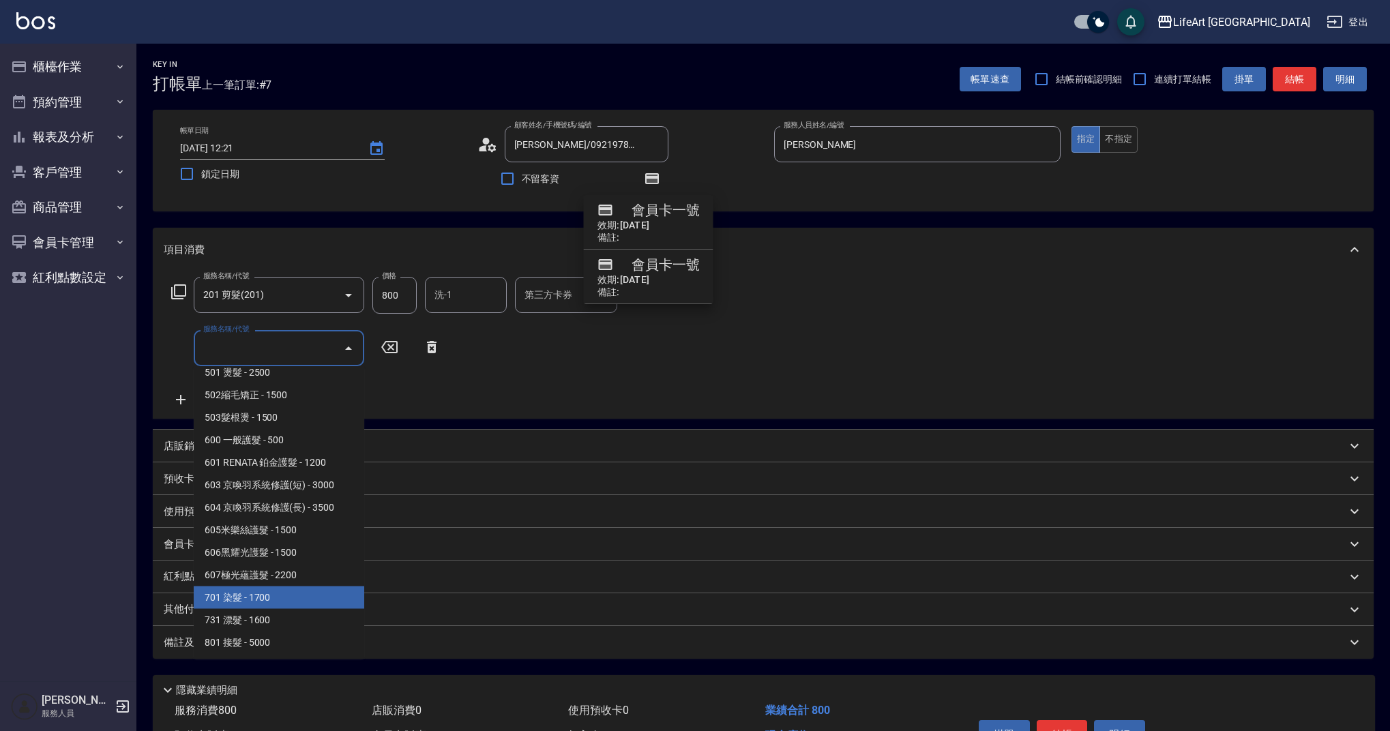
click at [261, 597] on span "701 染髮 - 1700" at bounding box center [279, 598] width 171 height 23
type input "701 染髮(701)"
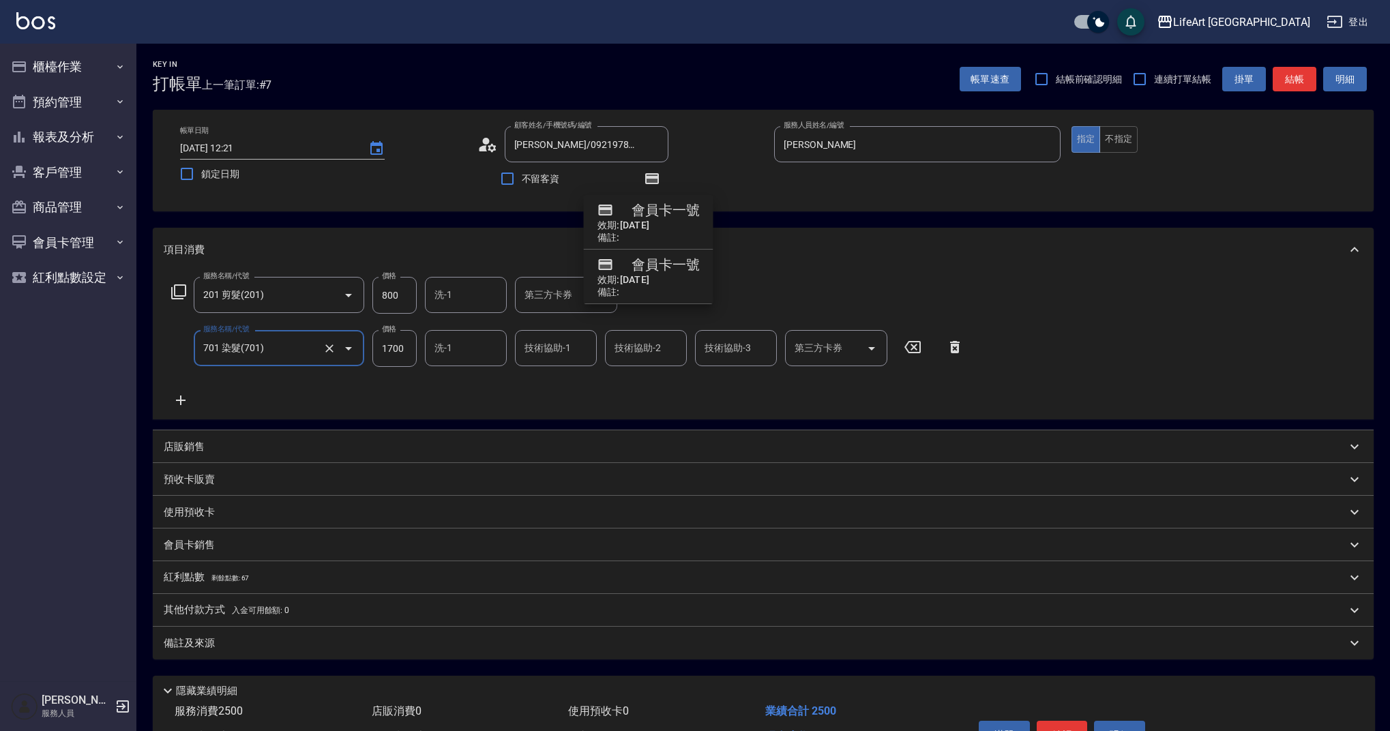
click at [183, 396] on icon at bounding box center [181, 400] width 34 height 16
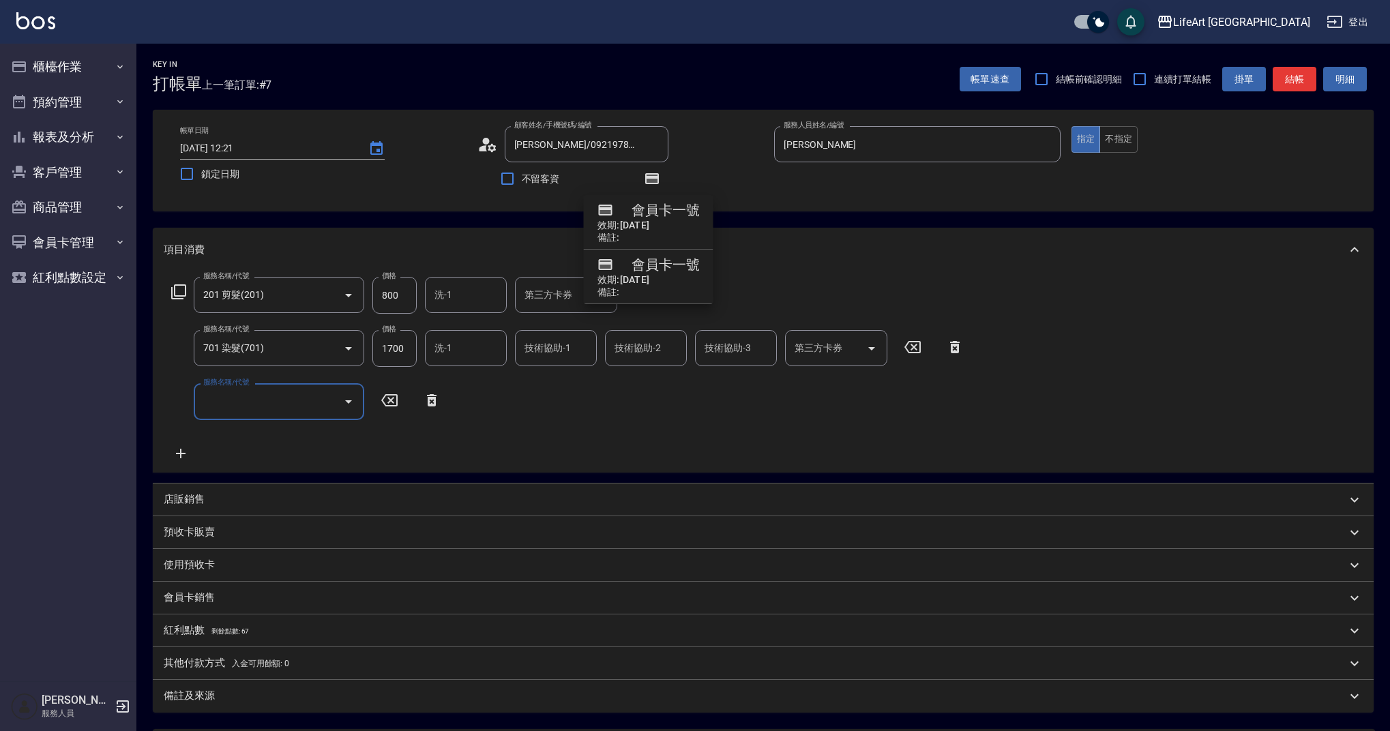
click at [246, 409] on input "服務名稱/代號" at bounding box center [269, 401] width 138 height 24
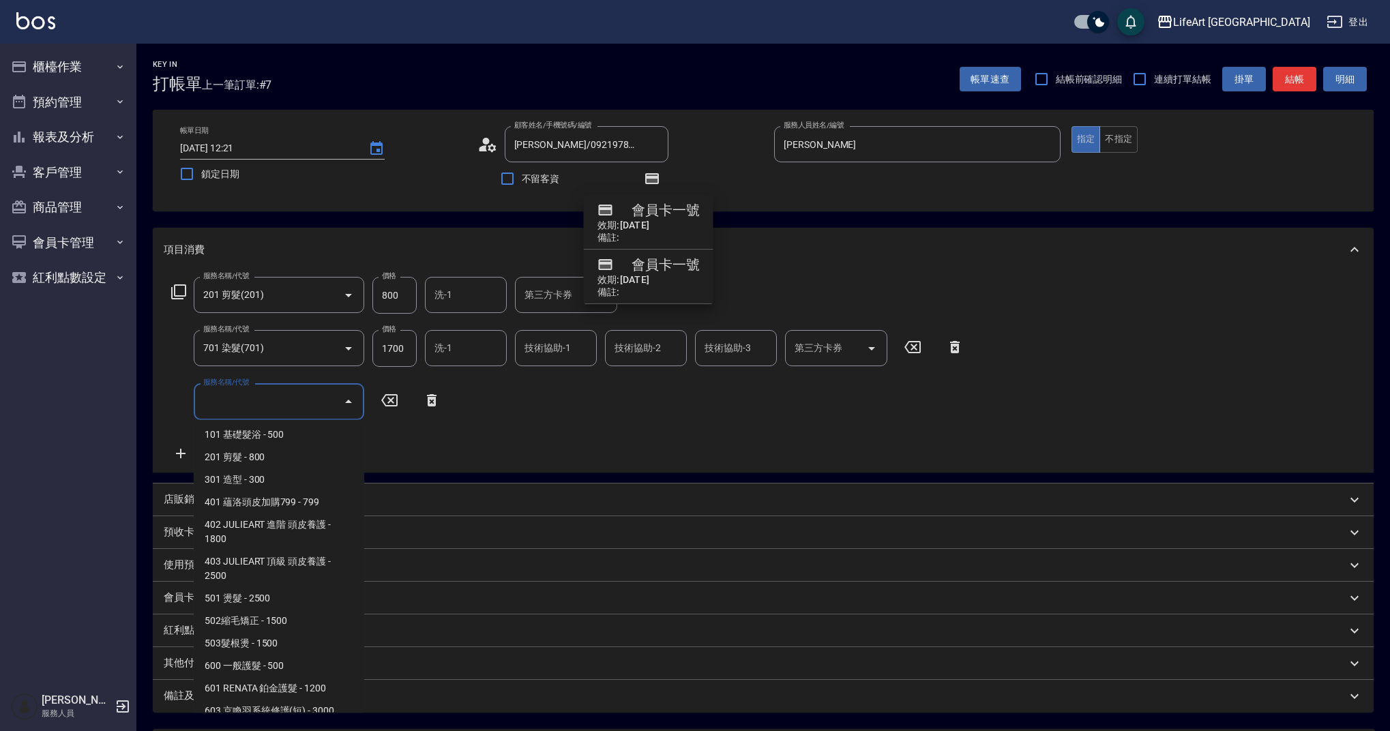
scroll to position [0, 0]
click at [322, 533] on span "402 JULIEART 進階 頭皮養護 - 1800" at bounding box center [279, 534] width 171 height 37
type input "402 JULIEART 進階 頭皮養護(402)"
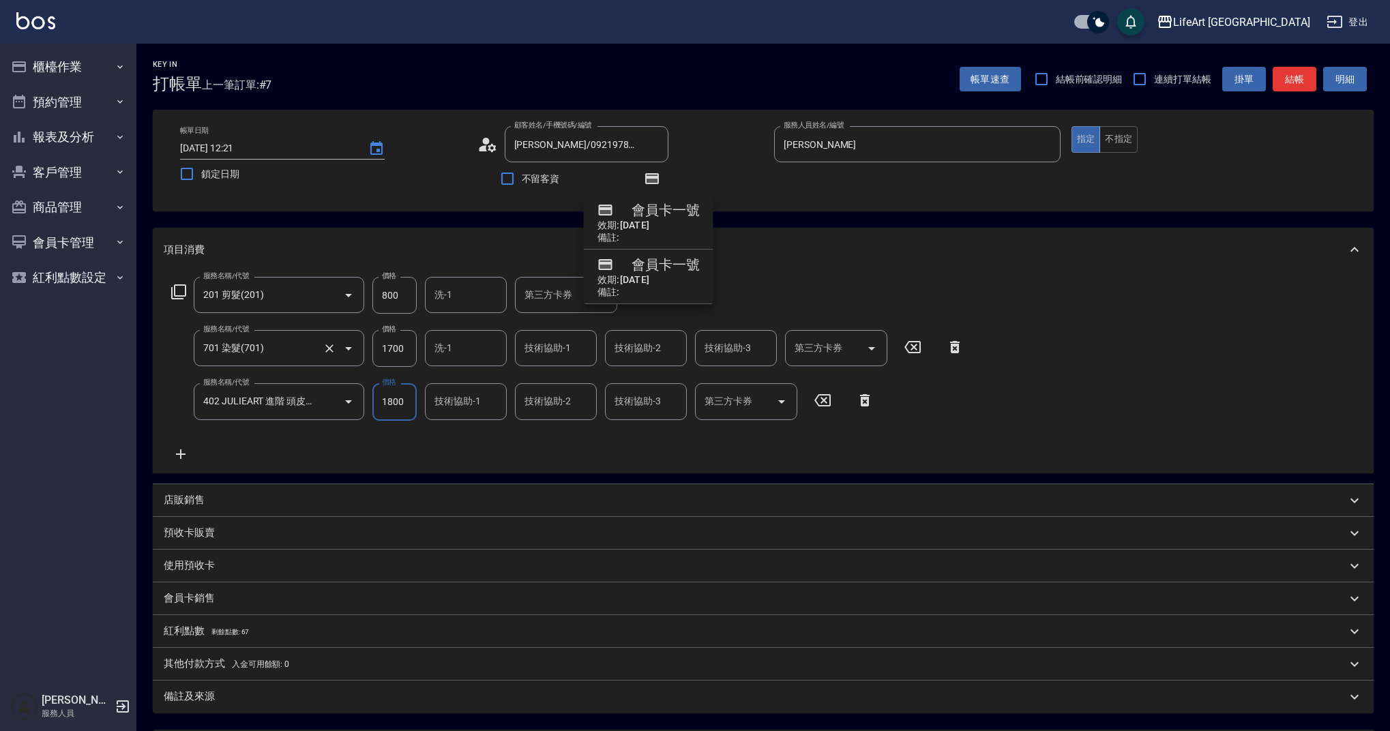
drag, startPoint x: 415, startPoint y: 347, endPoint x: 361, endPoint y: 349, distance: 54.6
click at [361, 349] on div "服務名稱/代號 701 染髮(701) 服務名稱/代號 價格 1700 價格 洗-1 洗-1 技術協助-1 技術協助-1 技術協助-2 技術協助-2 技術協助…" at bounding box center [568, 348] width 808 height 37
drag, startPoint x: 381, startPoint y: 352, endPoint x: 415, endPoint y: 349, distance: 34.3
click at [415, 349] on input "1700" at bounding box center [394, 348] width 44 height 37
type input "2140"
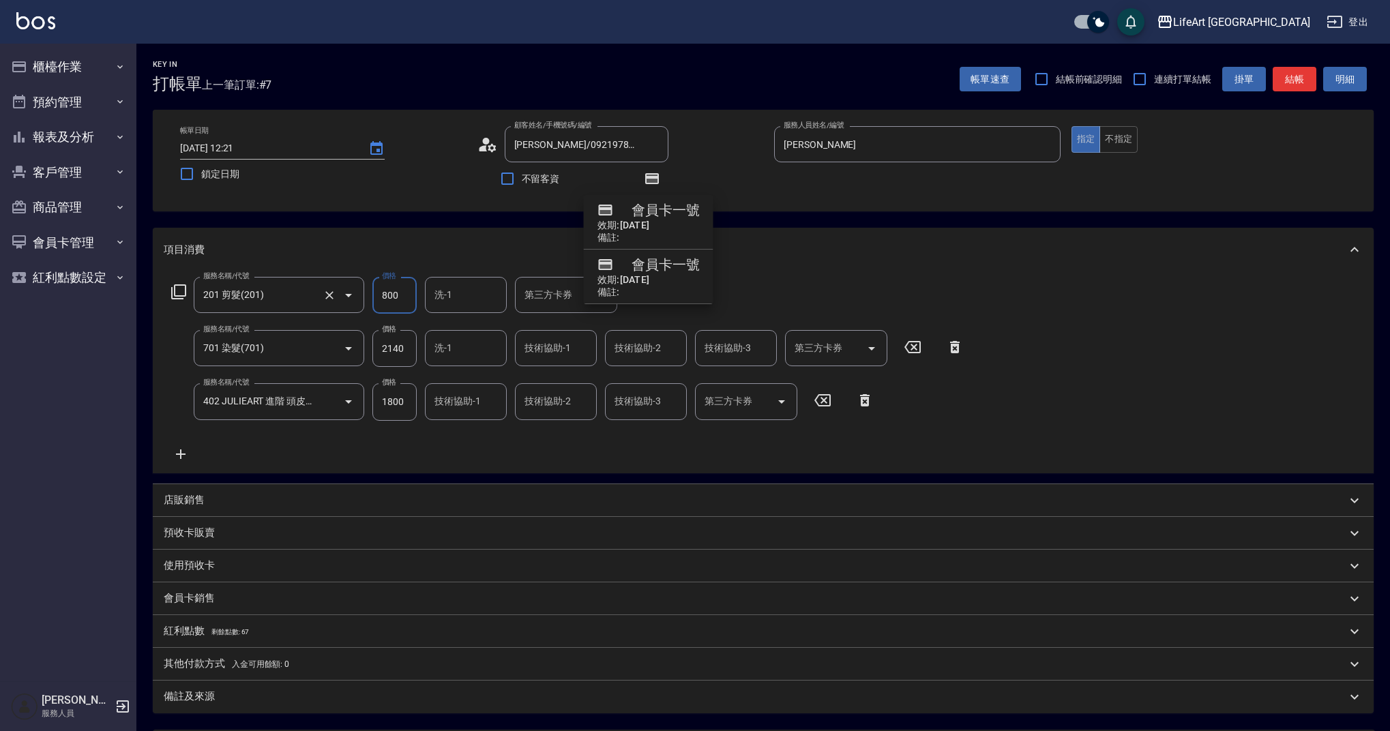
drag, startPoint x: 385, startPoint y: 297, endPoint x: 359, endPoint y: 299, distance: 25.3
click at [359, 299] on div "服務名稱/代號 201 剪髮(201) 服務名稱/代號 價格 800 價格 洗-1 洗-1 第三方卡券 第三方卡券" at bounding box center [412, 295] width 496 height 37
type input "630"
click at [469, 345] on input "洗-1" at bounding box center [466, 348] width 70 height 24
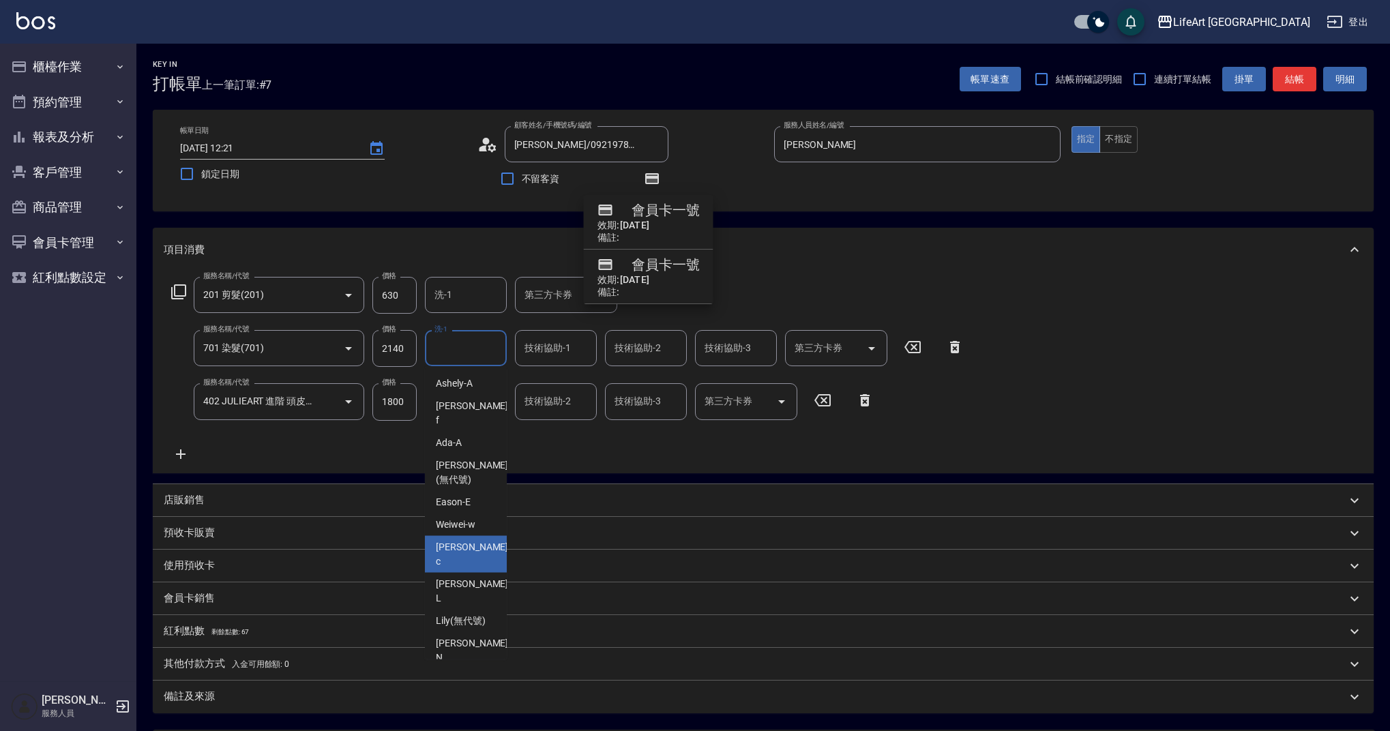
click at [445, 540] on span "Casey -c" at bounding box center [473, 554] width 75 height 29
type input "Casey-c"
click at [457, 399] on div "技術協助-1 技術協助-1" at bounding box center [466, 401] width 82 height 36
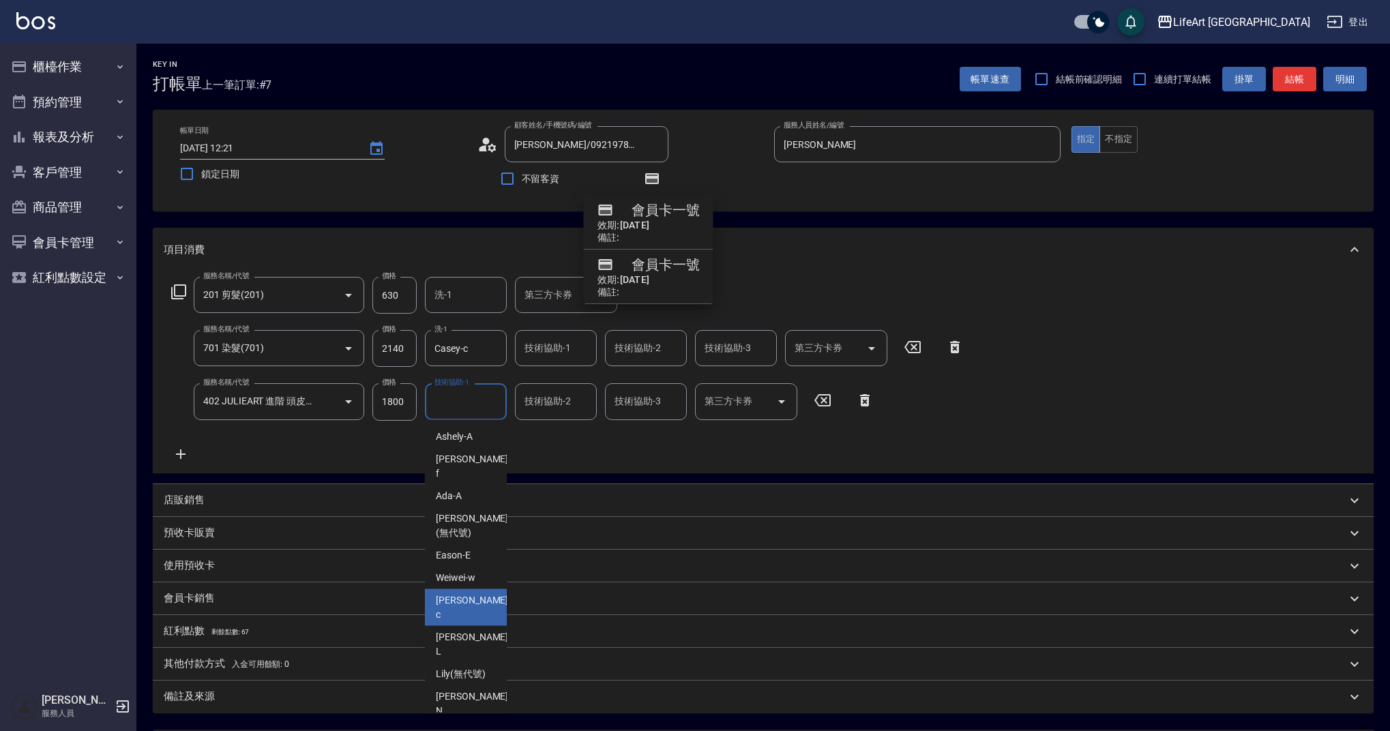
click at [467, 593] on span "Casey -c" at bounding box center [473, 607] width 75 height 29
type input "Casey-c"
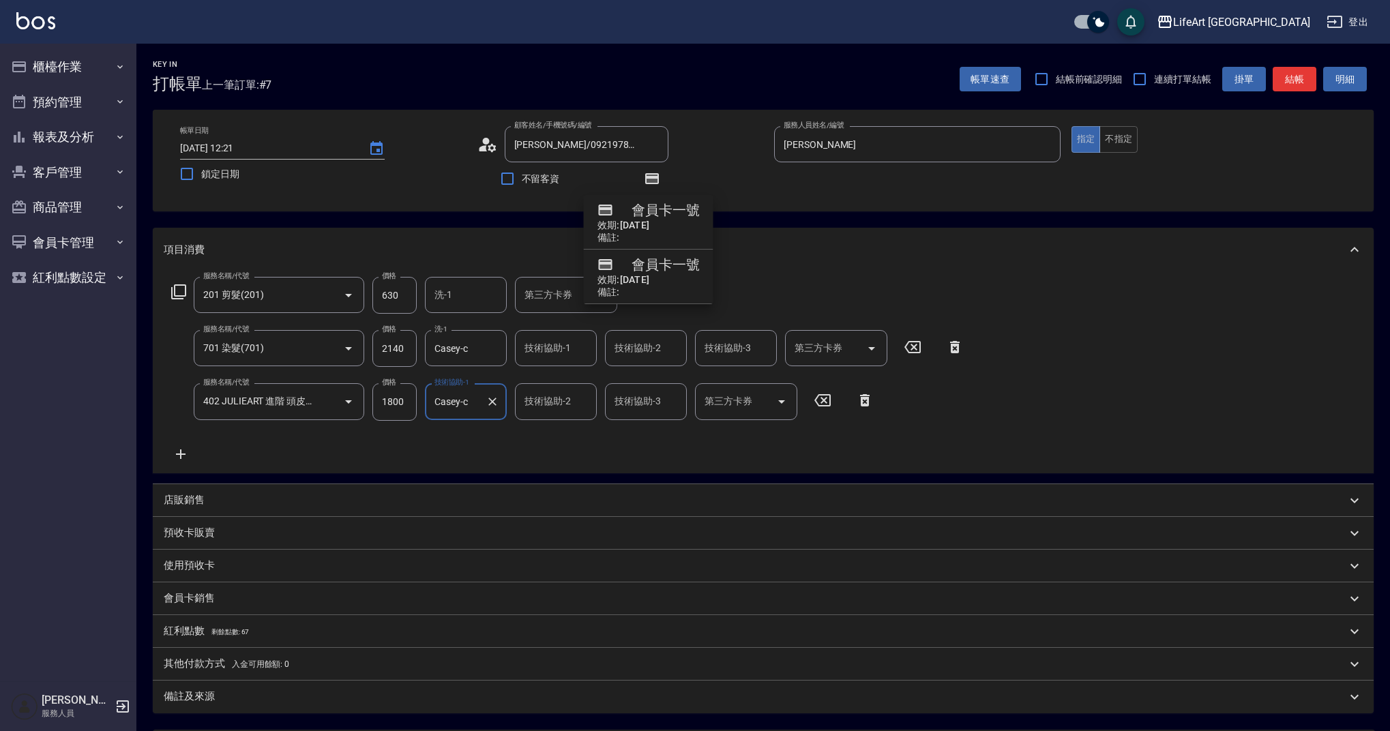
click at [575, 348] on input "技術協助-1" at bounding box center [556, 348] width 70 height 24
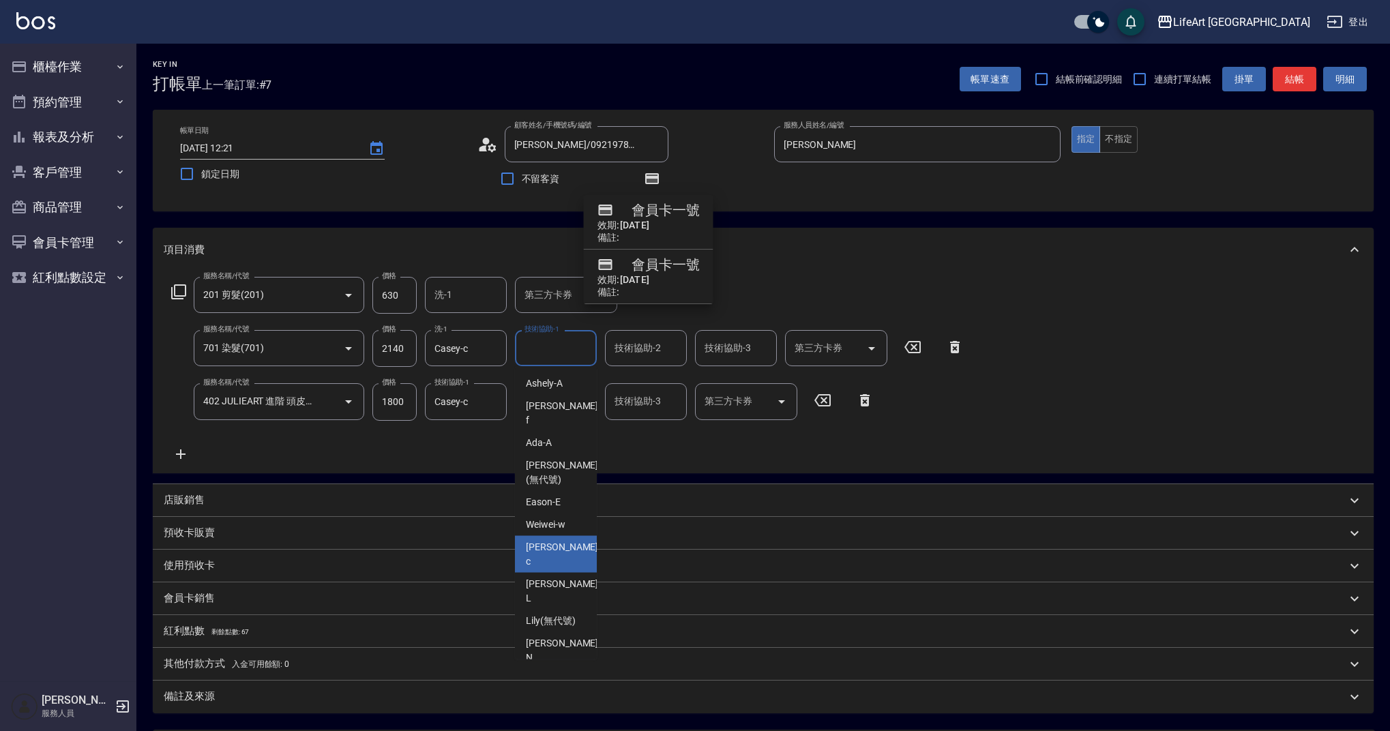
click at [557, 540] on span "Casey -c" at bounding box center [563, 554] width 75 height 29
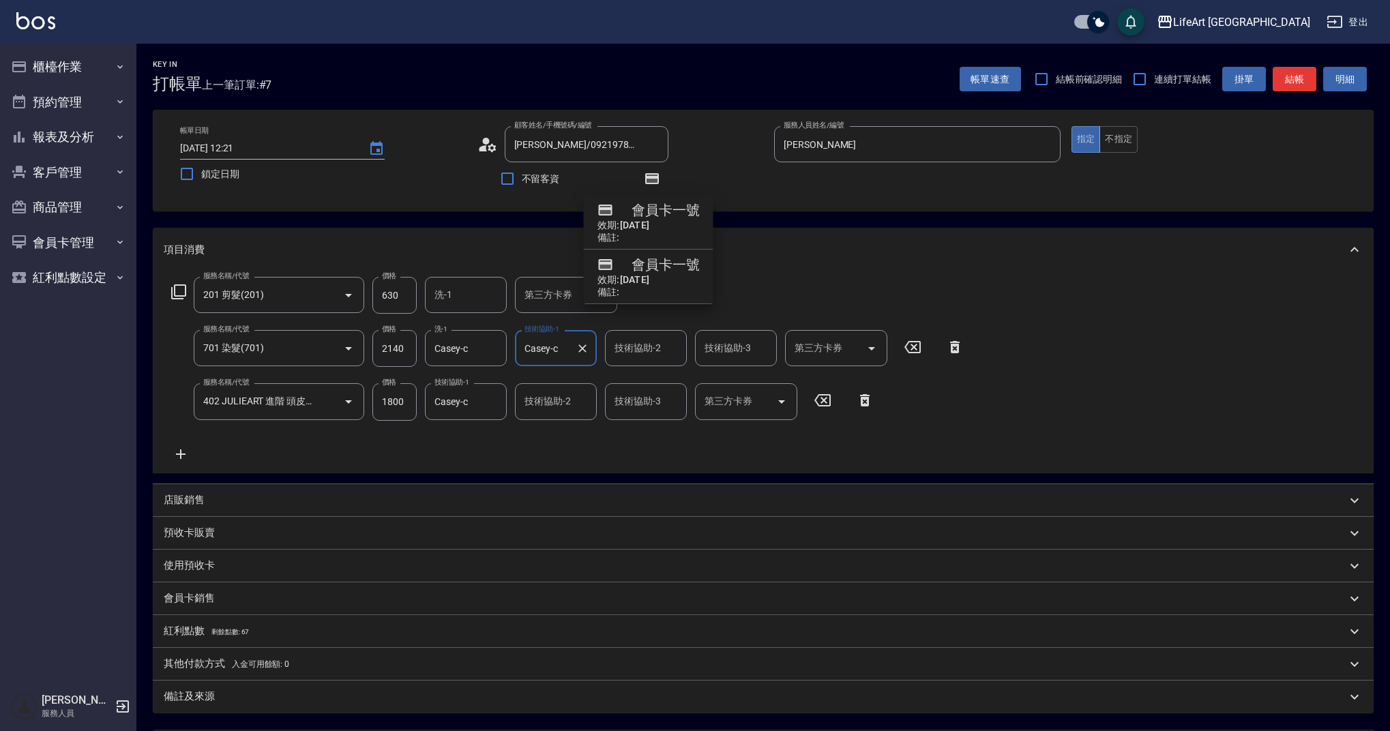
type input "Casey-c"
drag, startPoint x: 385, startPoint y: 403, endPoint x: 364, endPoint y: 402, distance: 20.5
click at [364, 402] on div "服務名稱/代號 402 JULIEART 進階 頭皮養護(402) 服務名稱/代號 價格 1800 價格 技術協助-1 Casey-c 技術協助-1 技術協助…" at bounding box center [523, 401] width 718 height 37
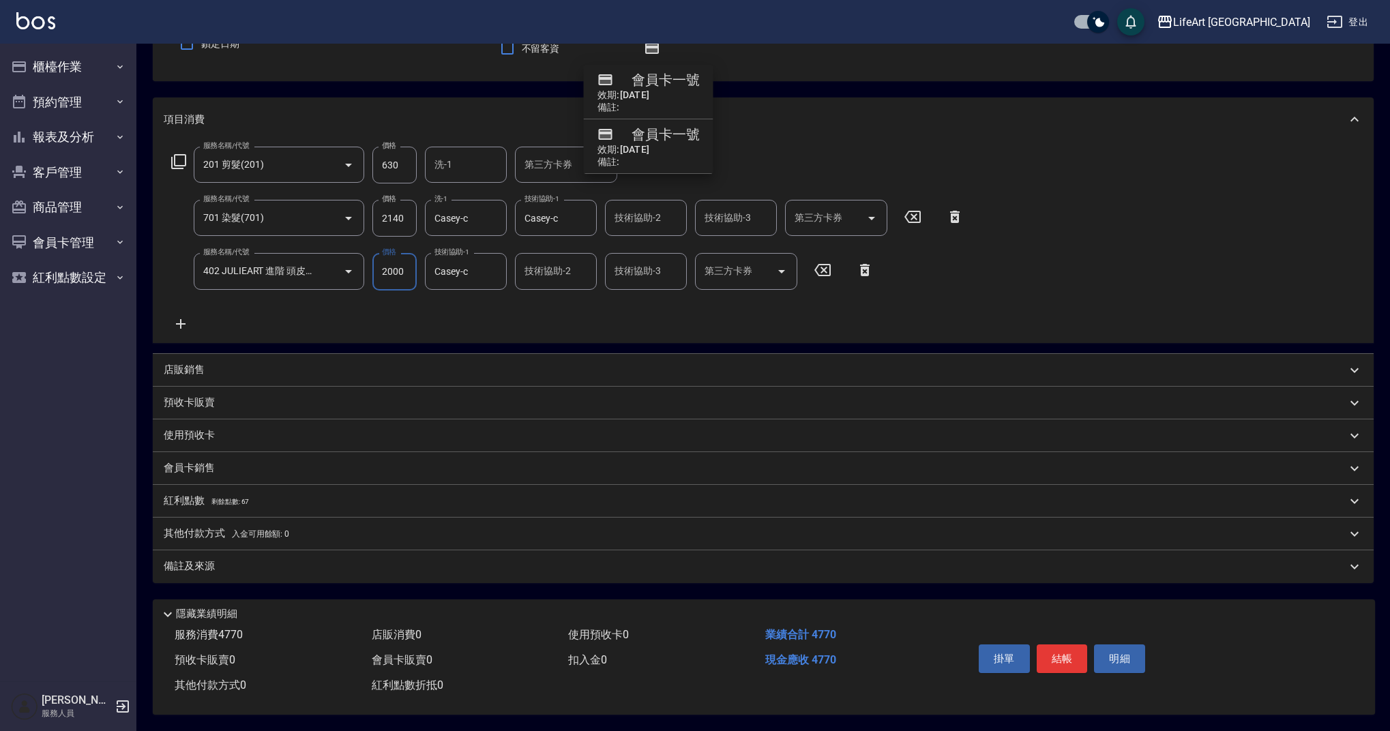
type input "2000"
click at [179, 494] on p "紅利點數 剩餘點數: 67" at bounding box center [206, 501] width 85 height 15
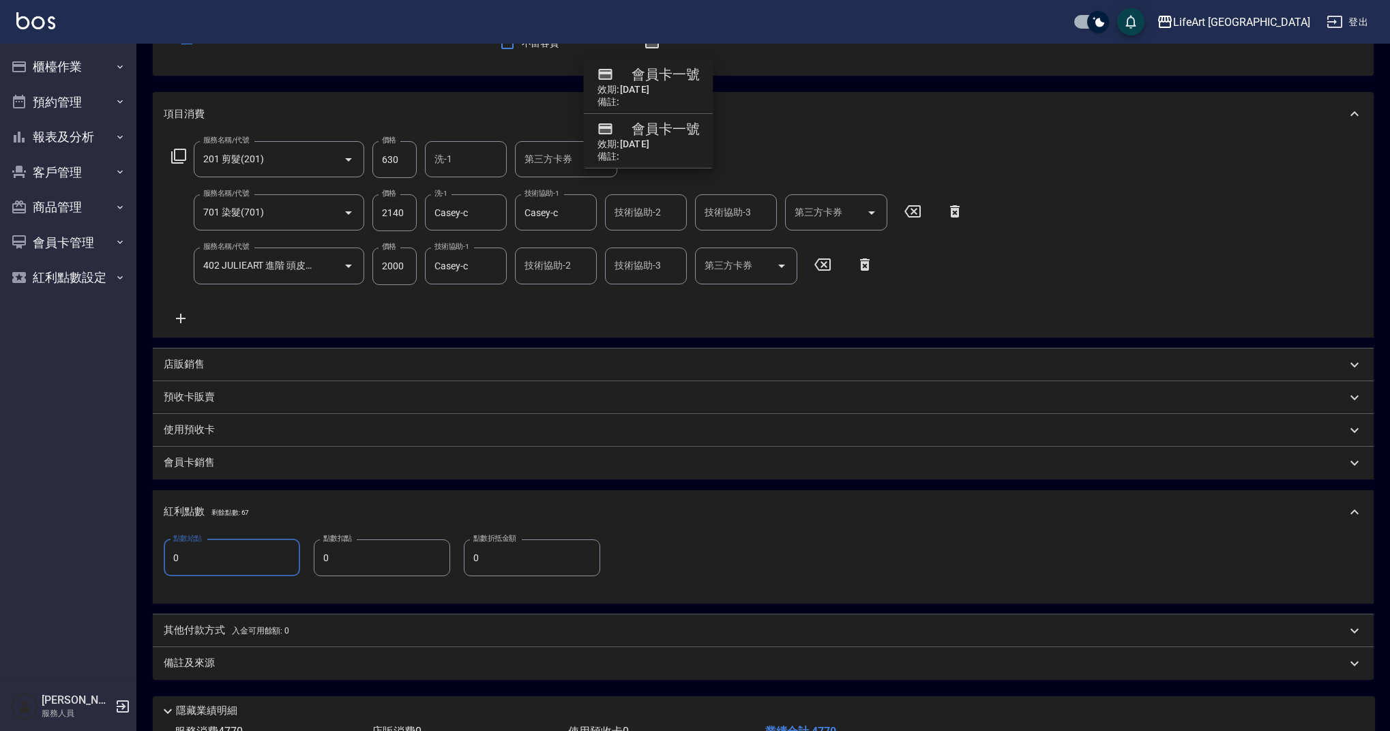
click at [158, 561] on div "點數給點 0 點數給點 點數扣點 0 點數扣點 點數折抵金額 0 點數折抵金額" at bounding box center [763, 569] width 1221 height 70
type input "9"
click at [220, 640] on div "其他付款方式 入金可用餘額: 0" at bounding box center [763, 631] width 1221 height 33
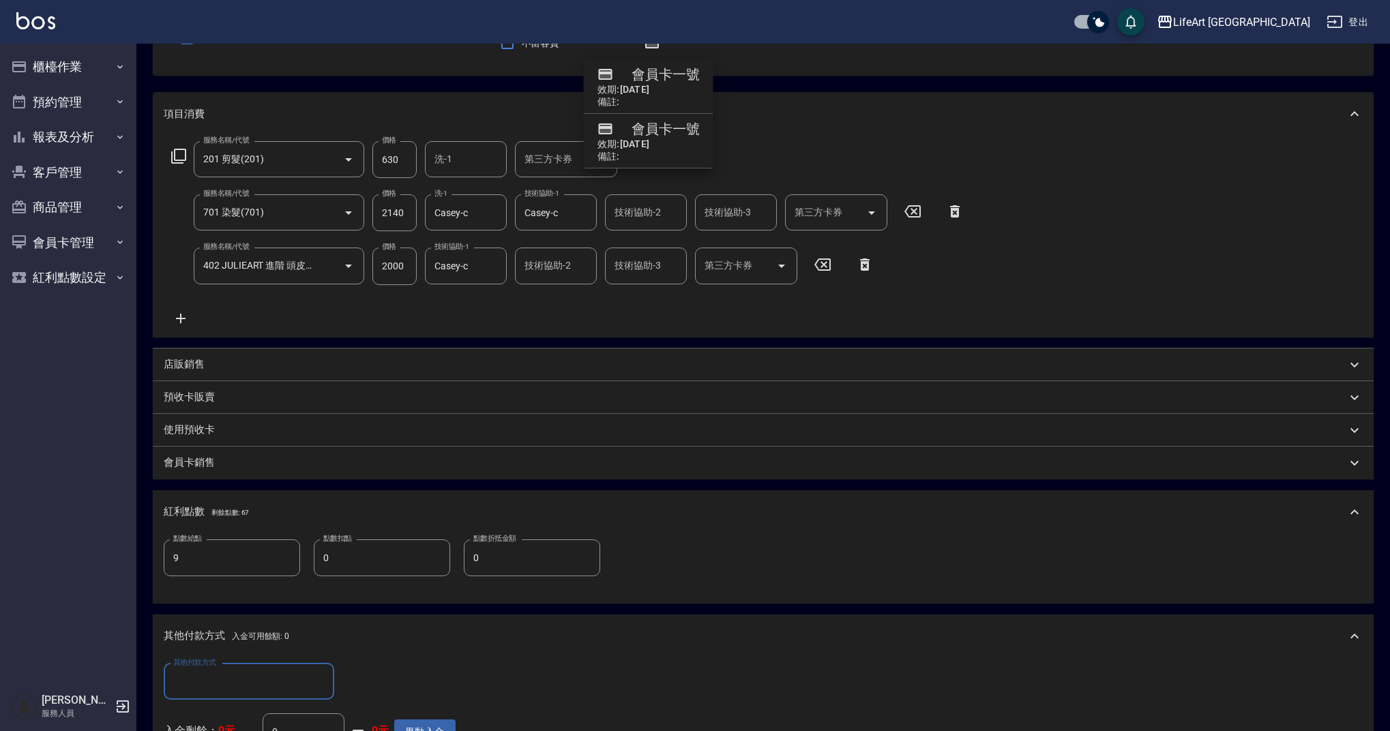
click at [275, 680] on input "其他付款方式" at bounding box center [249, 682] width 158 height 24
click at [214, 608] on span "Linepay" at bounding box center [249, 602] width 171 height 23
type input "Linepay"
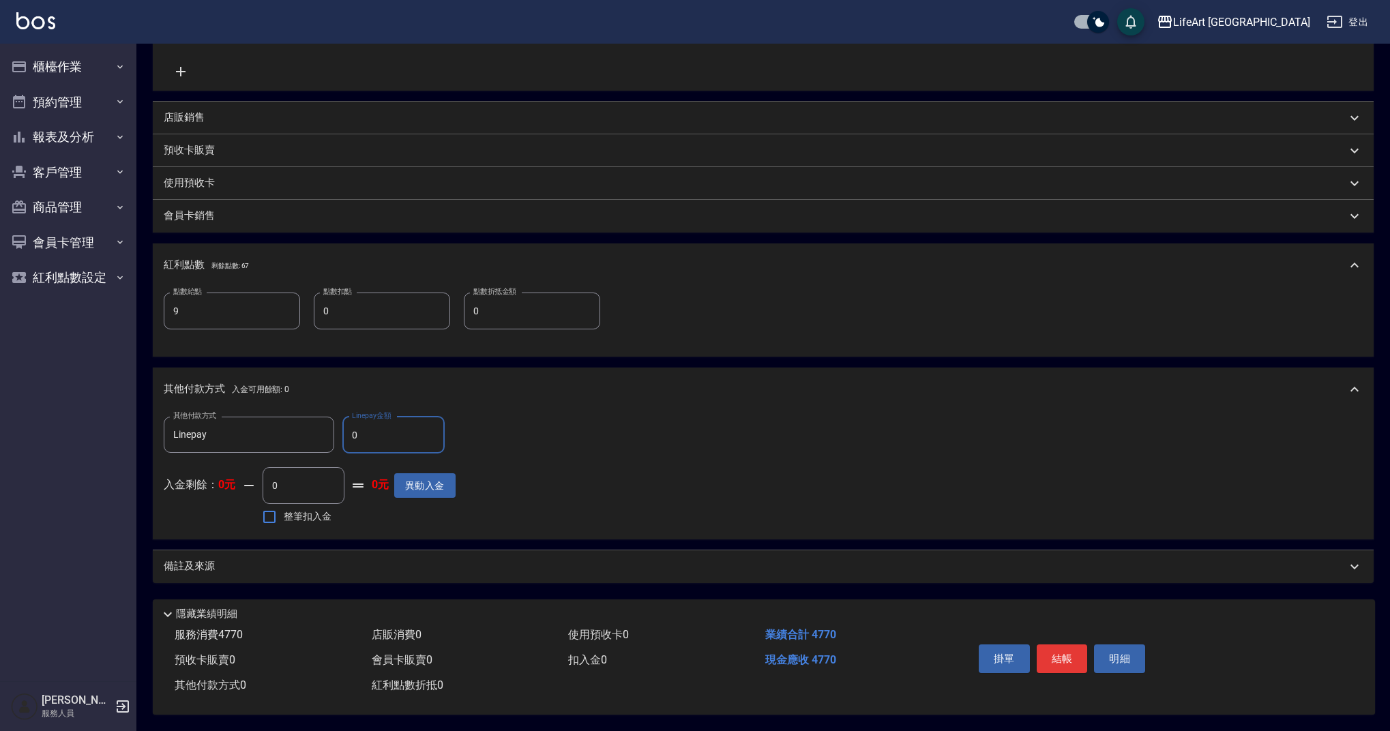
scroll to position [389, 0]
drag, startPoint x: 365, startPoint y: 419, endPoint x: 410, endPoint y: 434, distance: 47.2
click at [395, 430] on input "0" at bounding box center [393, 435] width 102 height 37
type input "4770"
click at [351, 559] on div "備註及來源" at bounding box center [755, 566] width 1183 height 14
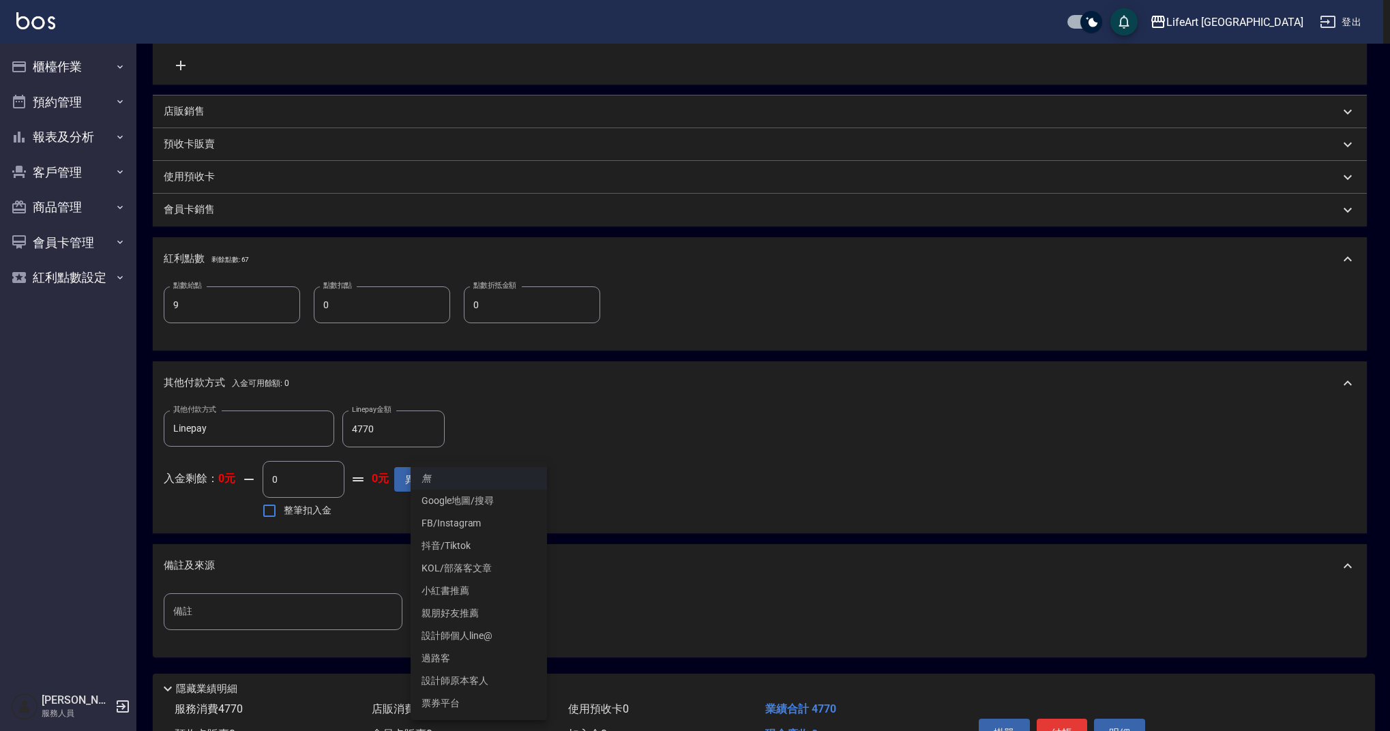
click at [483, 599] on body "LifeArt 蘆洲 登出 櫃檯作業 打帳單 帳單列表 現金收支登錄 高階收支登錄 材料自購登錄 每日結帳 排班表 現場電腦打卡 預約管理 預約管理 單日預約…" at bounding box center [695, 208] width 1390 height 1194
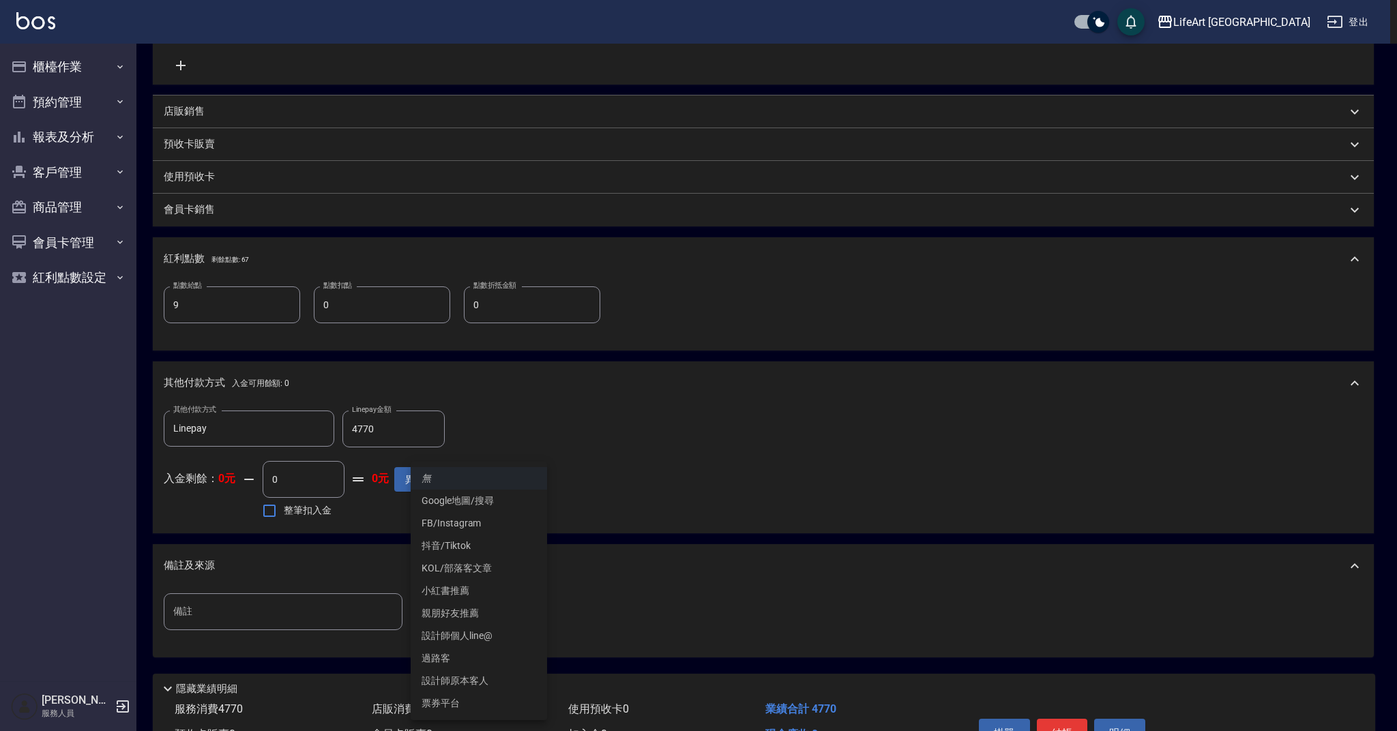
click at [482, 681] on li "設計師原本客人" at bounding box center [479, 681] width 136 height 23
type input "設計師原本客人"
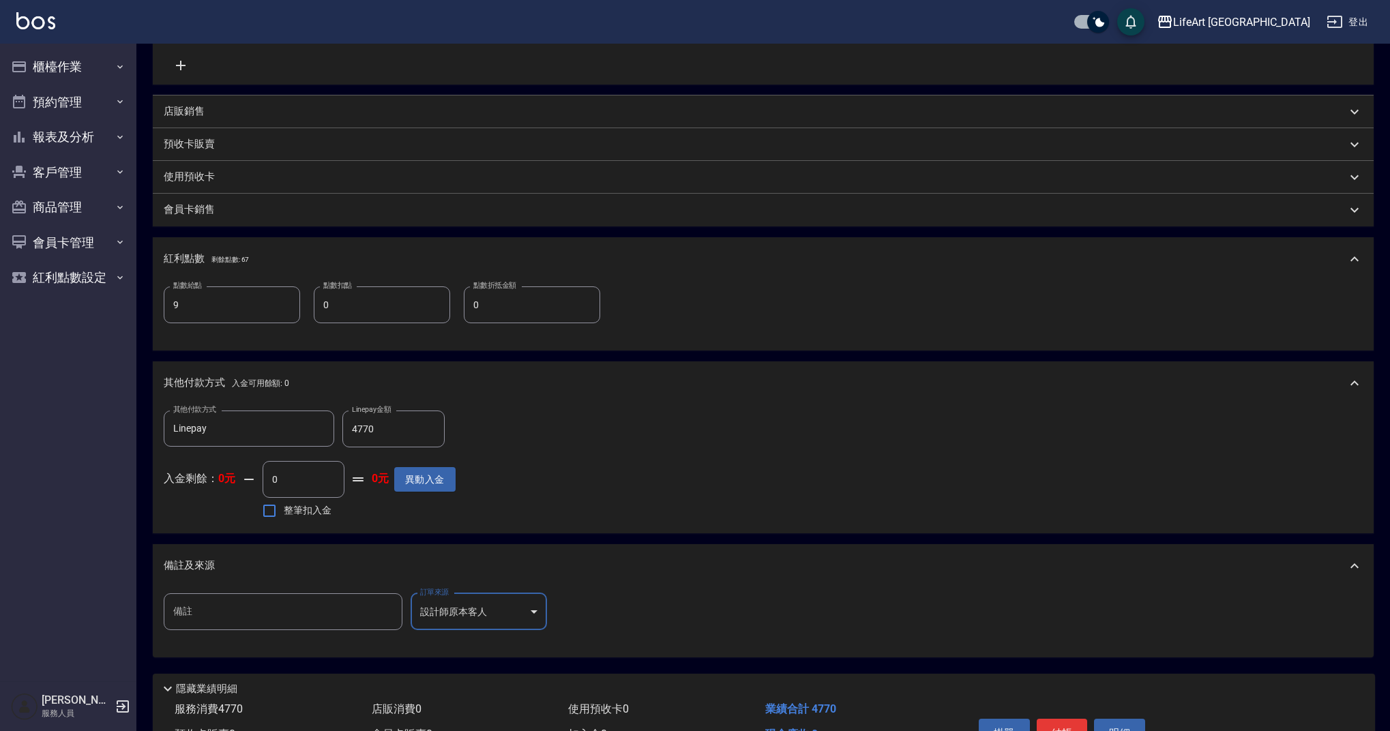
scroll to position [469, 0]
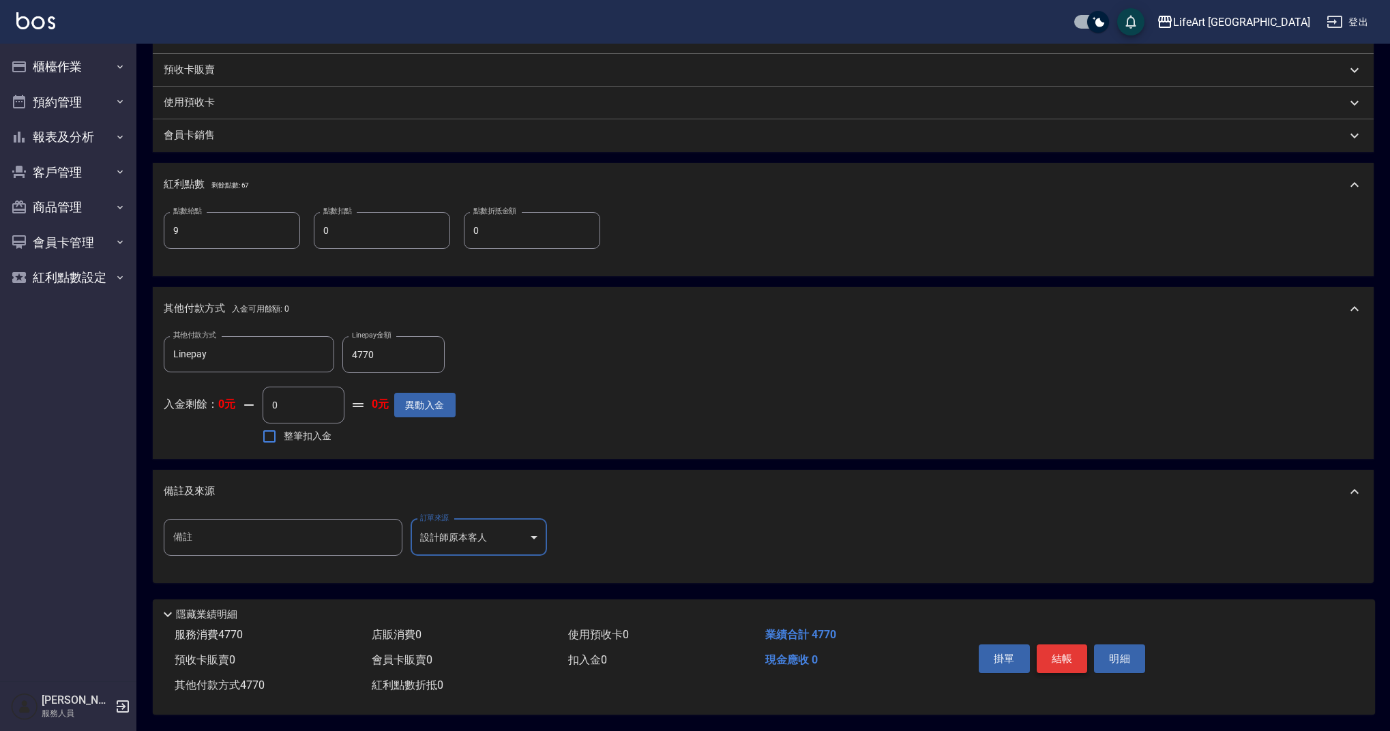
click at [1054, 652] on button "結帳" at bounding box center [1062, 659] width 51 height 29
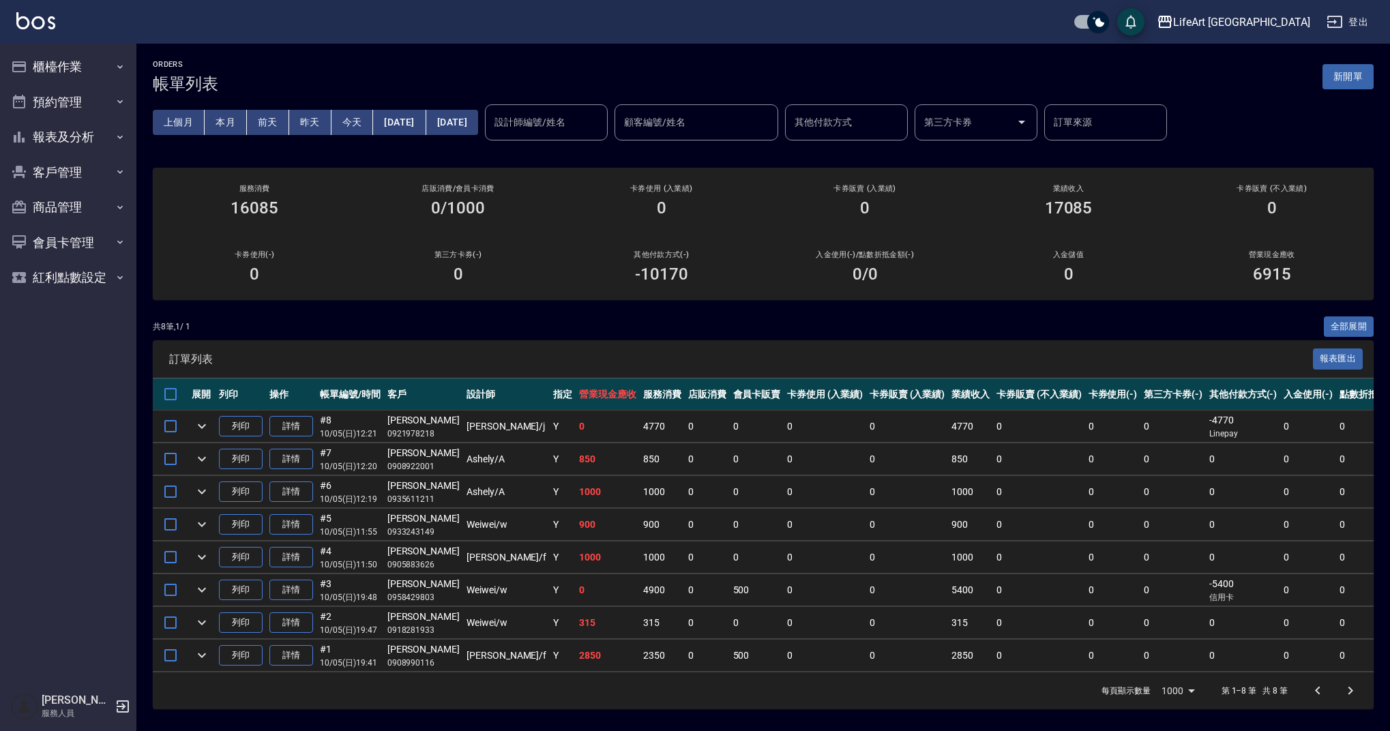
drag, startPoint x: 509, startPoint y: 95, endPoint x: 456, endPoint y: 89, distance: 53.6
click at [509, 95] on div "上個月 本月 前天 昨天 今天 2025/10/05 2025/10/05 設計師編號/姓名 設計師編號/姓名 顧客編號/姓名 顧客編號/姓名 其他付款方式 …" at bounding box center [763, 122] width 1221 height 58
click at [1359, 78] on button "新開單" at bounding box center [1347, 76] width 51 height 25
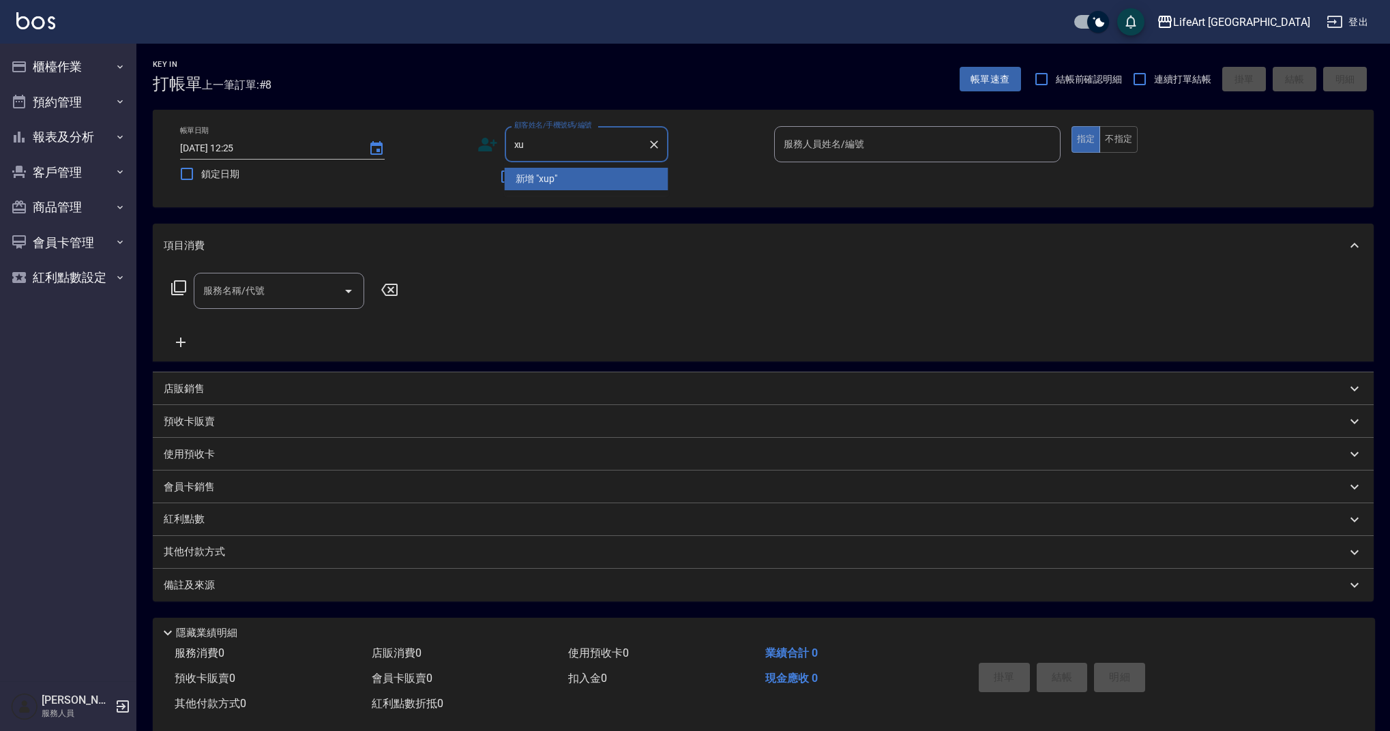
type input "x"
click at [571, 181] on li "林育暄/0981987306/" at bounding box center [587, 179] width 164 height 23
type input "林育暄/0981987306/"
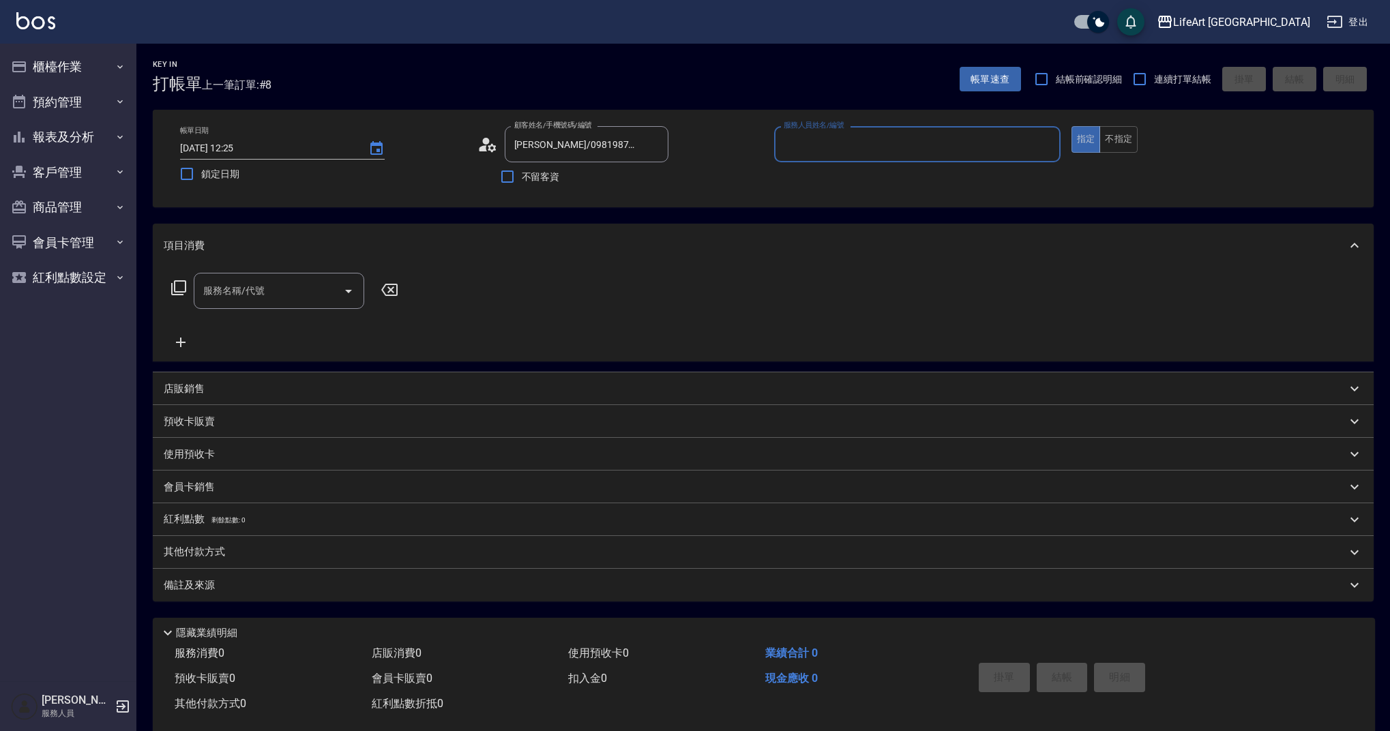
type input "Jessica-j"
click at [653, 174] on icon "button" at bounding box center [652, 178] width 14 height 11
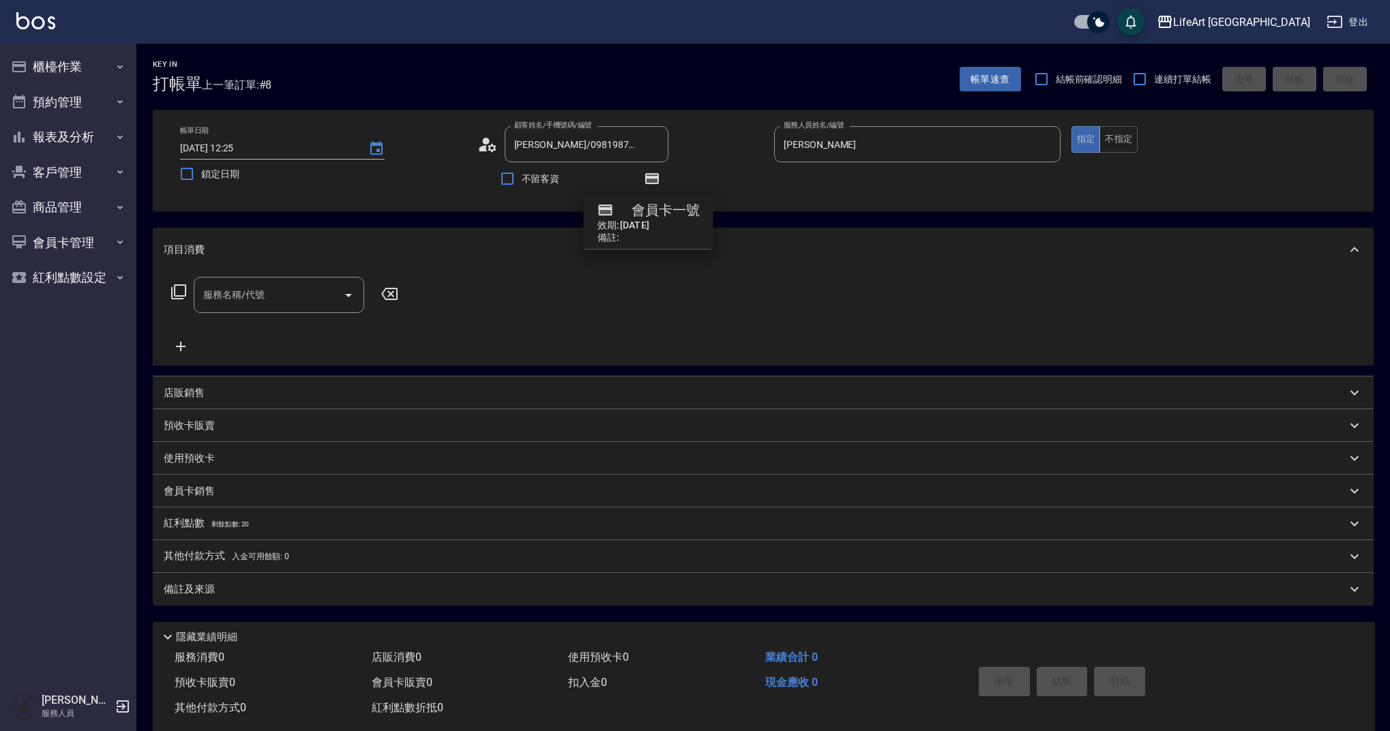
click at [737, 154] on div "顧客姓名/手機號碼/編號 林育暄/0981987306/ 顧客姓名/手機號碼/編號" at bounding box center [620, 144] width 286 height 36
click at [773, 194] on div "帳單日期 2025/10/05 12:25 鎖定日期 顧客姓名/手機號碼/編號 林育暄/0981987306/ 顧客姓名/手機號碼/編號 不留客資 服務人員姓…" at bounding box center [763, 160] width 1188 height 69
click at [488, 148] on icon at bounding box center [487, 144] width 20 height 20
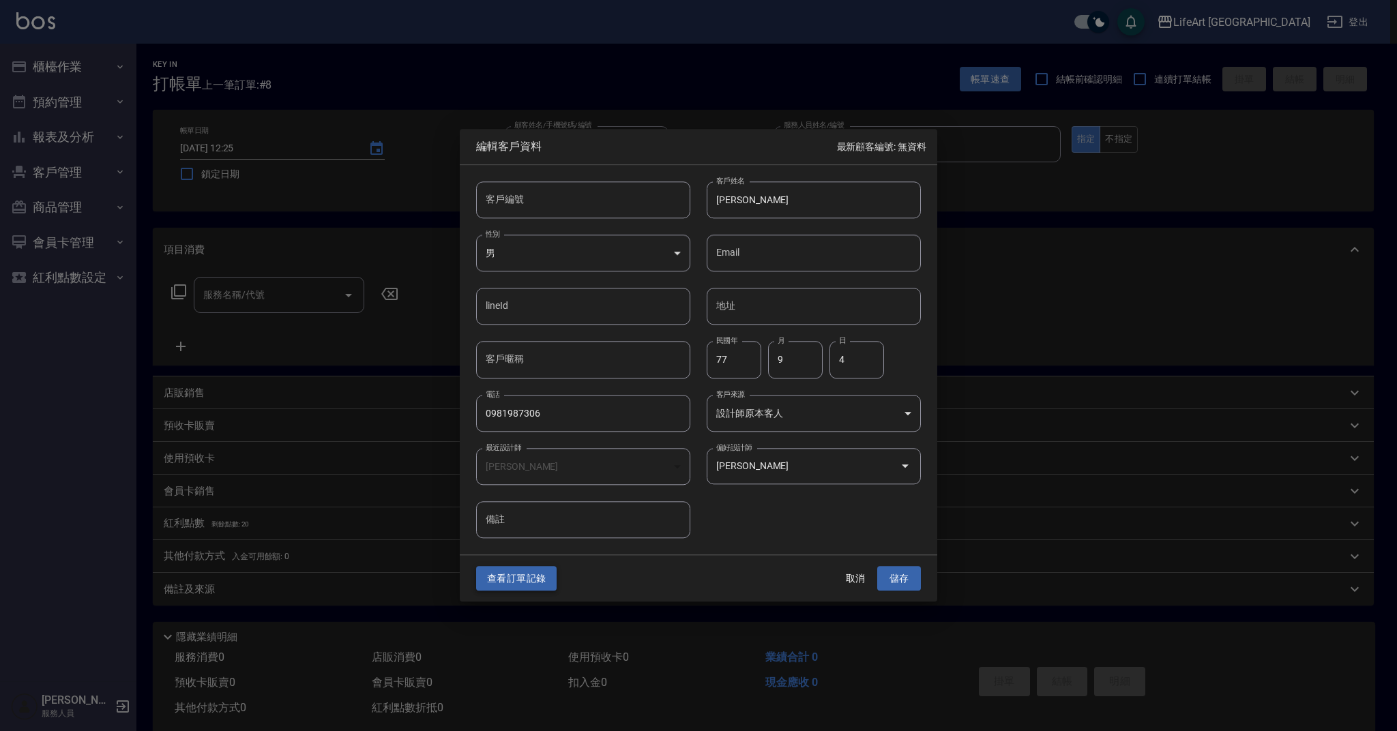
click at [512, 570] on button "查看訂單記錄" at bounding box center [516, 578] width 80 height 25
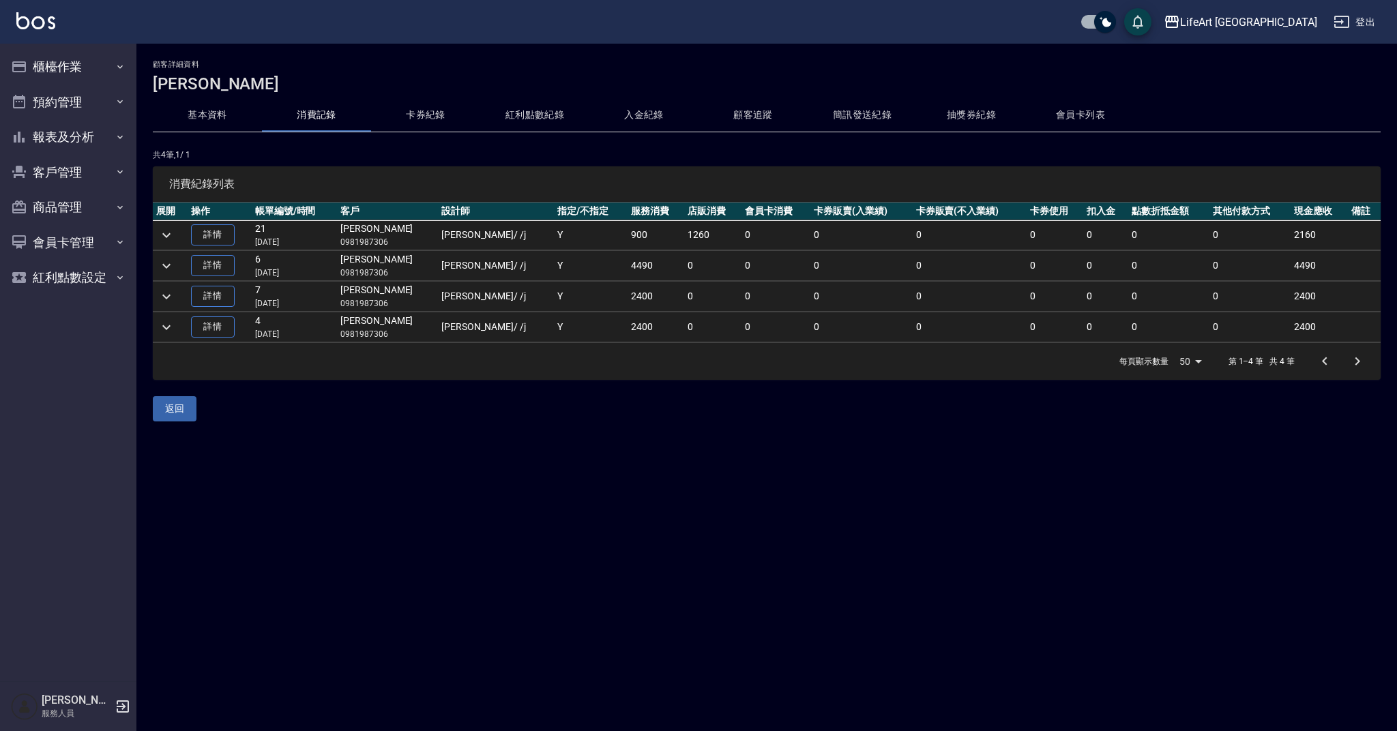
click at [554, 236] on td "Y" at bounding box center [591, 235] width 74 height 30
click at [168, 299] on icon "expand row" at bounding box center [166, 297] width 16 height 16
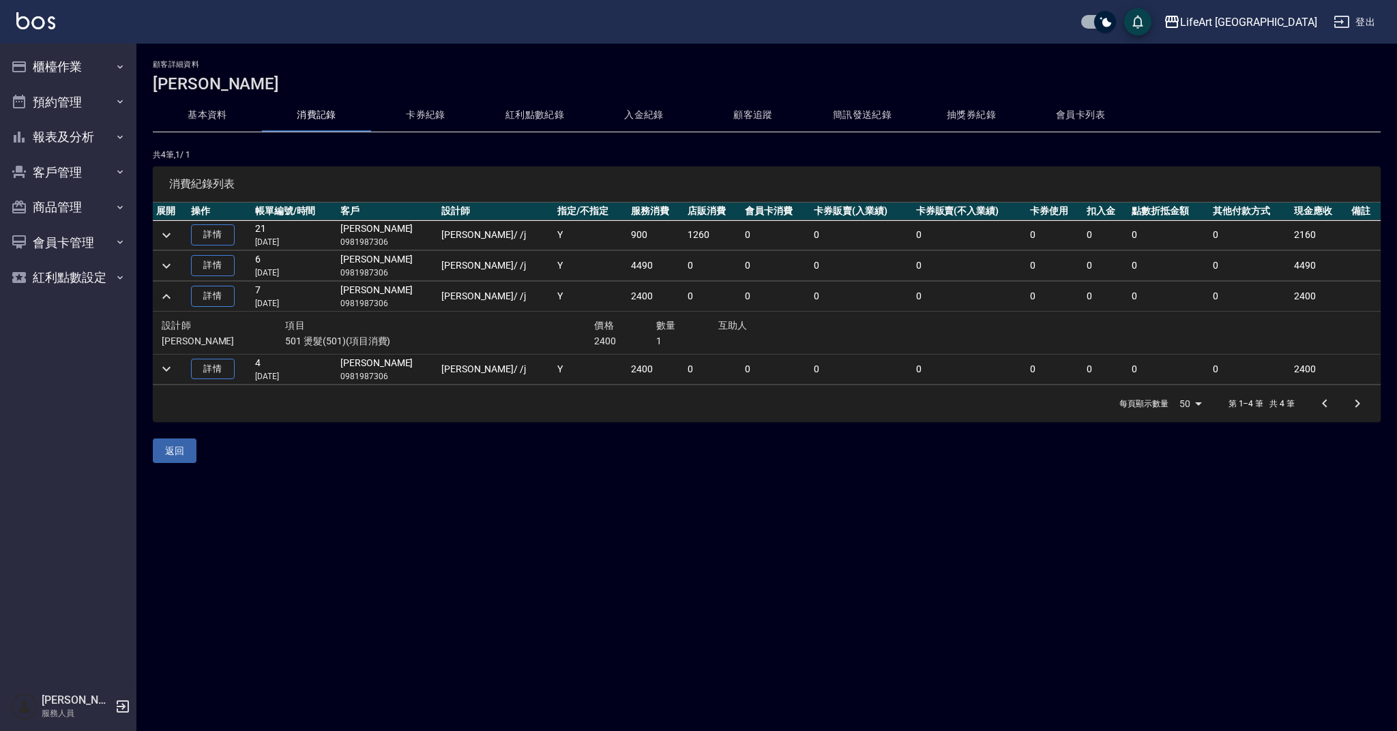
click at [181, 374] on td at bounding box center [170, 369] width 35 height 30
click at [167, 368] on icon "expand row" at bounding box center [166, 369] width 16 height 16
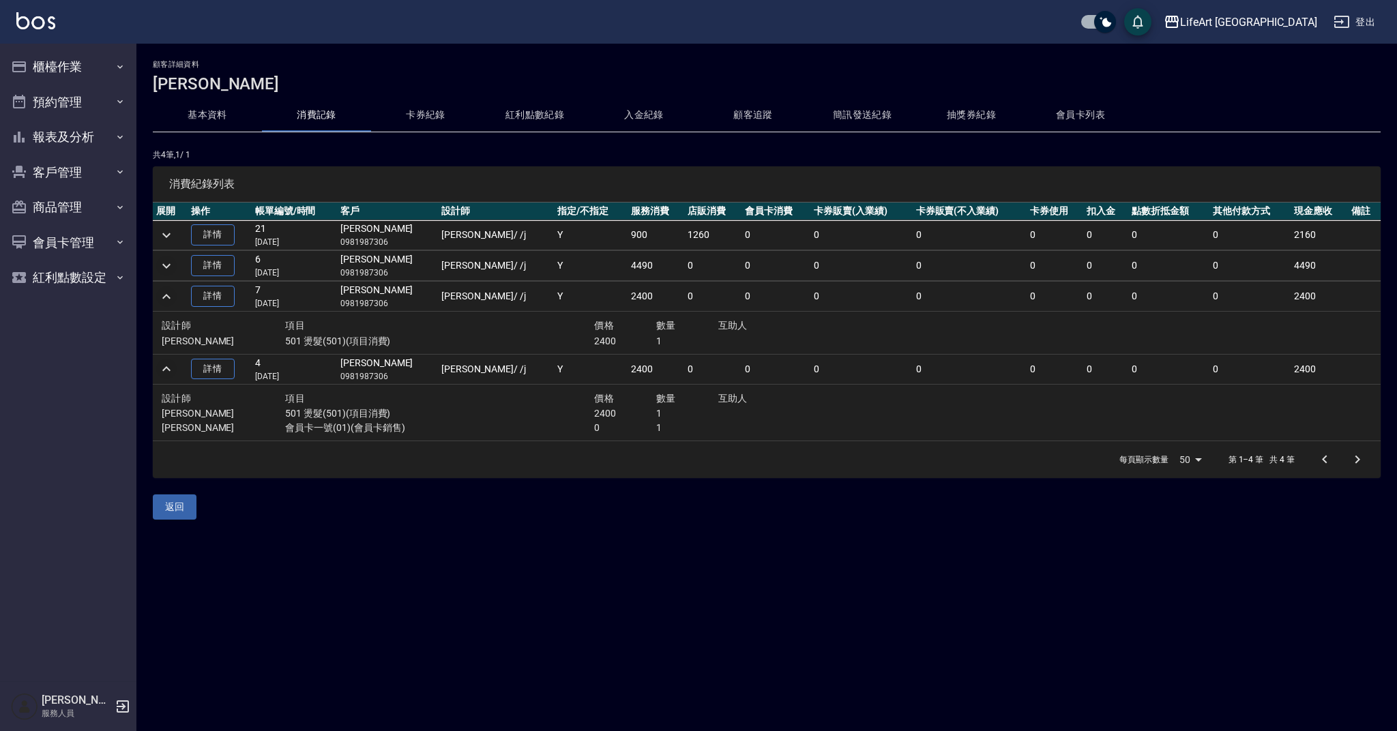
click at [169, 267] on icon "expand row" at bounding box center [166, 266] width 16 height 16
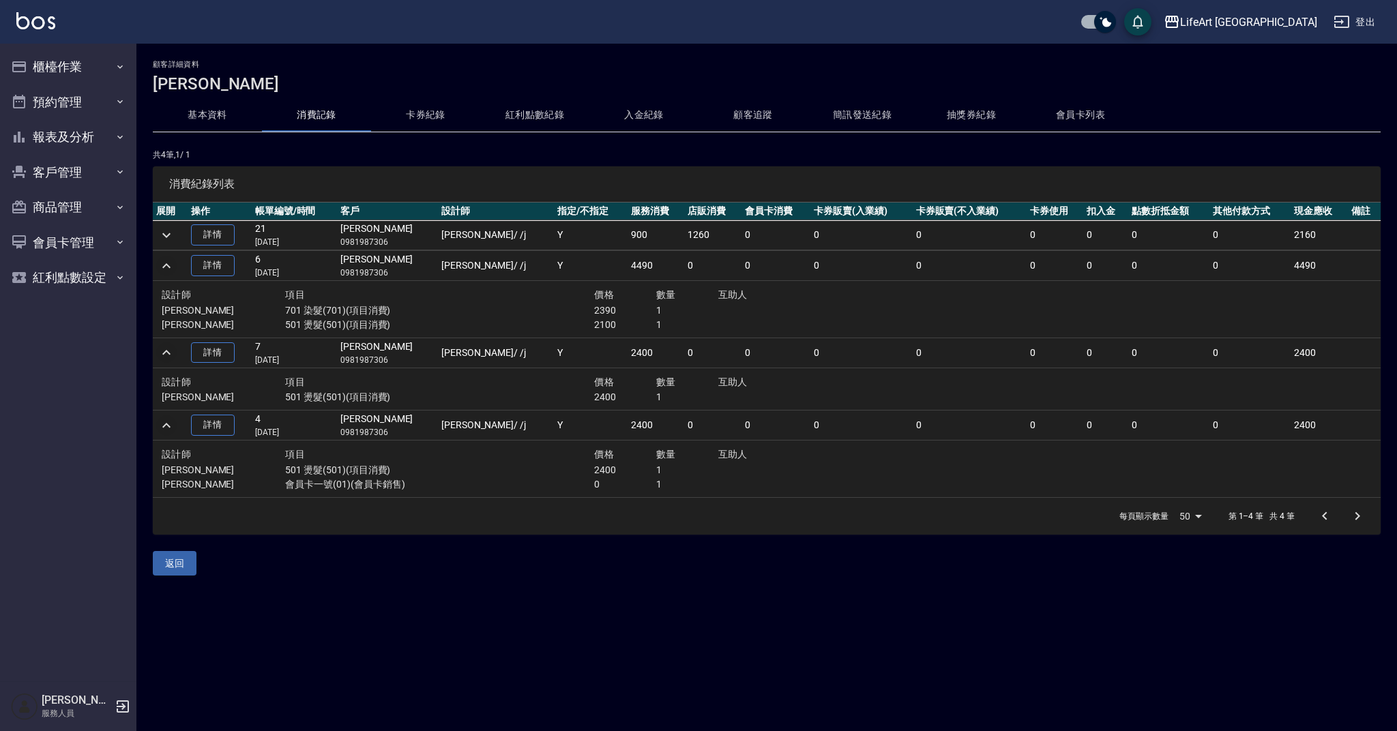
click at [469, 145] on div "顧客詳細資料 林育暄 基本資料 消費記錄 卡券紀錄 紅利點數紀錄 入金紀錄 顧客追蹤 簡訊發送紀錄 抽獎券紀錄 會員卡列表 共 4 筆, 1 / 1 消費紀錄…" at bounding box center [766, 318] width 1260 height 516
click at [194, 115] on button "基本資料" at bounding box center [207, 115] width 109 height 33
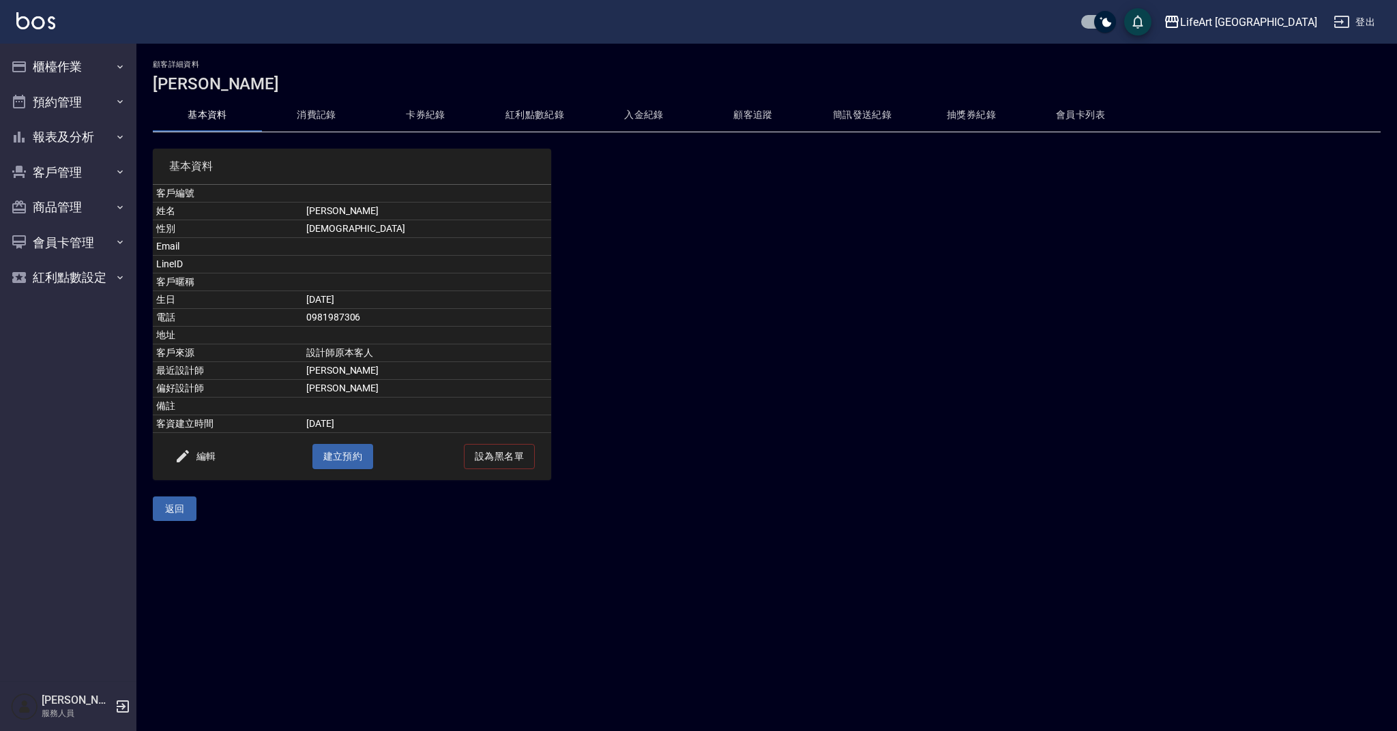
click at [717, 273] on div at bounding box center [706, 306] width 311 height 348
click at [308, 125] on button "消費記錄" at bounding box center [316, 115] width 109 height 33
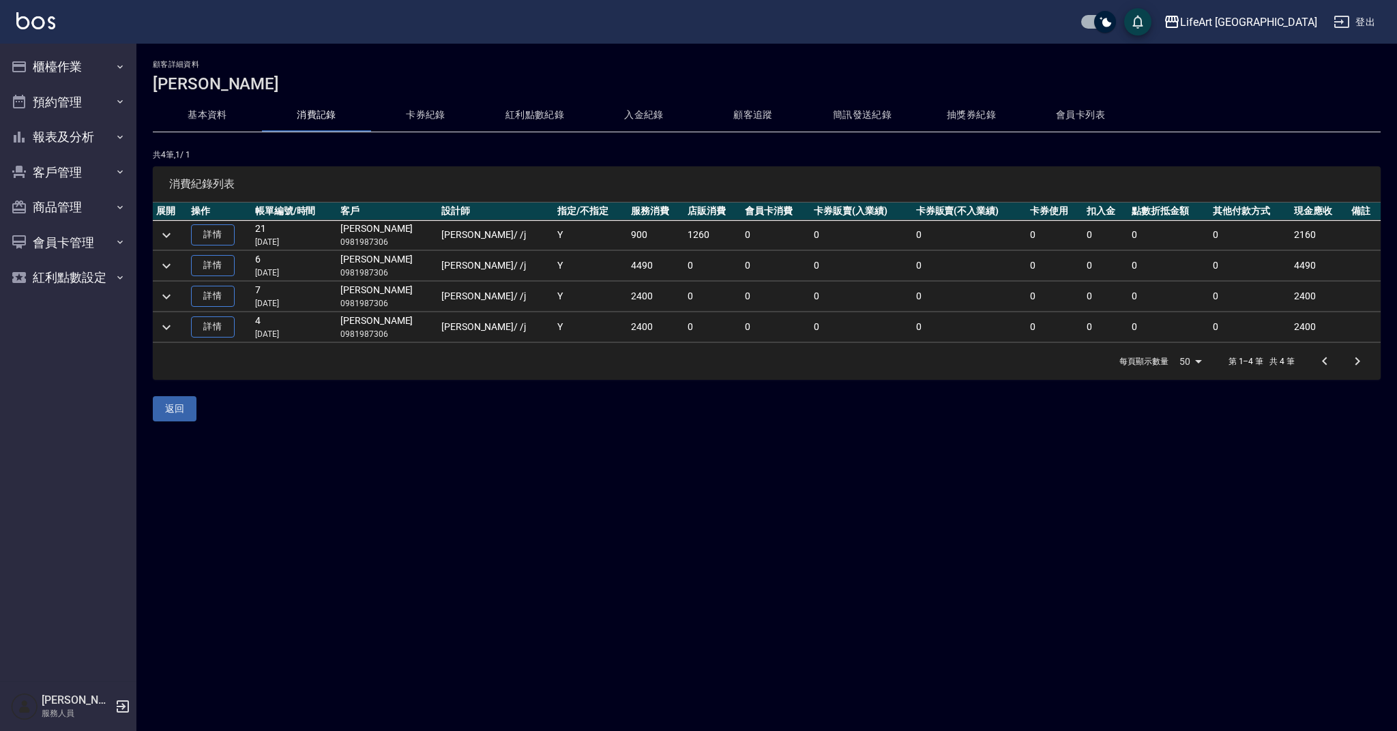
click at [236, 121] on button "基本資料" at bounding box center [207, 115] width 109 height 33
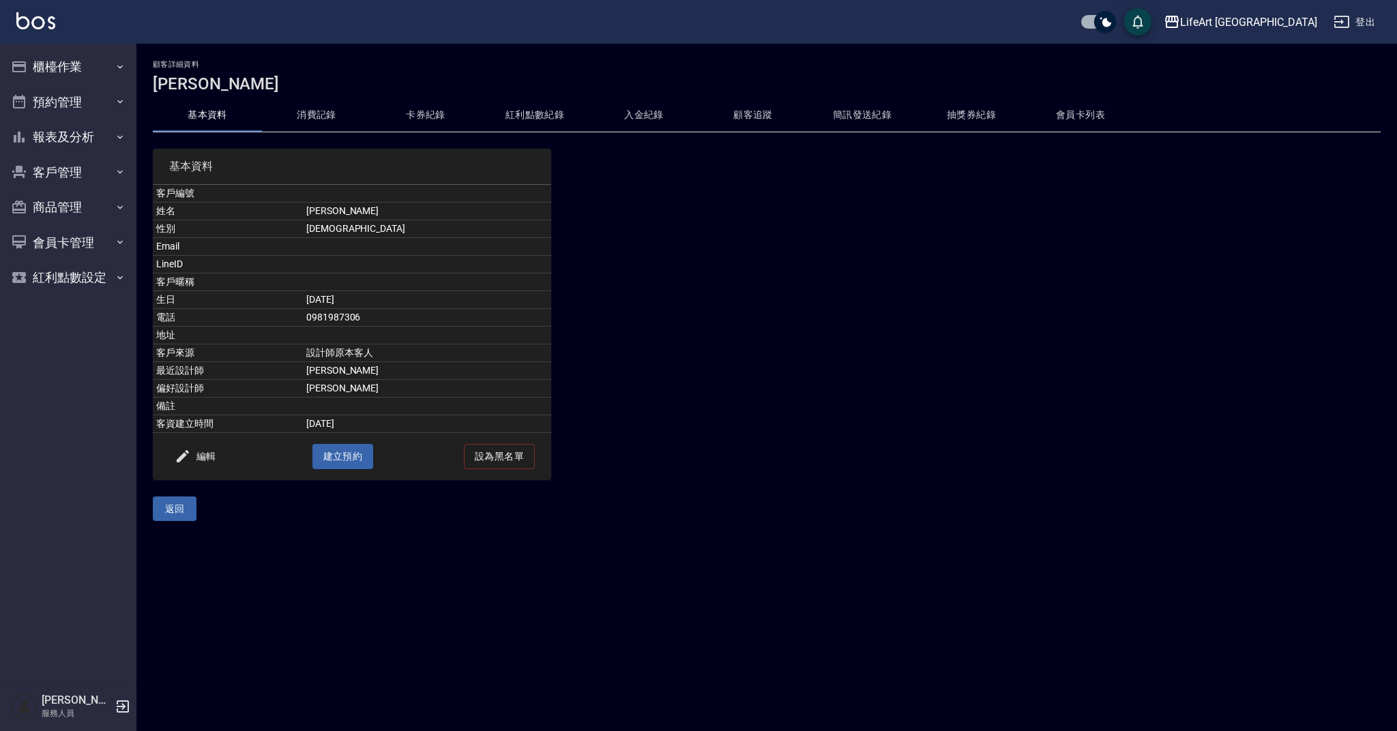
click at [312, 130] on button "消費記錄" at bounding box center [316, 115] width 109 height 33
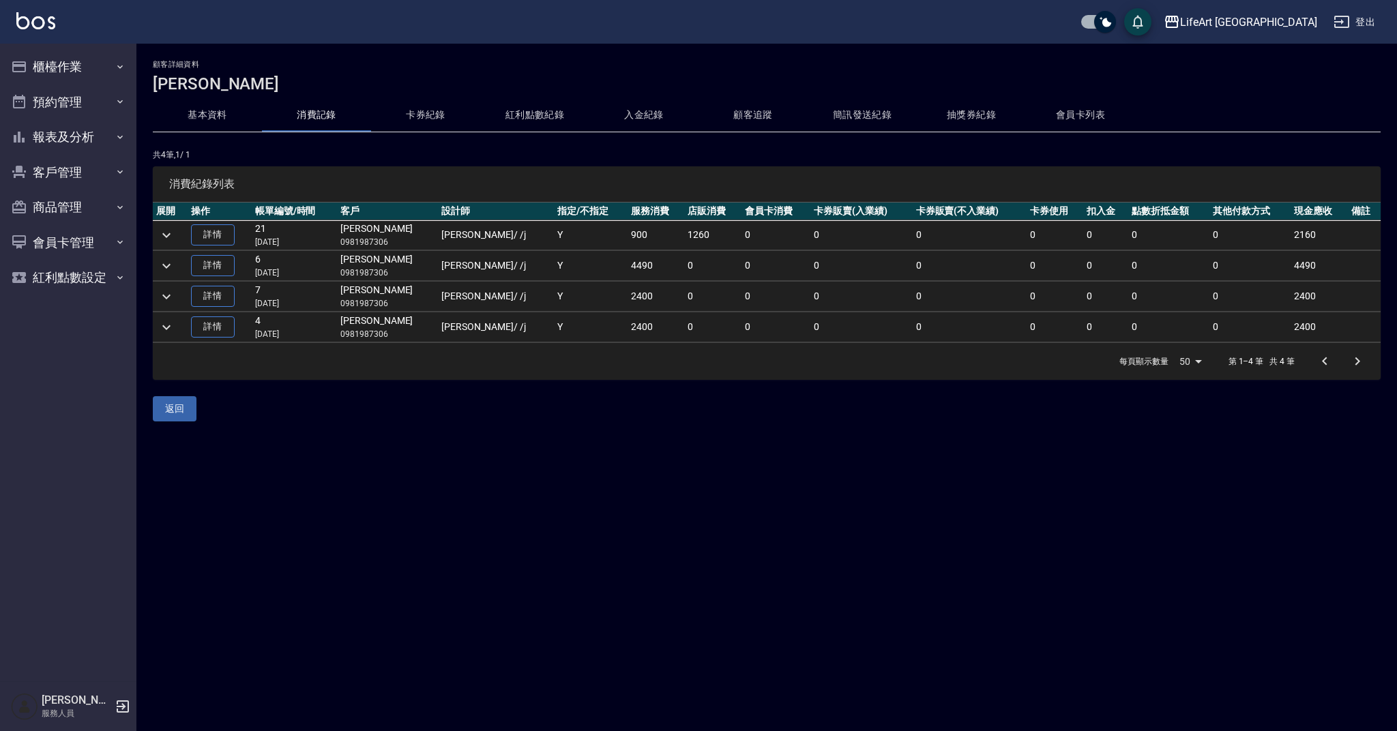
click at [379, 70] on div "顧客詳細資料 林育暄" at bounding box center [767, 76] width 1228 height 33
click at [387, 80] on h3 "林育暄" at bounding box center [767, 83] width 1228 height 19
drag, startPoint x: 192, startPoint y: 10, endPoint x: 203, endPoint y: 7, distance: 11.4
click at [192, 10] on div "LifeArt 蘆洲 登出" at bounding box center [698, 22] width 1397 height 44
click at [465, 1] on div "LifeArt 蘆洲 登出" at bounding box center [698, 22] width 1397 height 44
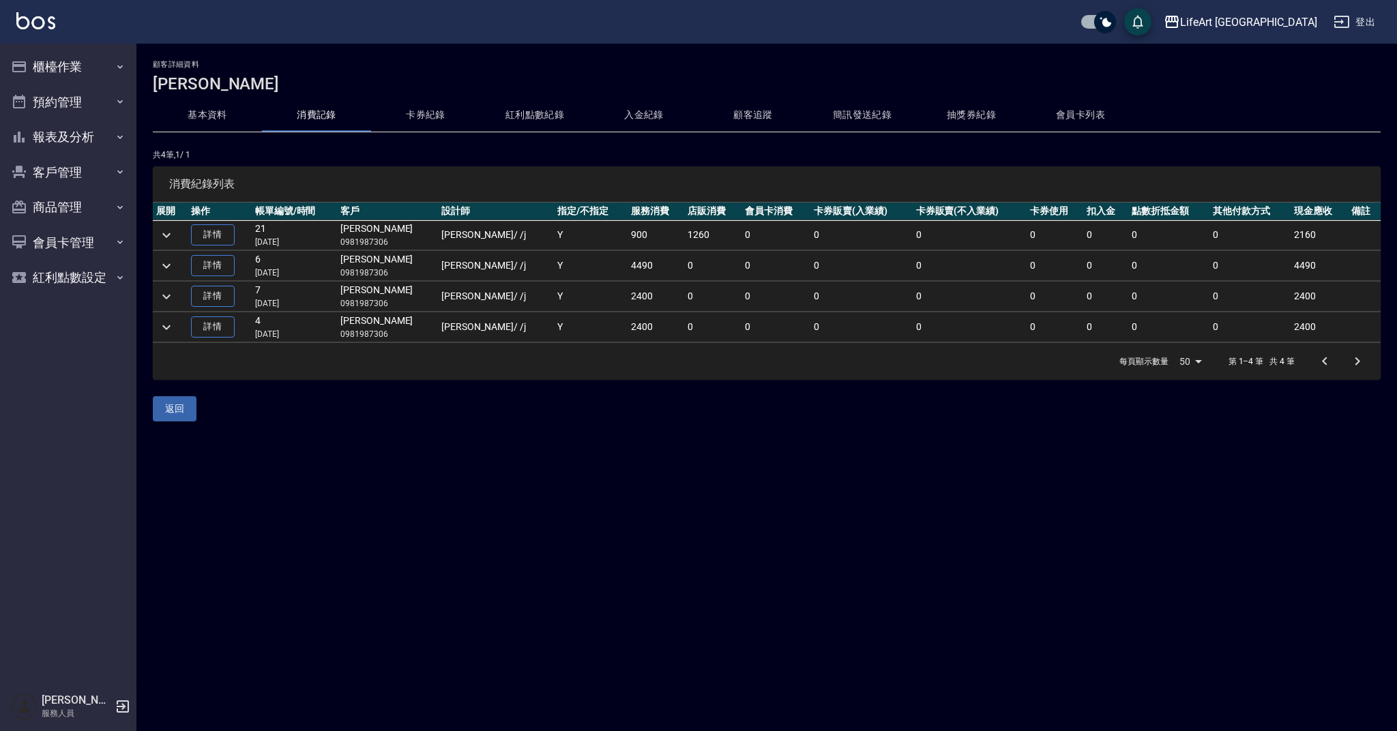
click at [497, 150] on p "共 4 筆, 1 / 1" at bounding box center [767, 155] width 1228 height 12
click at [424, 72] on div "顧客詳細資料 林育暄" at bounding box center [767, 76] width 1228 height 33
click at [213, 114] on button "基本資料" at bounding box center [207, 115] width 109 height 33
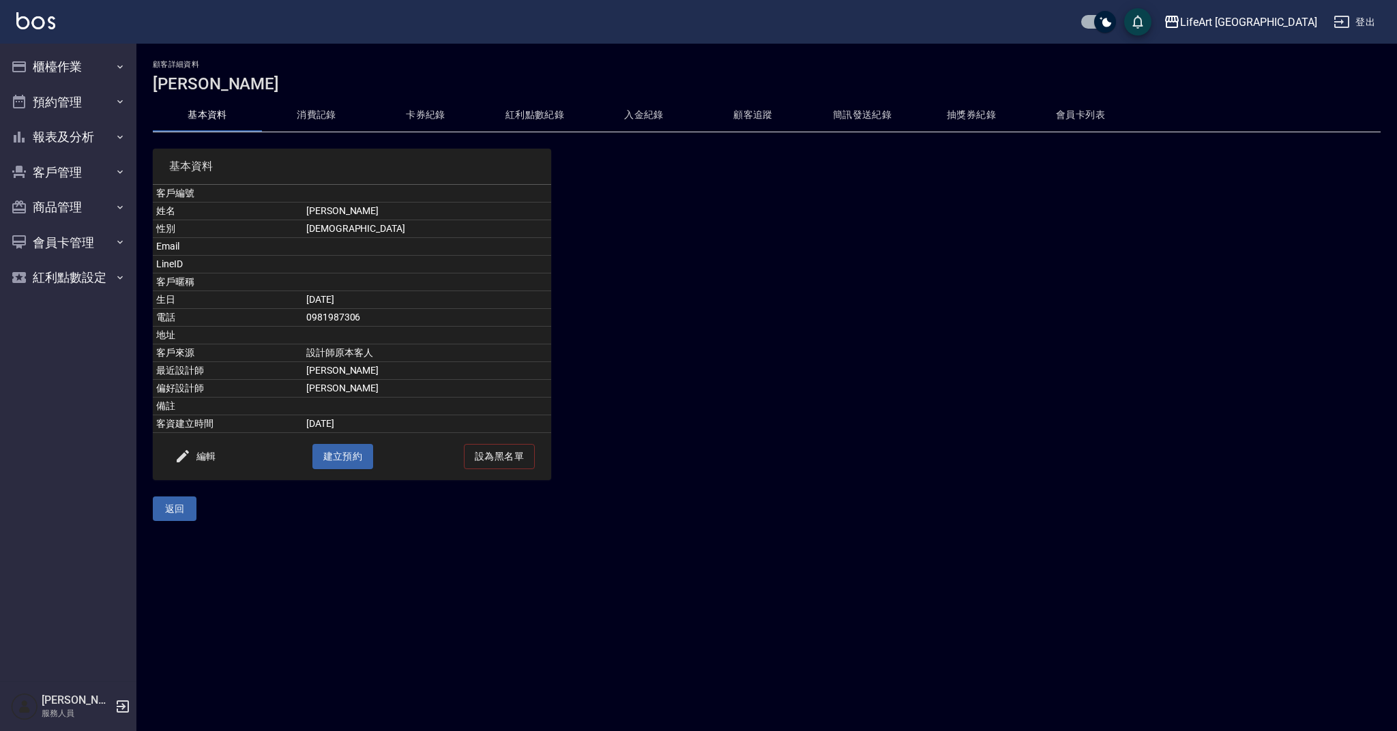
click at [420, 70] on div "顧客詳細資料 林育暄" at bounding box center [767, 76] width 1228 height 33
click at [361, 95] on div "顧客詳細資料 林育暄 基本資料 消費記錄 卡券紀錄 紅利點數紀錄 入金紀錄 顧客追蹤 簡訊發送紀錄 抽獎券紀錄 會員卡列表 基本資料 客戶編號 姓名 林育暄 …" at bounding box center [766, 290] width 1260 height 461
click at [308, 124] on button "消費記錄" at bounding box center [316, 115] width 109 height 33
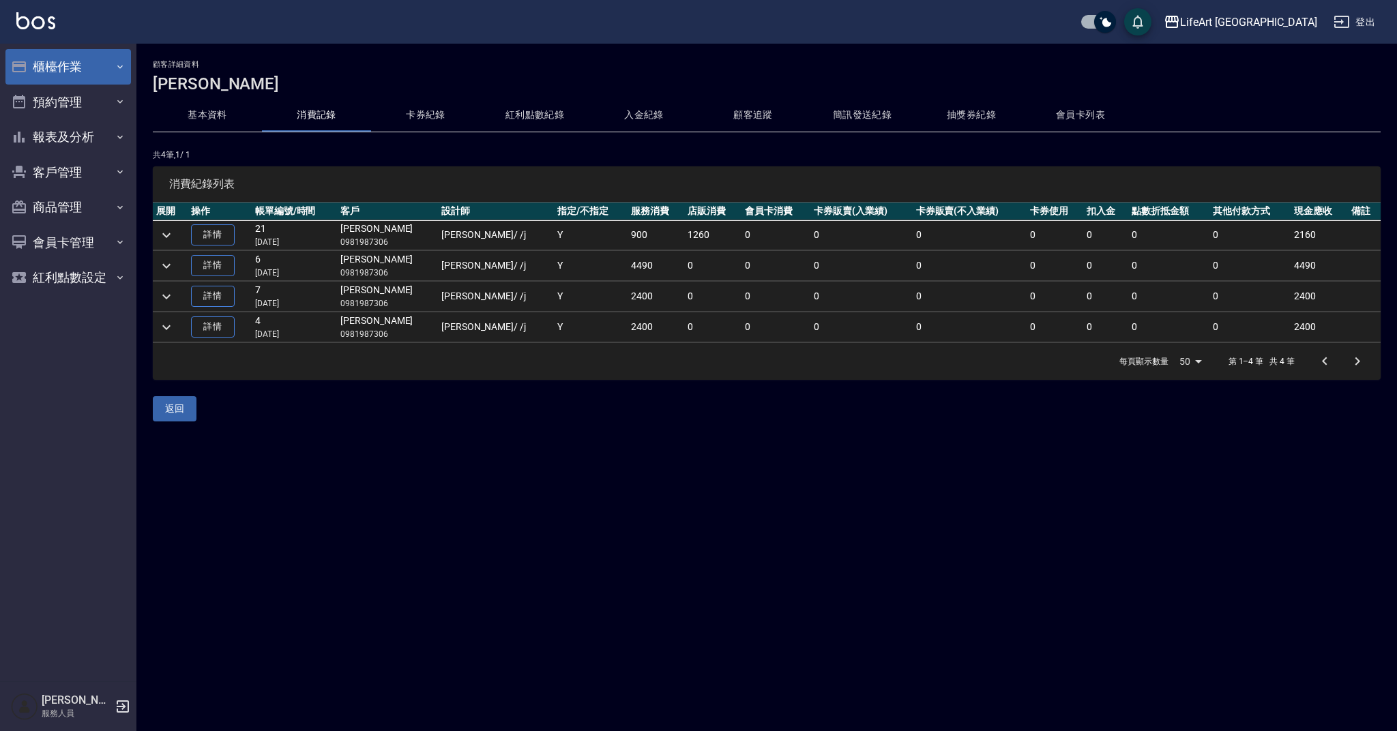
click at [115, 70] on icon "button" at bounding box center [120, 66] width 11 height 11
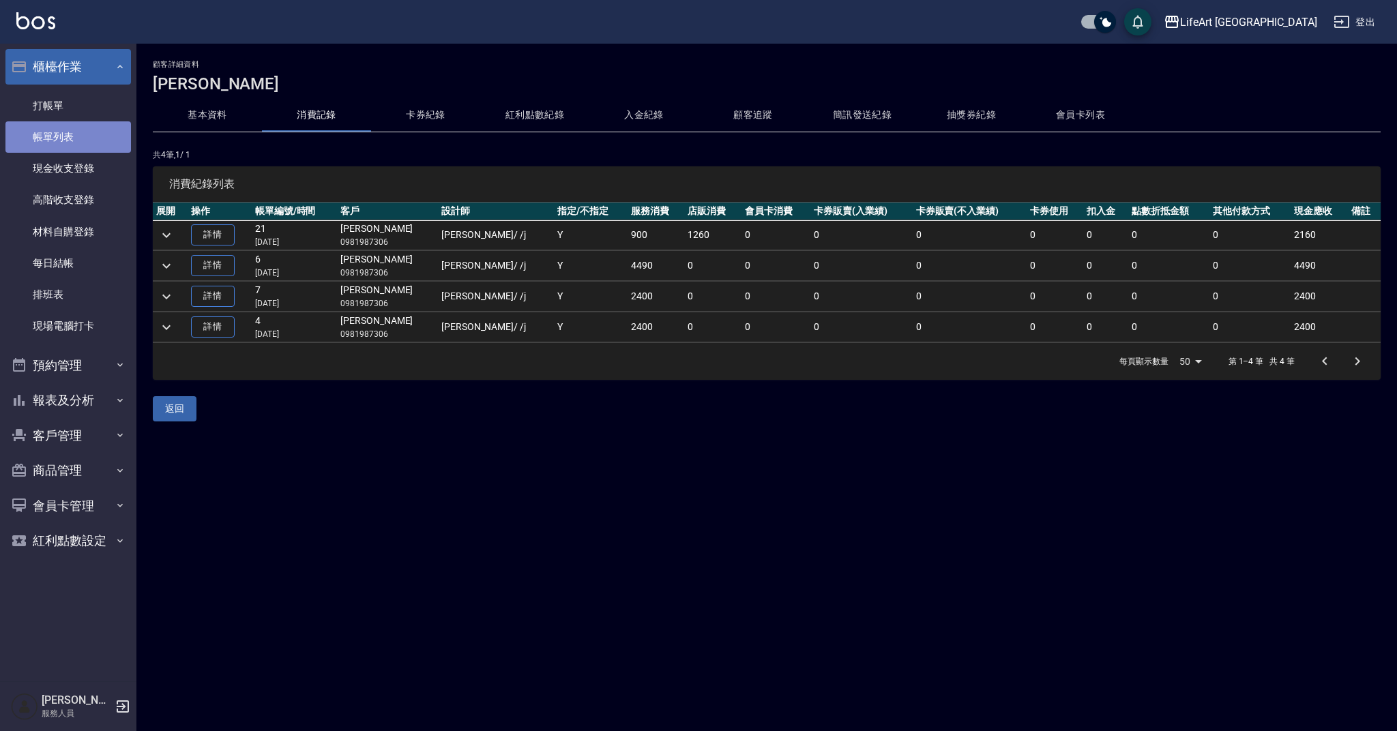
click at [50, 134] on link "帳單列表" at bounding box center [67, 136] width 125 height 31
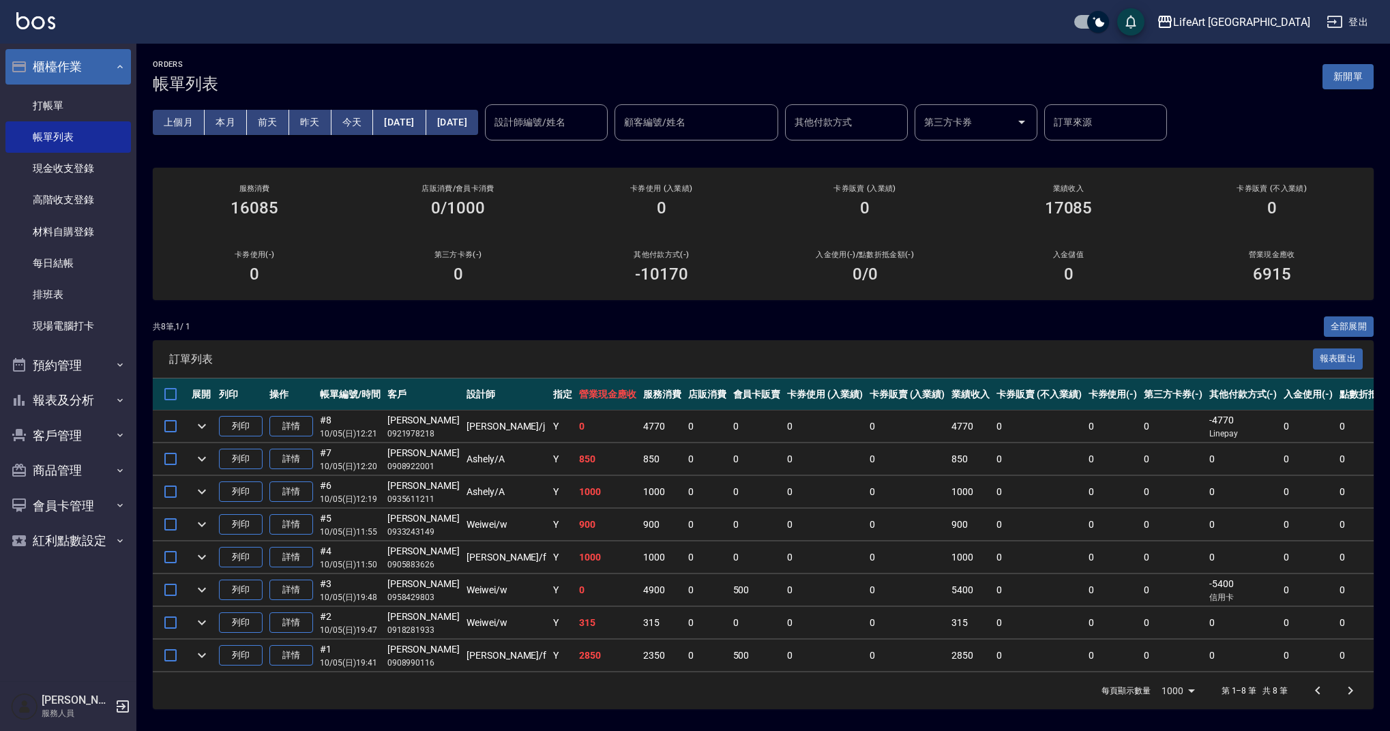
click at [402, 61] on div "ORDERS 帳單列表 新開單" at bounding box center [763, 76] width 1221 height 33
click at [467, 66] on div "ORDERS 帳單列表 新開單" at bounding box center [763, 76] width 1221 height 33
